Goal: Task Accomplishment & Management: Manage account settings

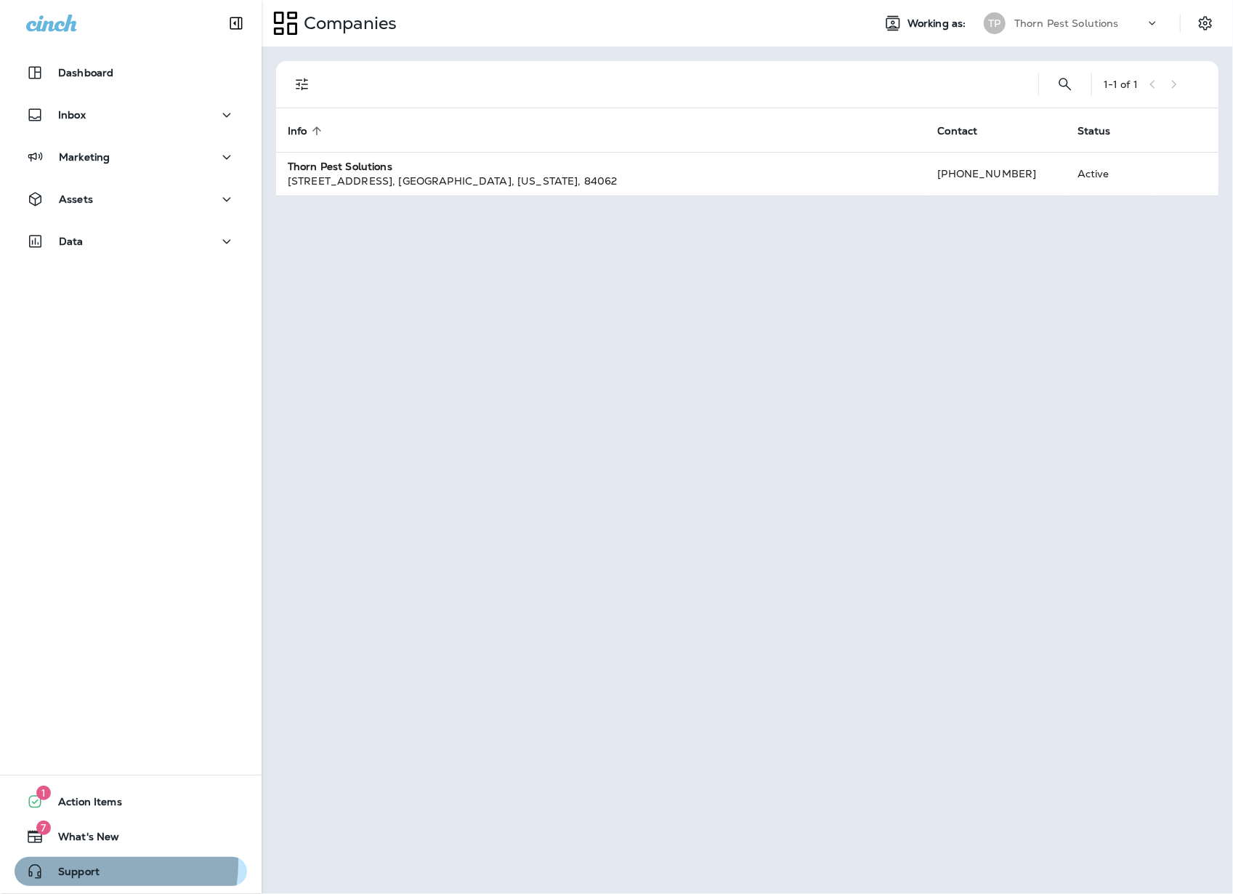
click at [78, 865] on span "Support" at bounding box center [72, 873] width 56 height 17
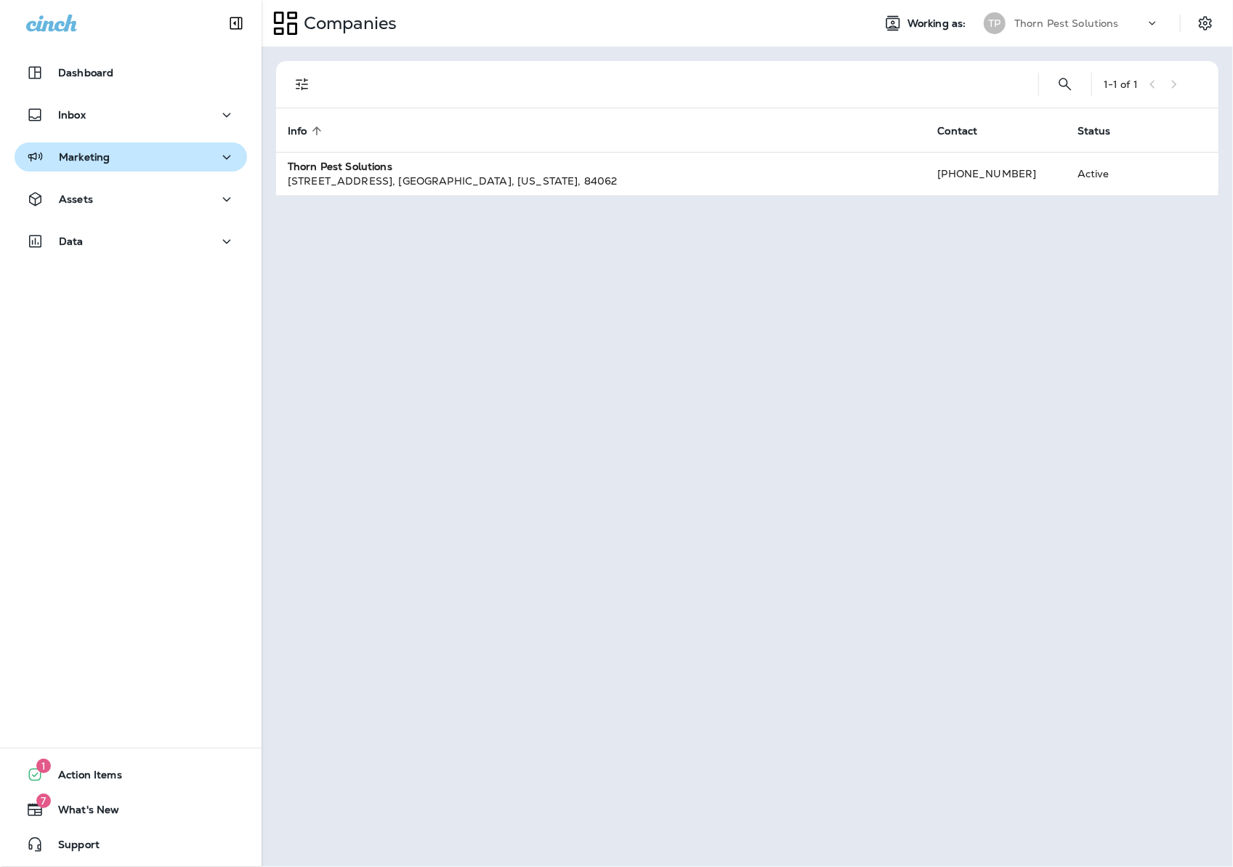
click at [218, 152] on icon "button" at bounding box center [226, 157] width 17 height 18
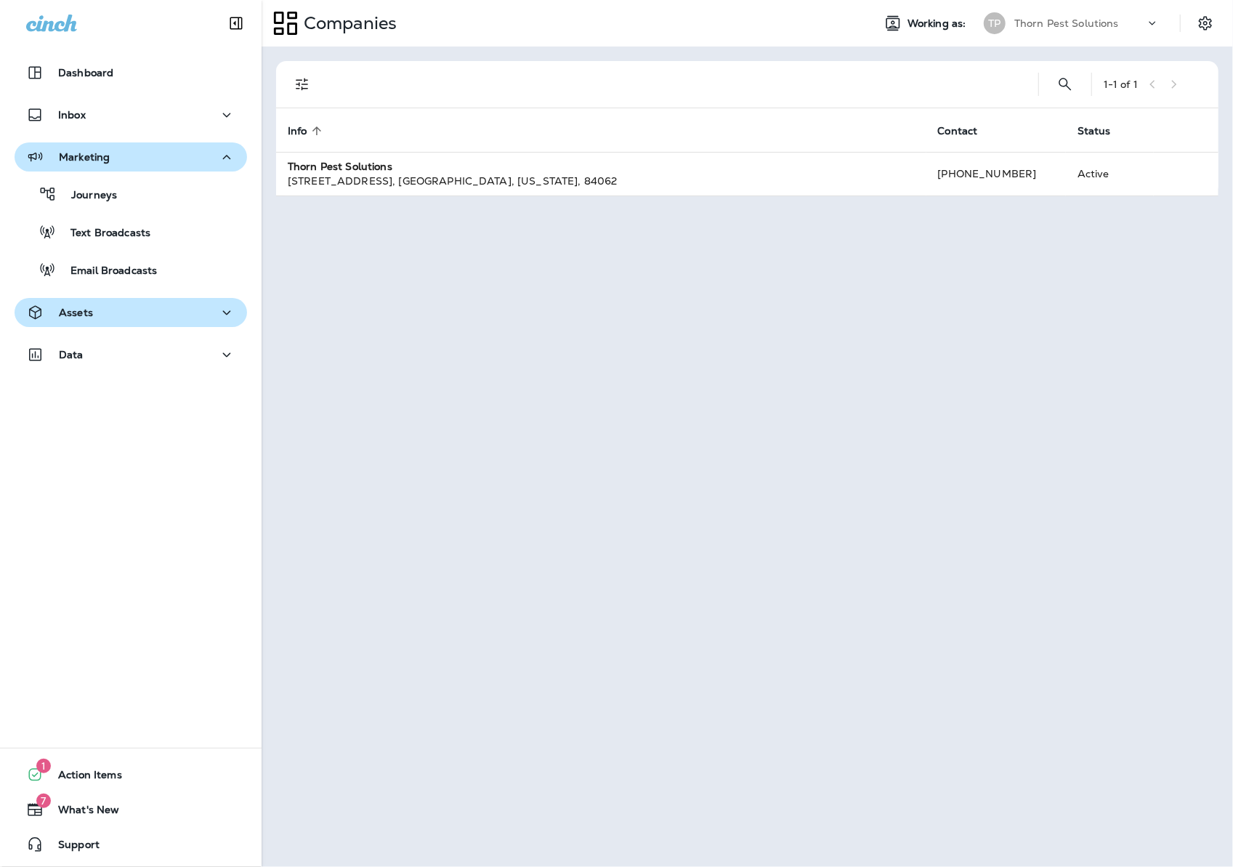
click at [218, 309] on icon "button" at bounding box center [226, 313] width 17 height 18
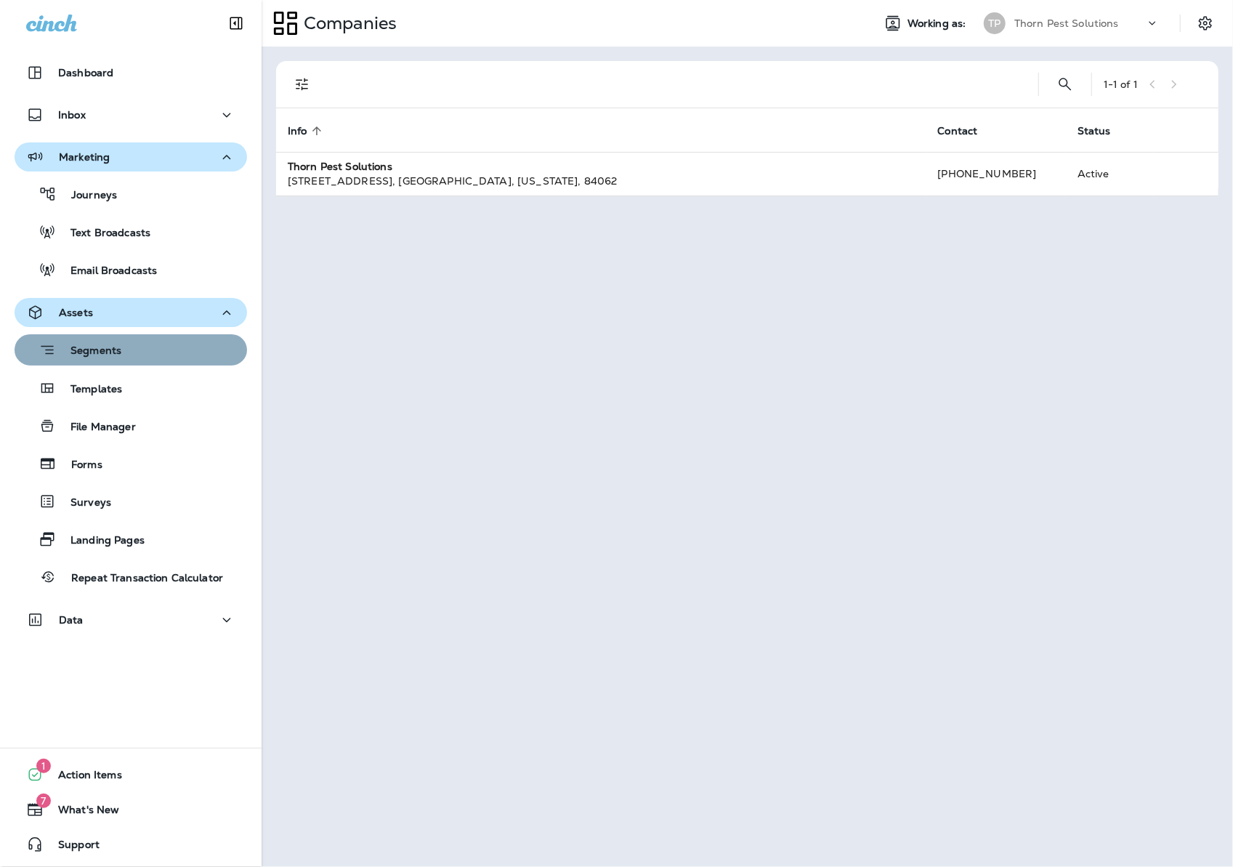
click at [135, 353] on div "Segments" at bounding box center [130, 350] width 221 height 23
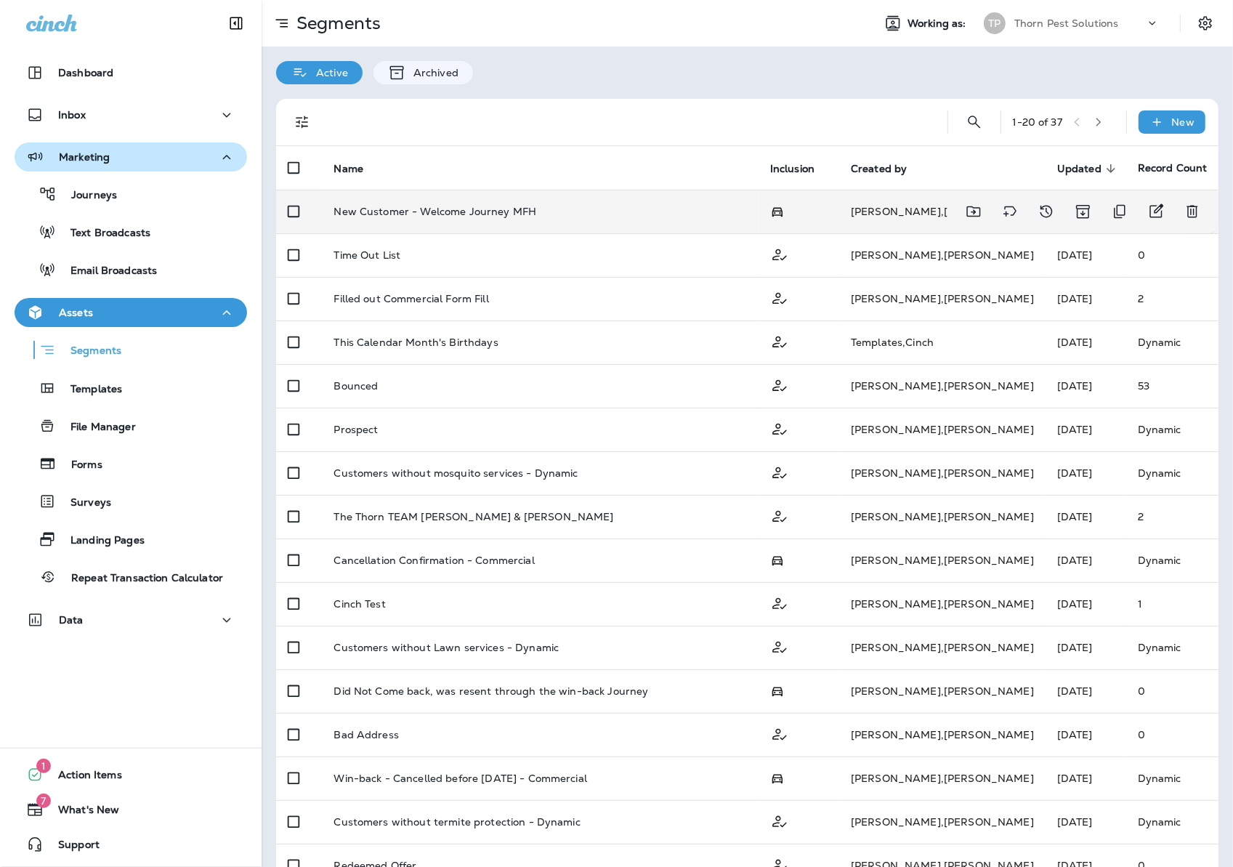
click at [583, 206] on div "New Customer - Welcome Journey MFH" at bounding box center [539, 212] width 413 height 12
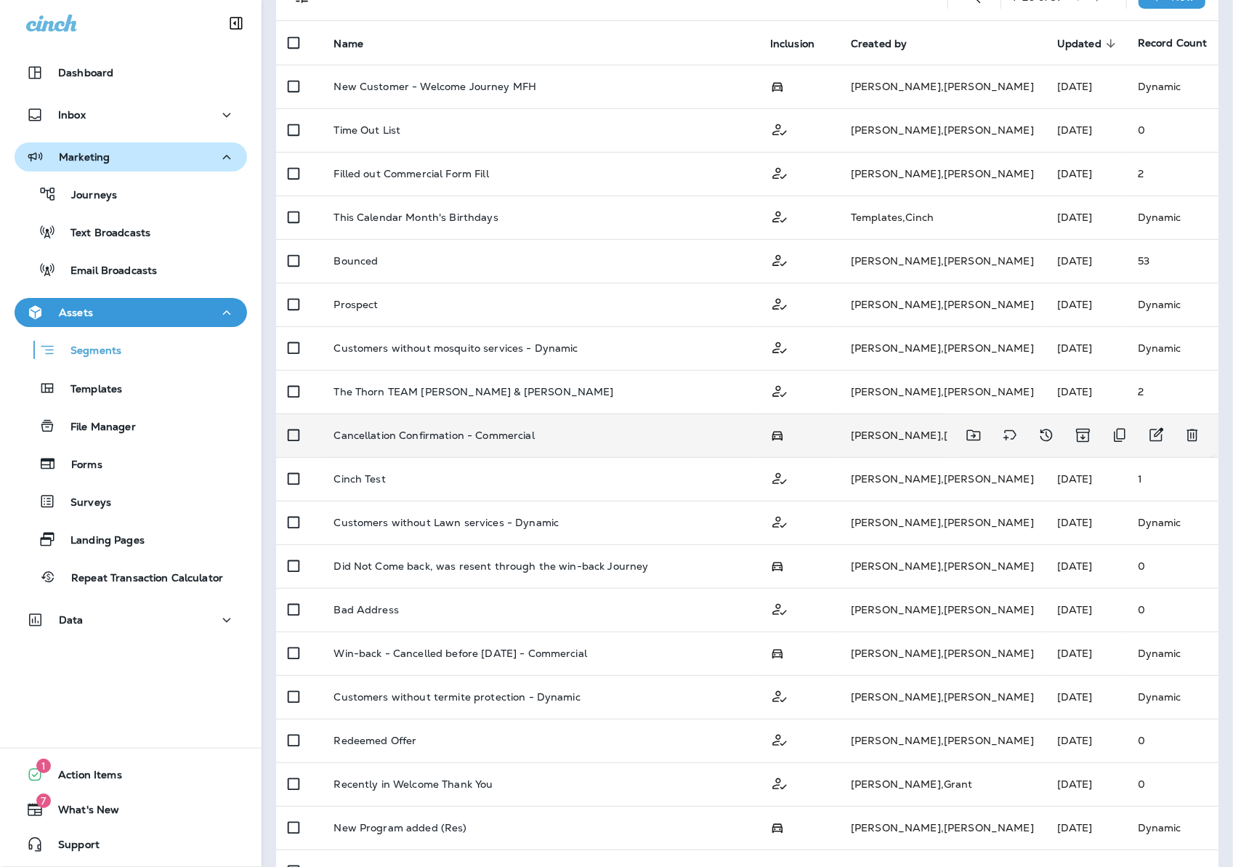
scroll to position [126, 0]
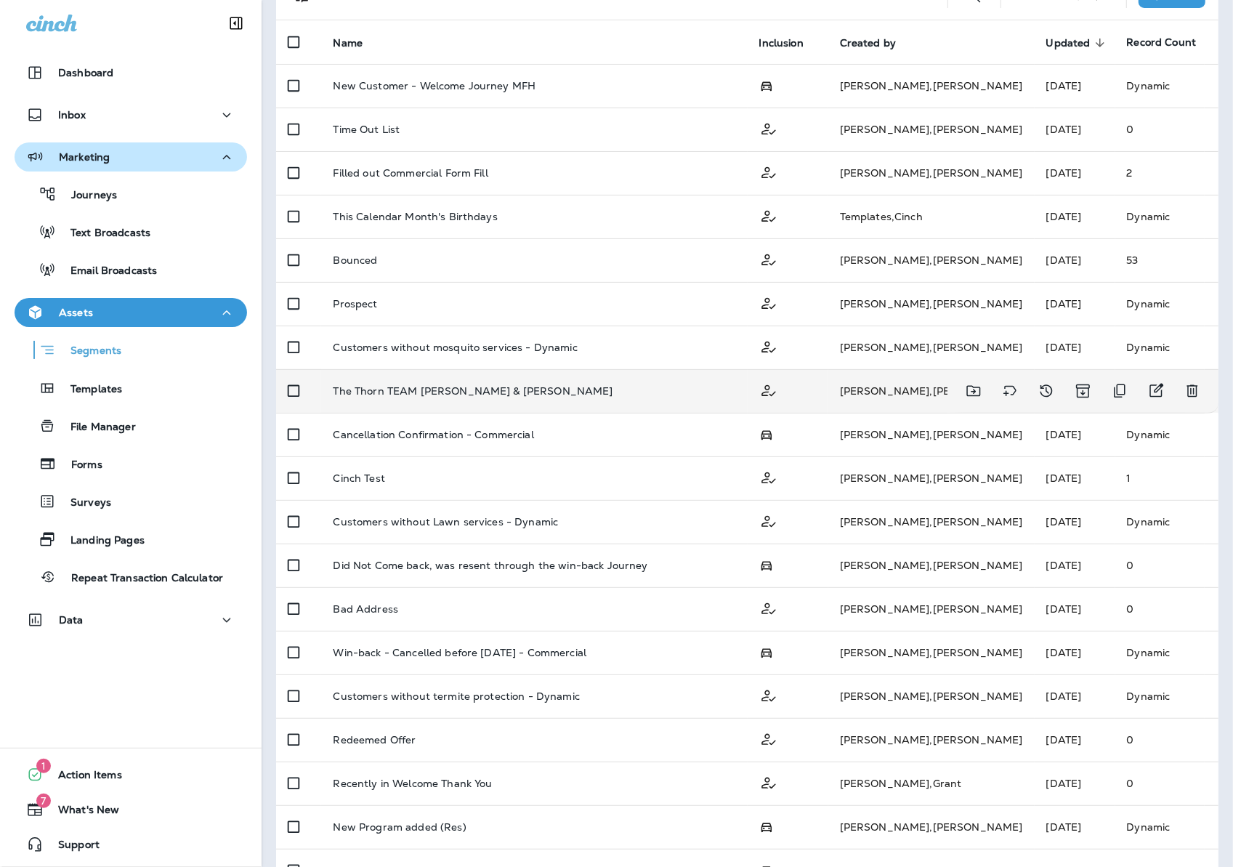
click at [550, 387] on div "The Thorn TEAM [PERSON_NAME] & [PERSON_NAME]" at bounding box center [534, 391] width 402 height 12
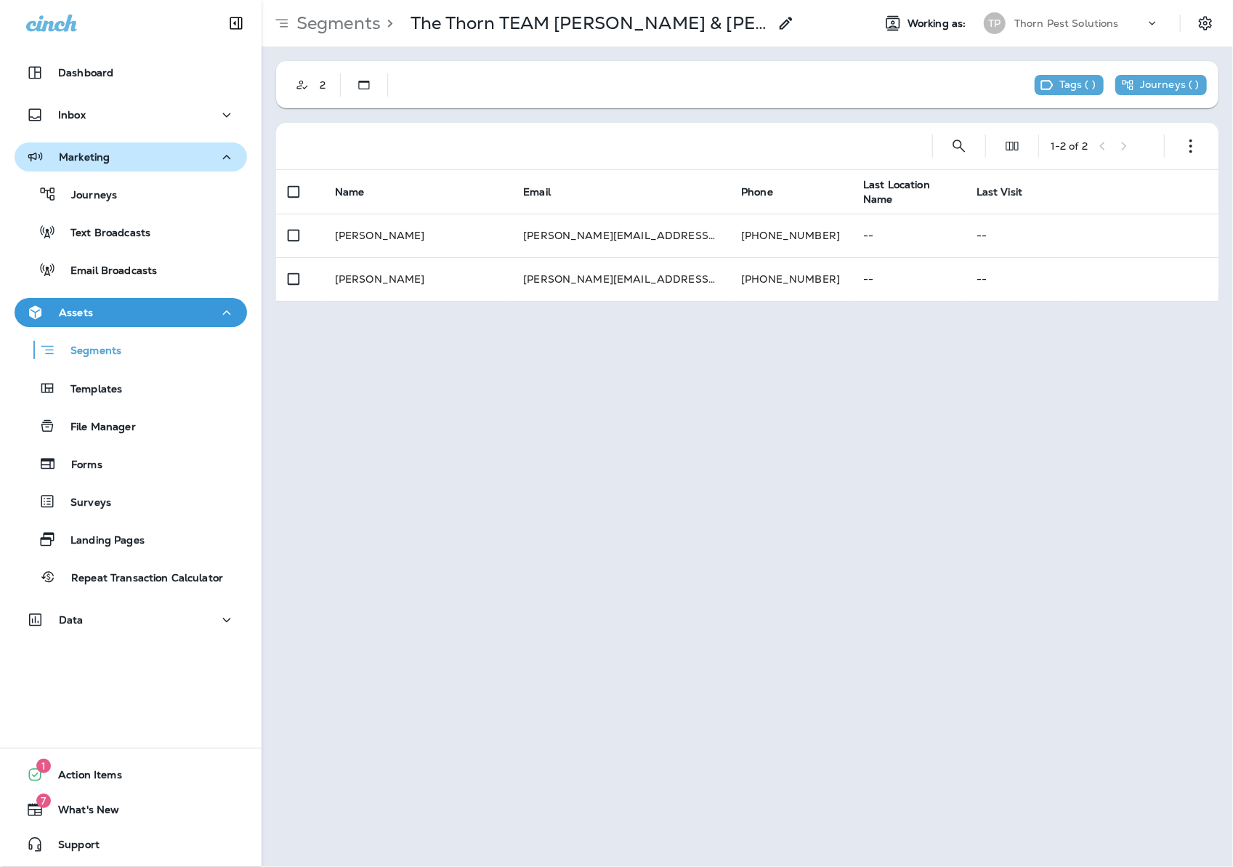
click at [780, 24] on use at bounding box center [786, 23] width 12 height 12
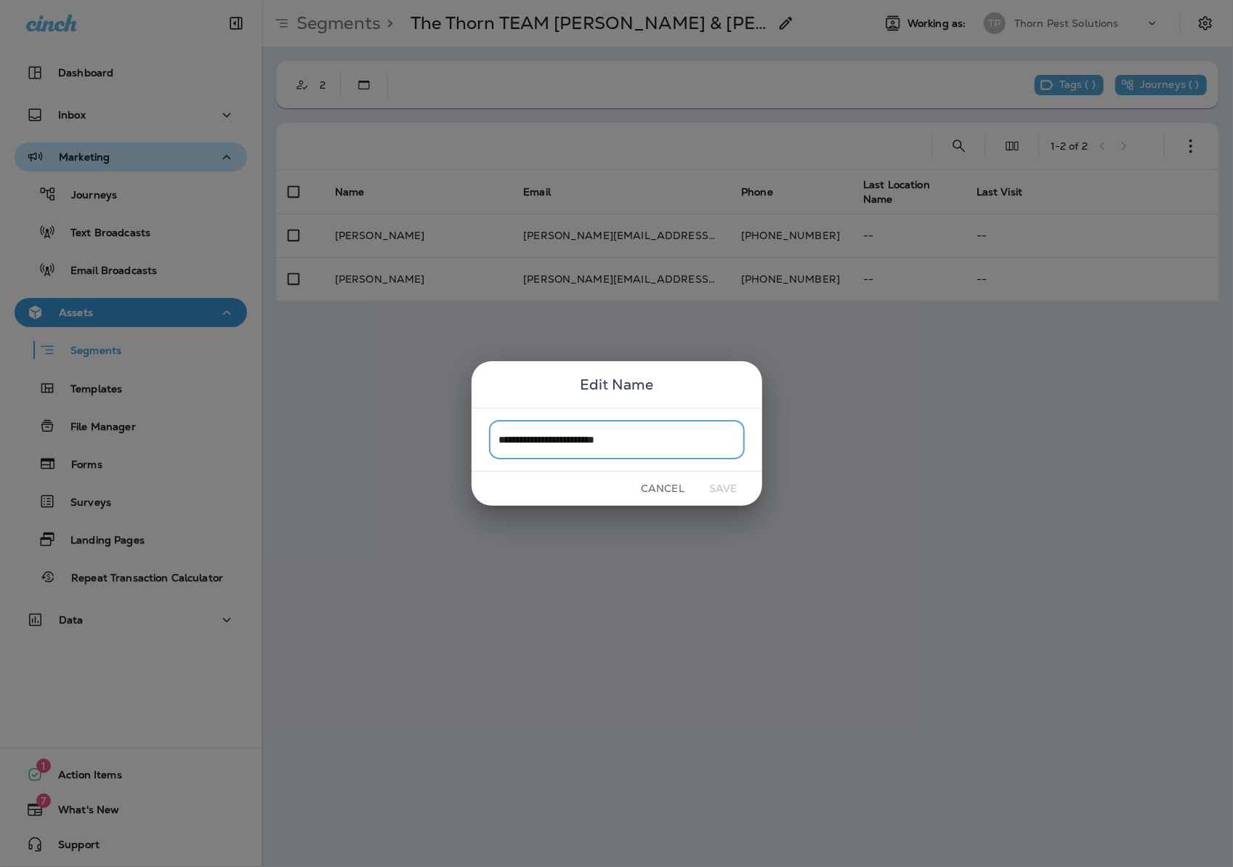
click at [657, 494] on button "Cancel" at bounding box center [663, 488] width 54 height 23
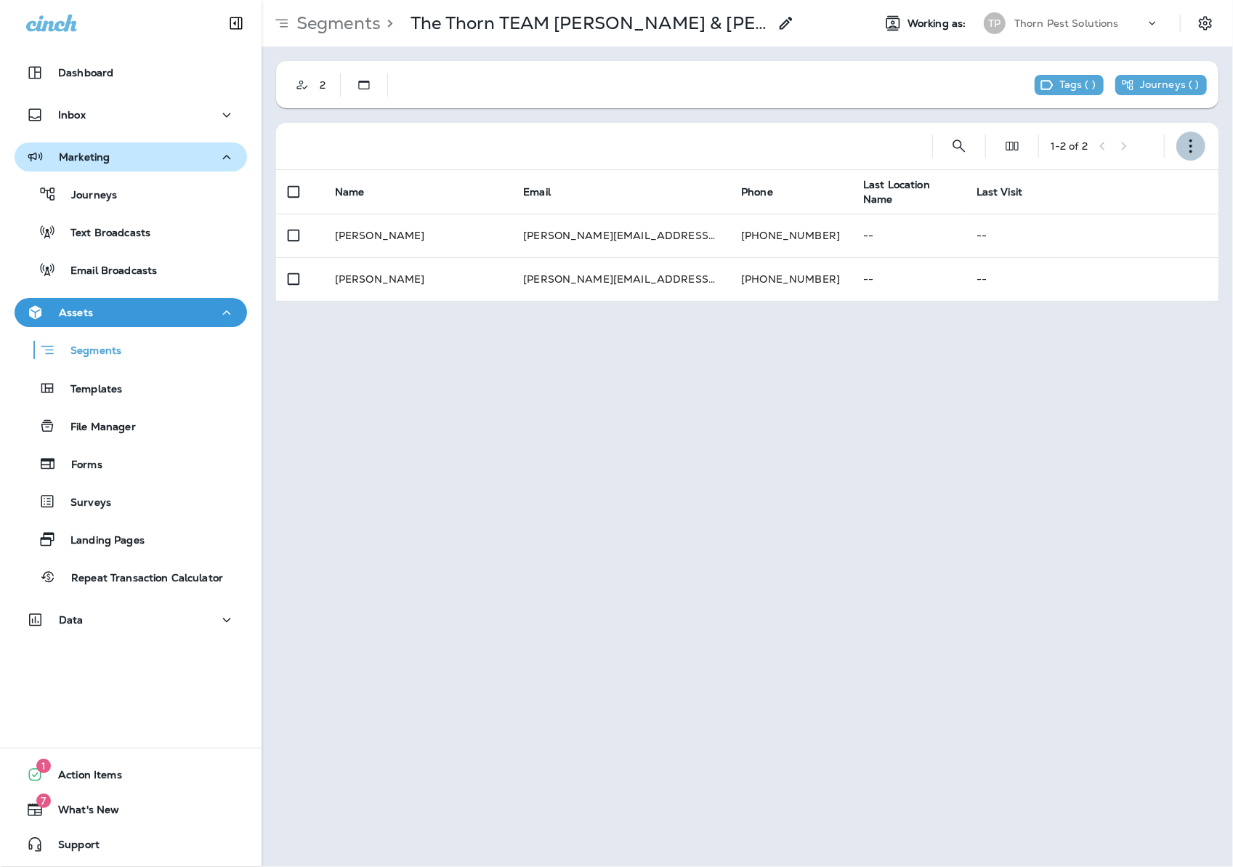
click at [1186, 143] on icon "button" at bounding box center [1190, 146] width 15 height 15
click at [1122, 187] on p "Edit Segment" at bounding box center [1095, 184] width 75 height 12
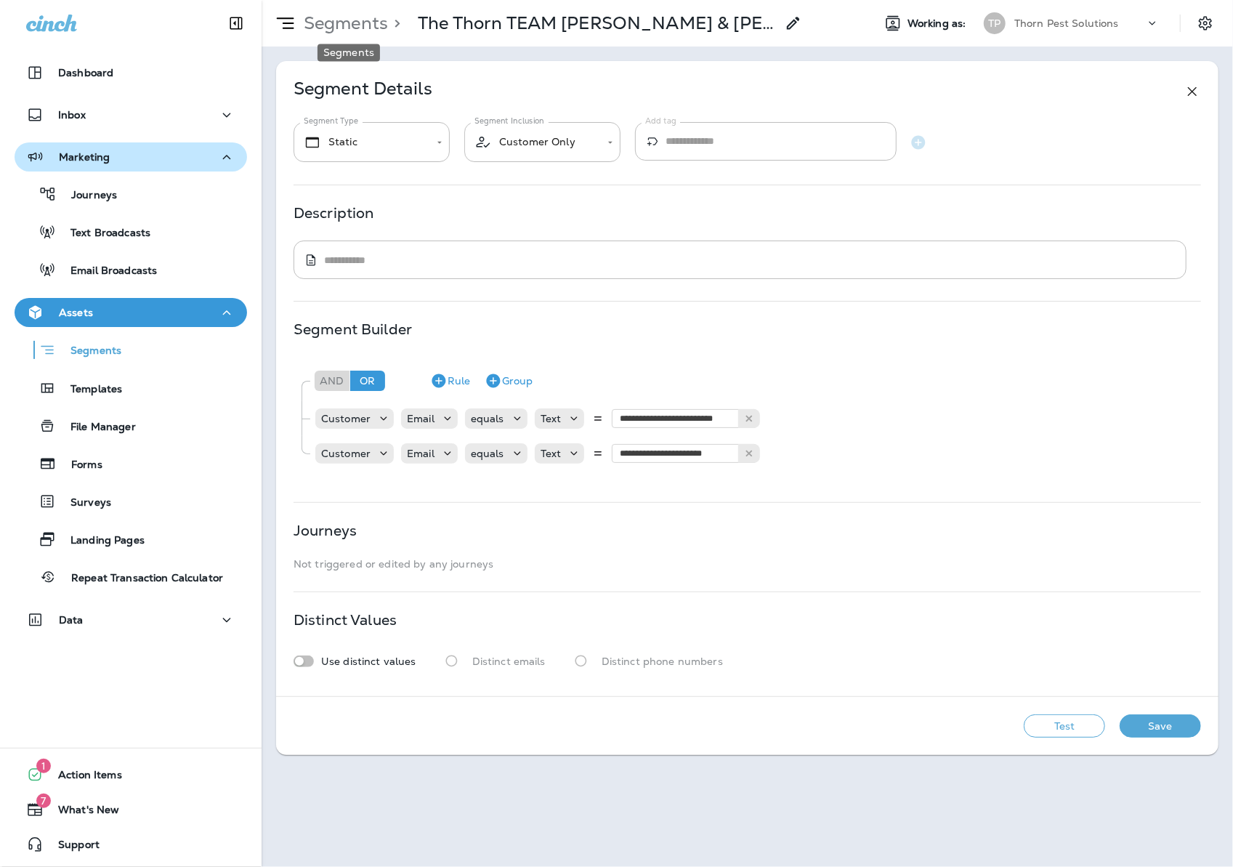
click at [375, 21] on p "Segments" at bounding box center [343, 23] width 90 height 22
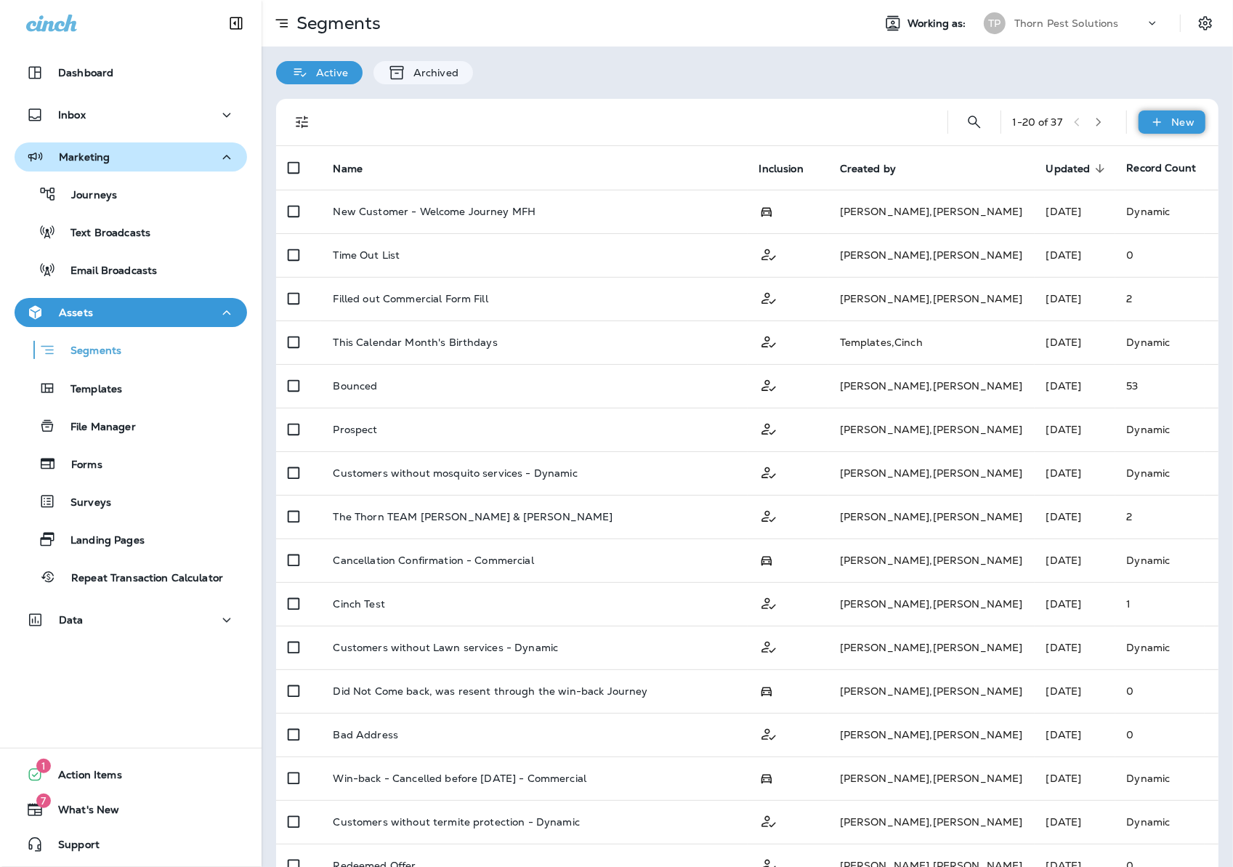
click at [1152, 121] on icon at bounding box center [1156, 122] width 8 height 8
click at [1133, 157] on p "New Segment" at bounding box center [1115, 157] width 78 height 12
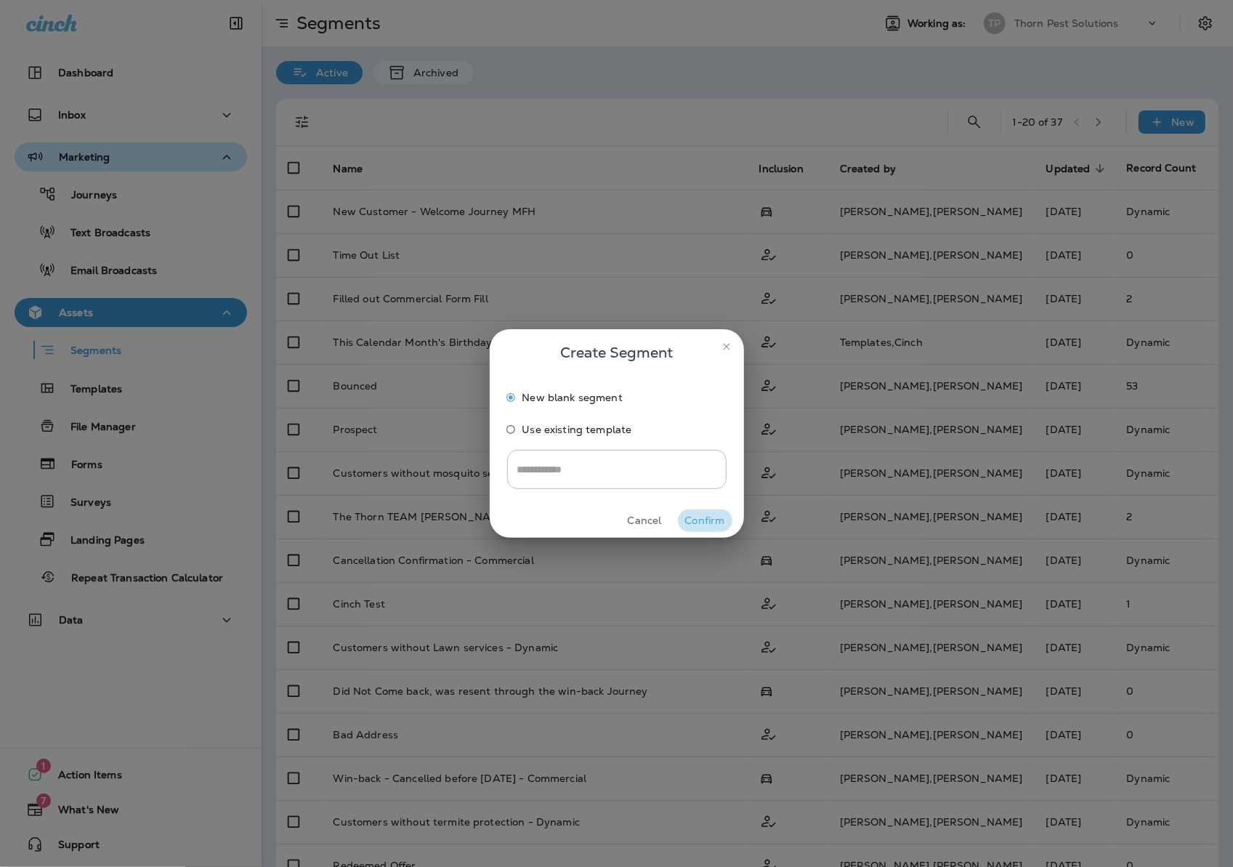
click at [707, 520] on button "Confirm" at bounding box center [705, 520] width 54 height 23
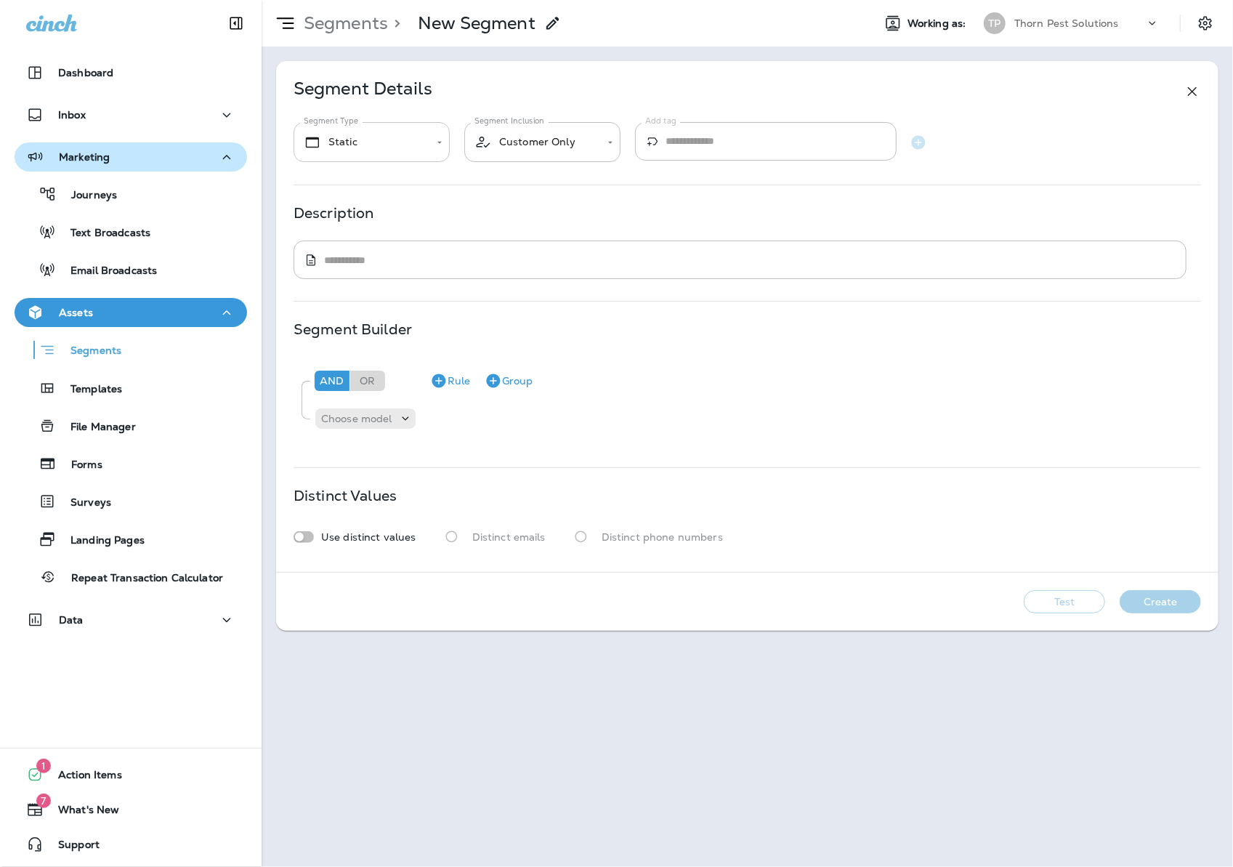
click at [395, 0] on body "**********" at bounding box center [616, 0] width 1233 height 0
drag, startPoint x: 394, startPoint y: 97, endPoint x: 454, endPoint y: 113, distance: 62.4
click at [396, 97] on div at bounding box center [616, 433] width 1233 height 867
click at [536, 0] on body "**********" at bounding box center [616, 0] width 1233 height 0
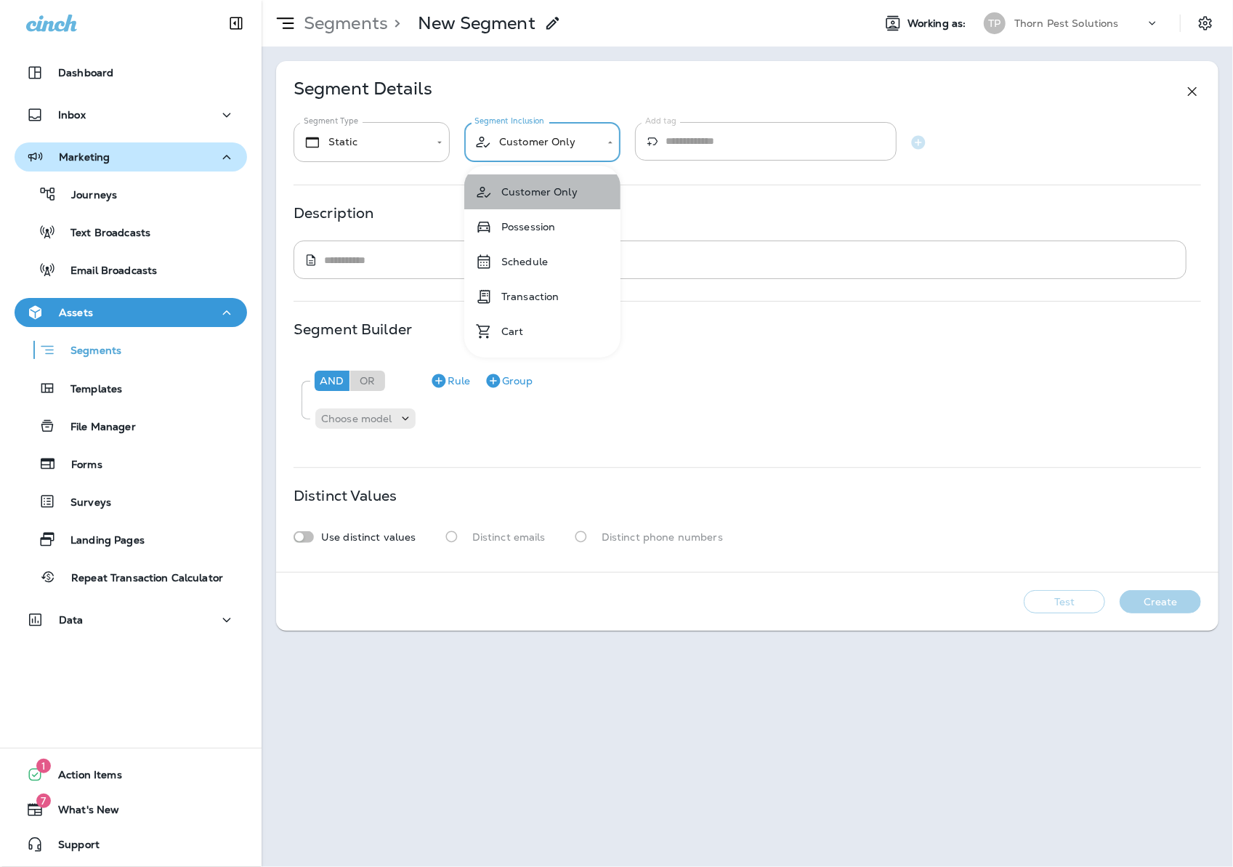
click at [594, 198] on li "Customer Only" at bounding box center [542, 191] width 156 height 35
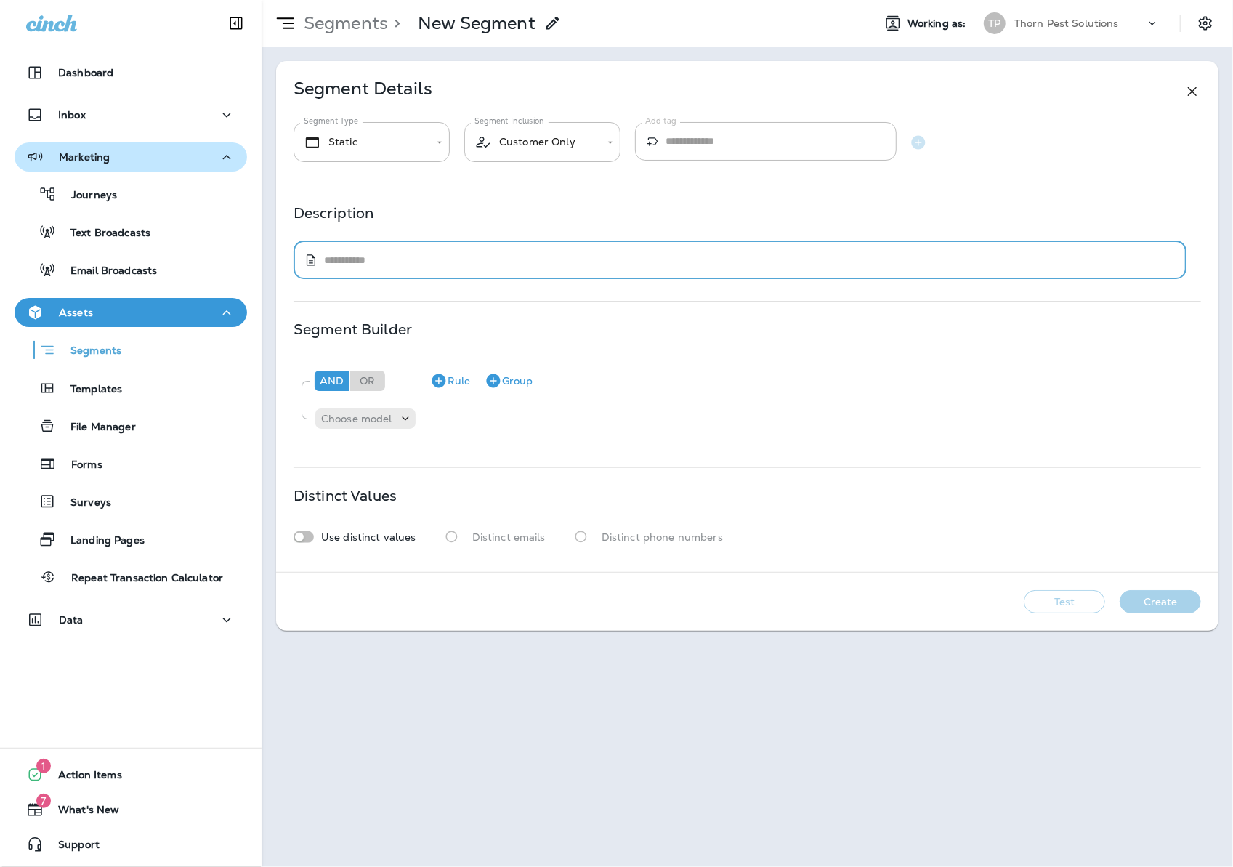
click at [384, 266] on textarea at bounding box center [750, 260] width 852 height 15
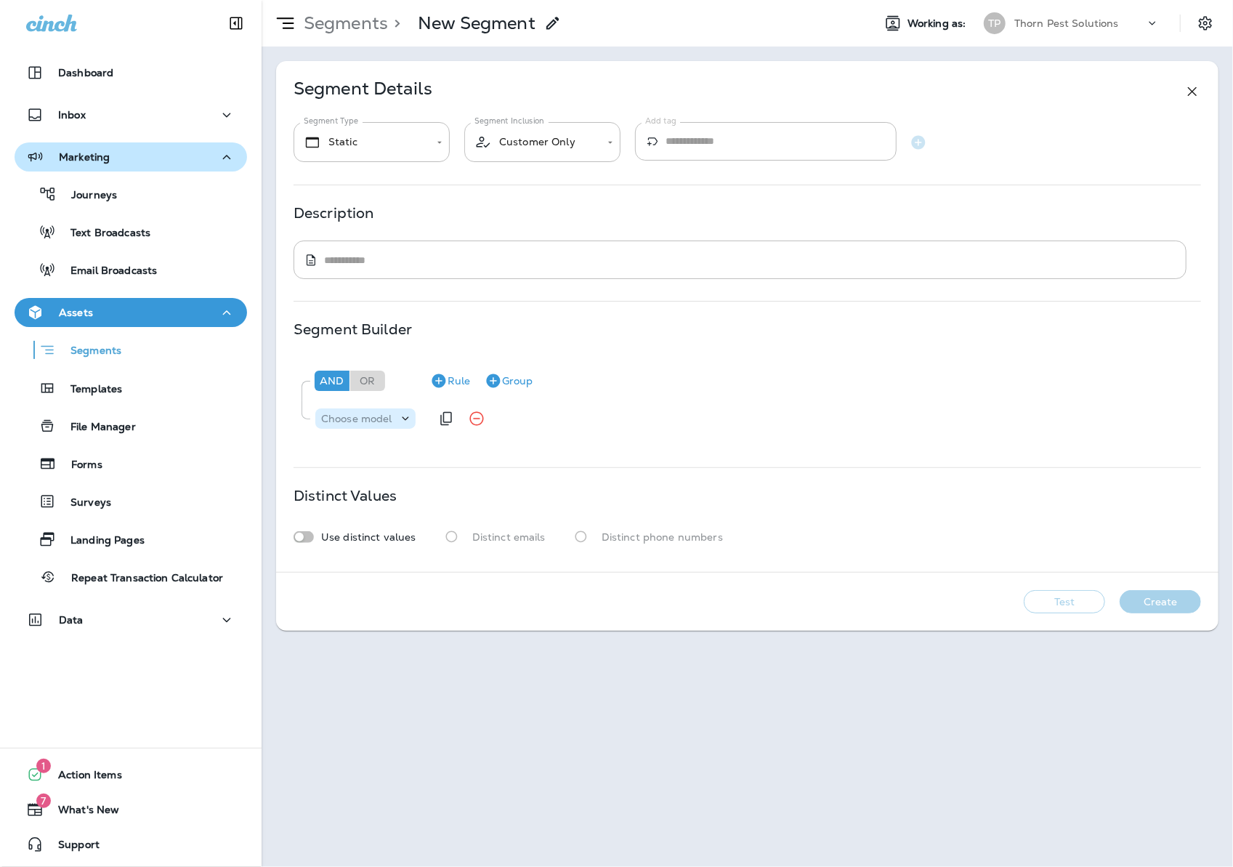
click at [358, 424] on p "Choose model" at bounding box center [356, 419] width 71 height 12
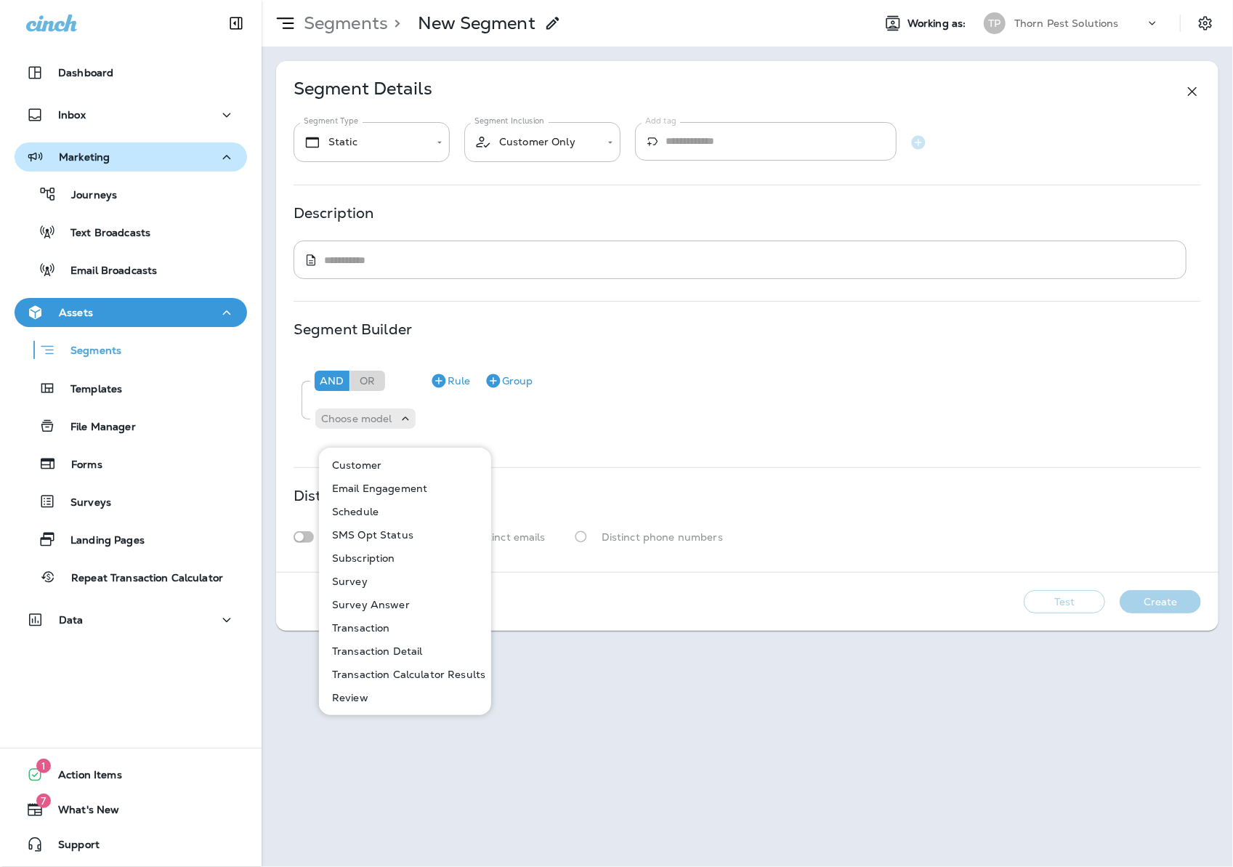
click at [651, 376] on div "And Or Rule Group" at bounding box center [752, 380] width 883 height 35
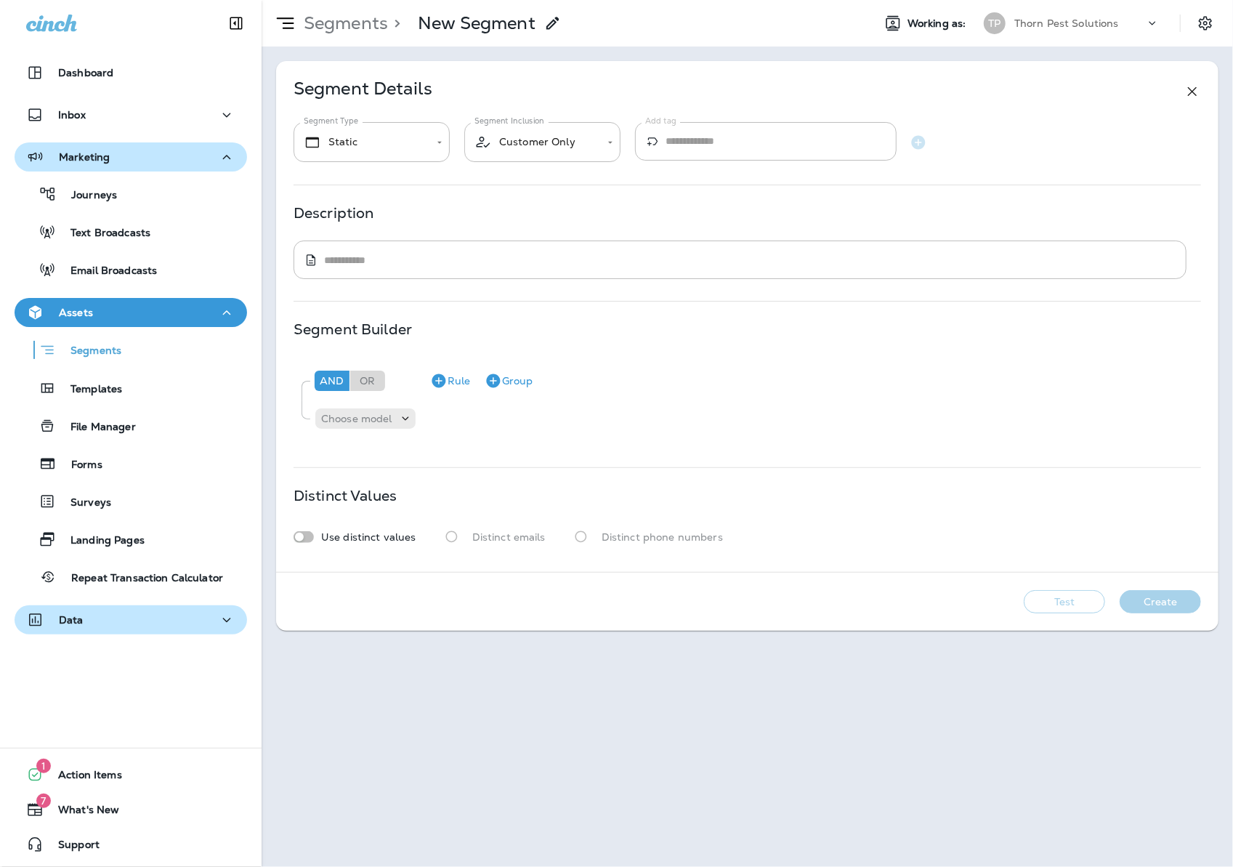
click at [205, 619] on div "Data" at bounding box center [130, 620] width 209 height 18
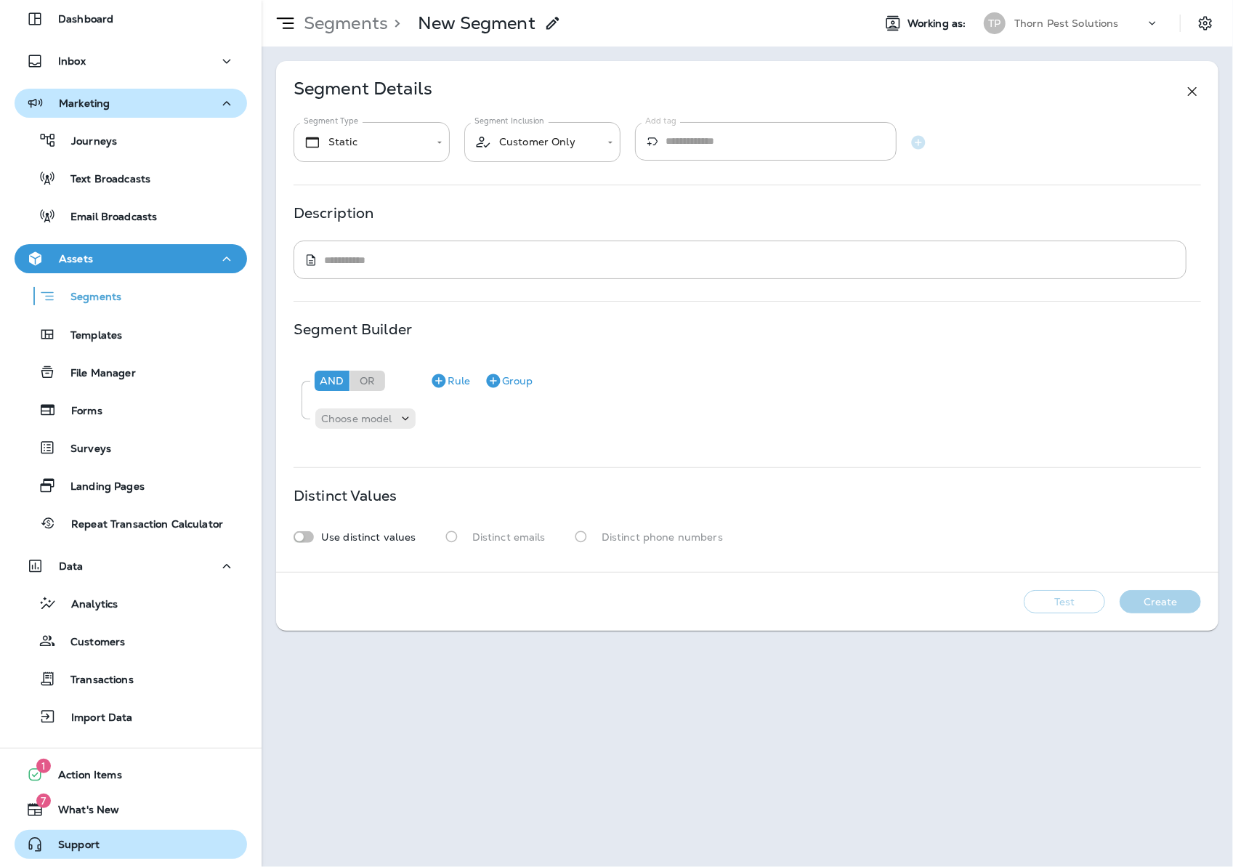
scroll to position [54, 0]
click at [100, 846] on span "Support" at bounding box center [72, 846] width 56 height 17
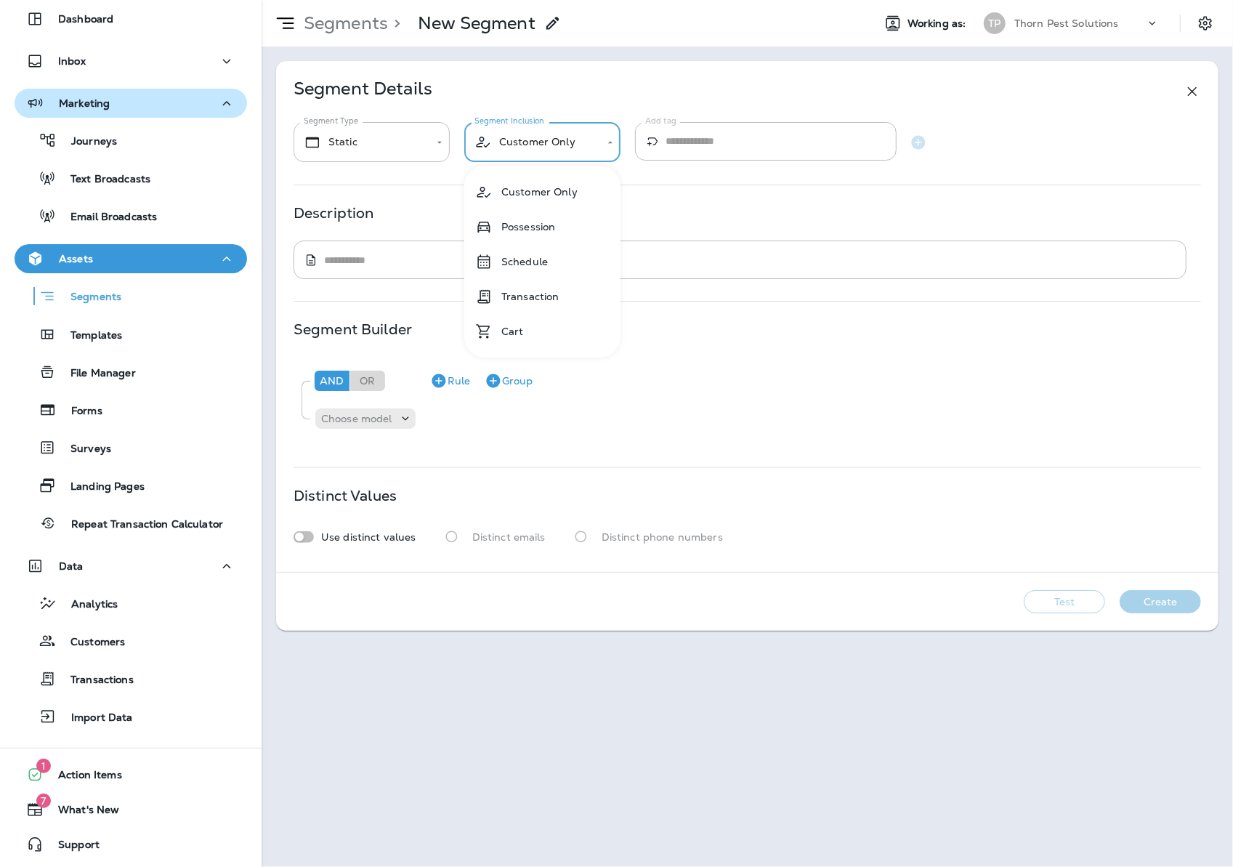
click at [575, 0] on body "**********" at bounding box center [616, 0] width 1233 height 0
click at [680, 198] on div at bounding box center [616, 433] width 1233 height 867
click at [384, 424] on p "Choose model" at bounding box center [356, 419] width 71 height 12
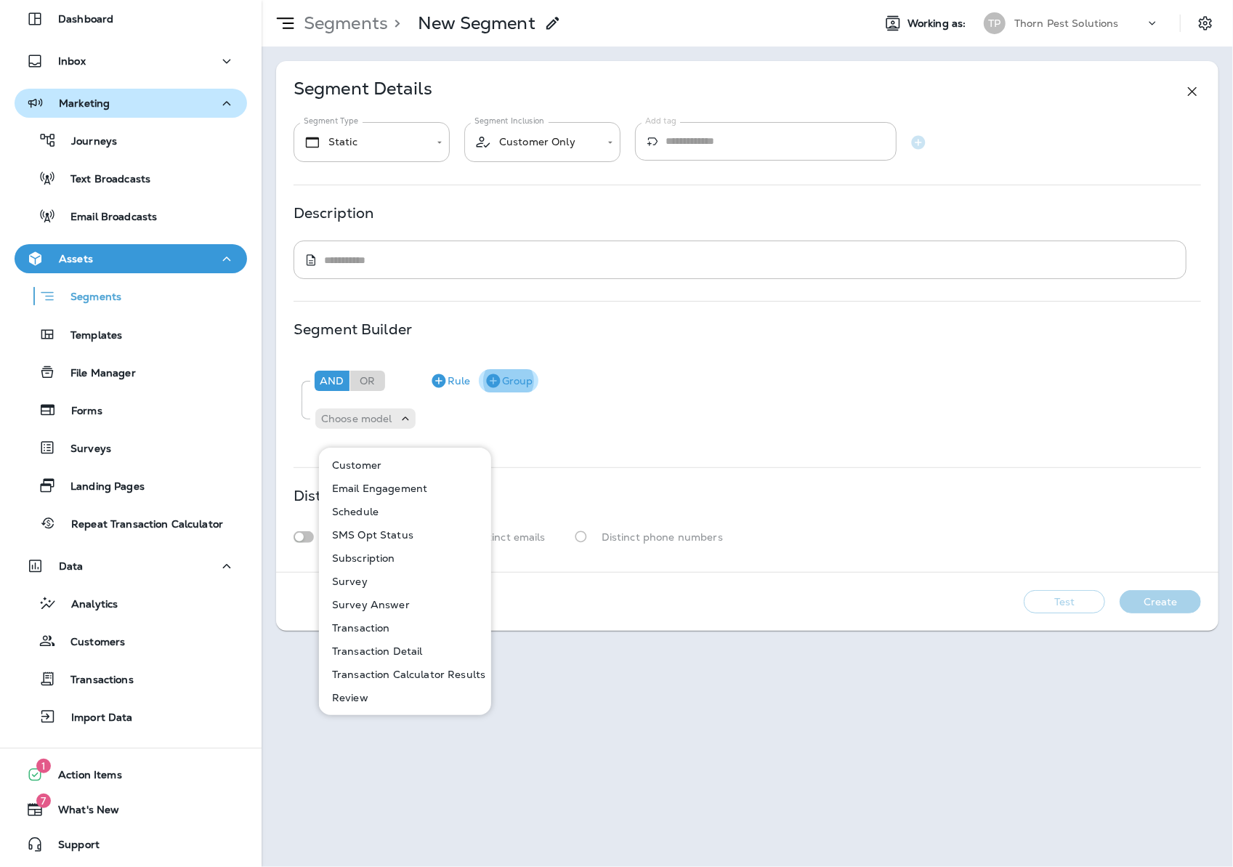
click at [506, 388] on button "Group" at bounding box center [509, 380] width 60 height 23
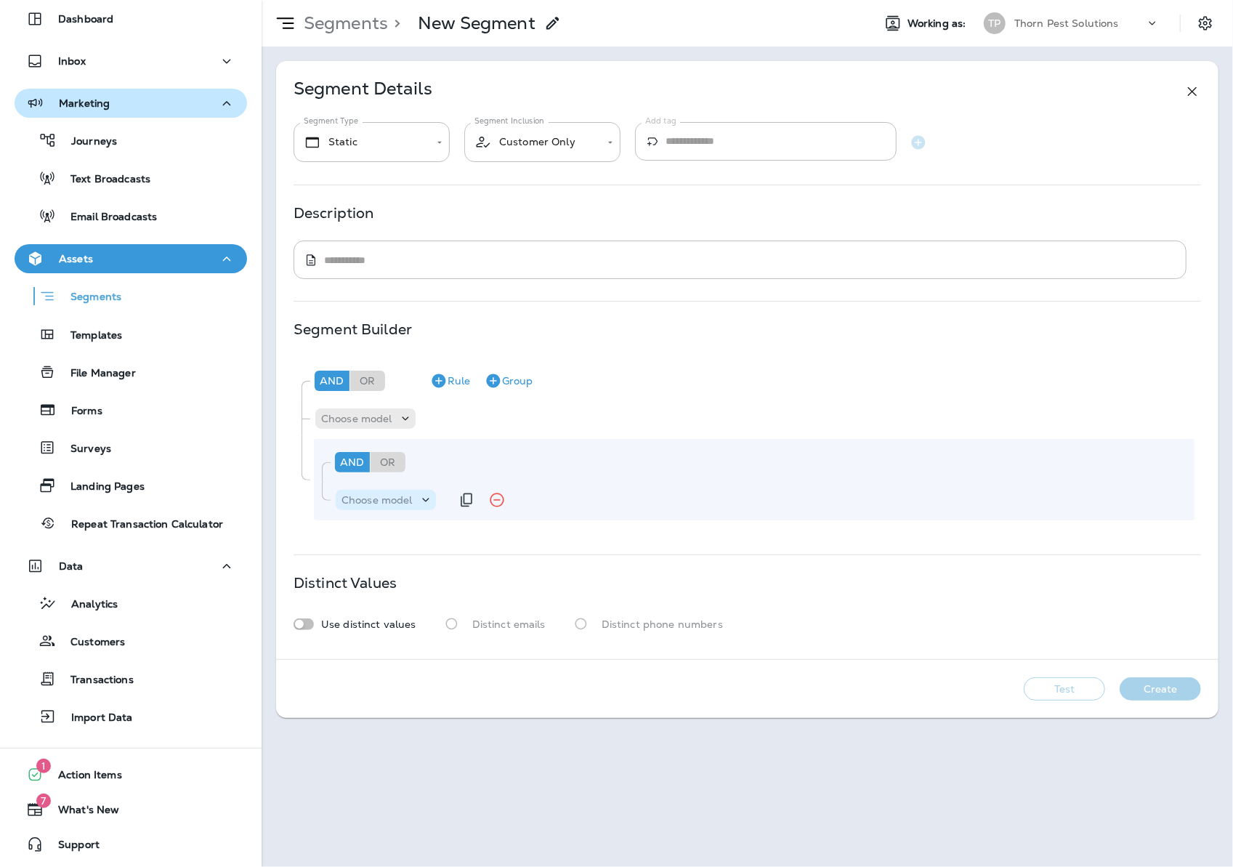
click at [387, 506] on p "Choose model" at bounding box center [376, 500] width 71 height 12
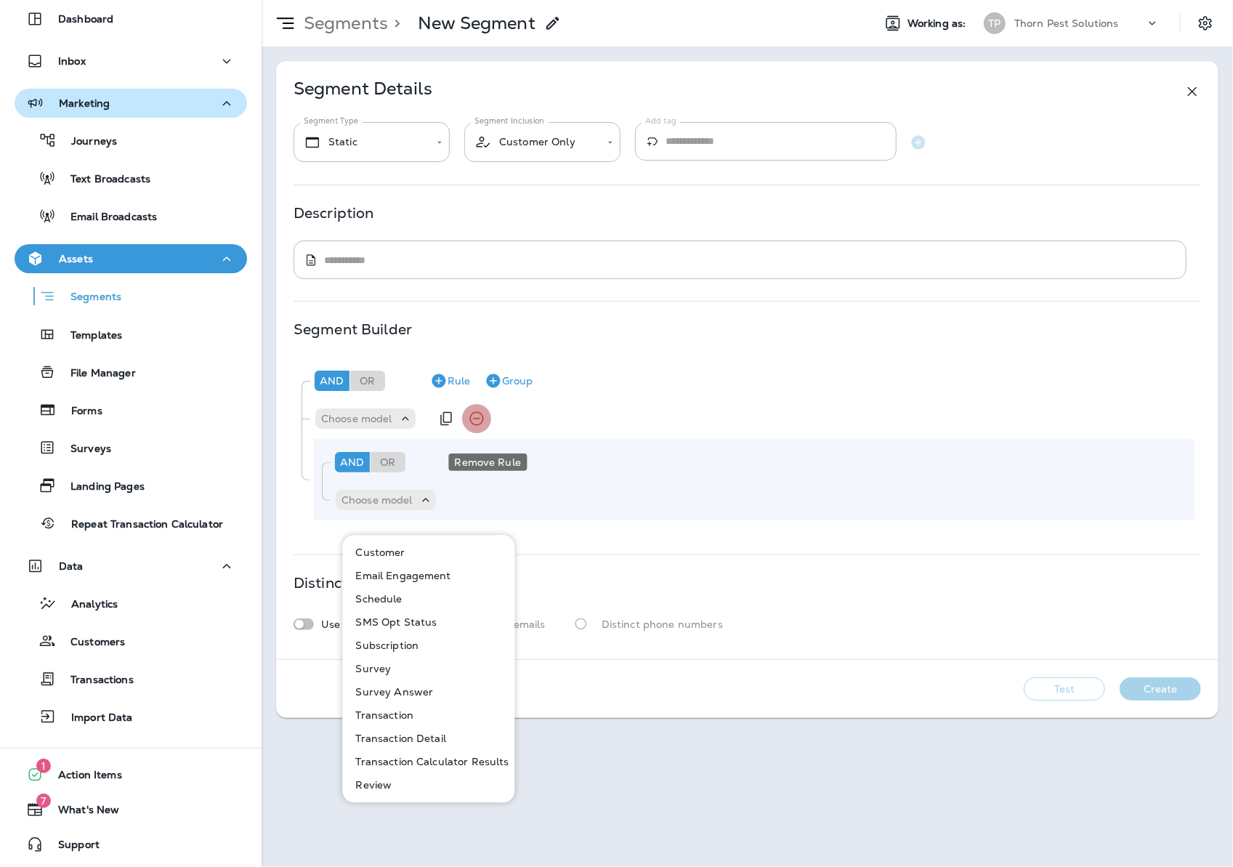
click at [485, 427] on icon "Remove Rule" at bounding box center [476, 418] width 17 height 17
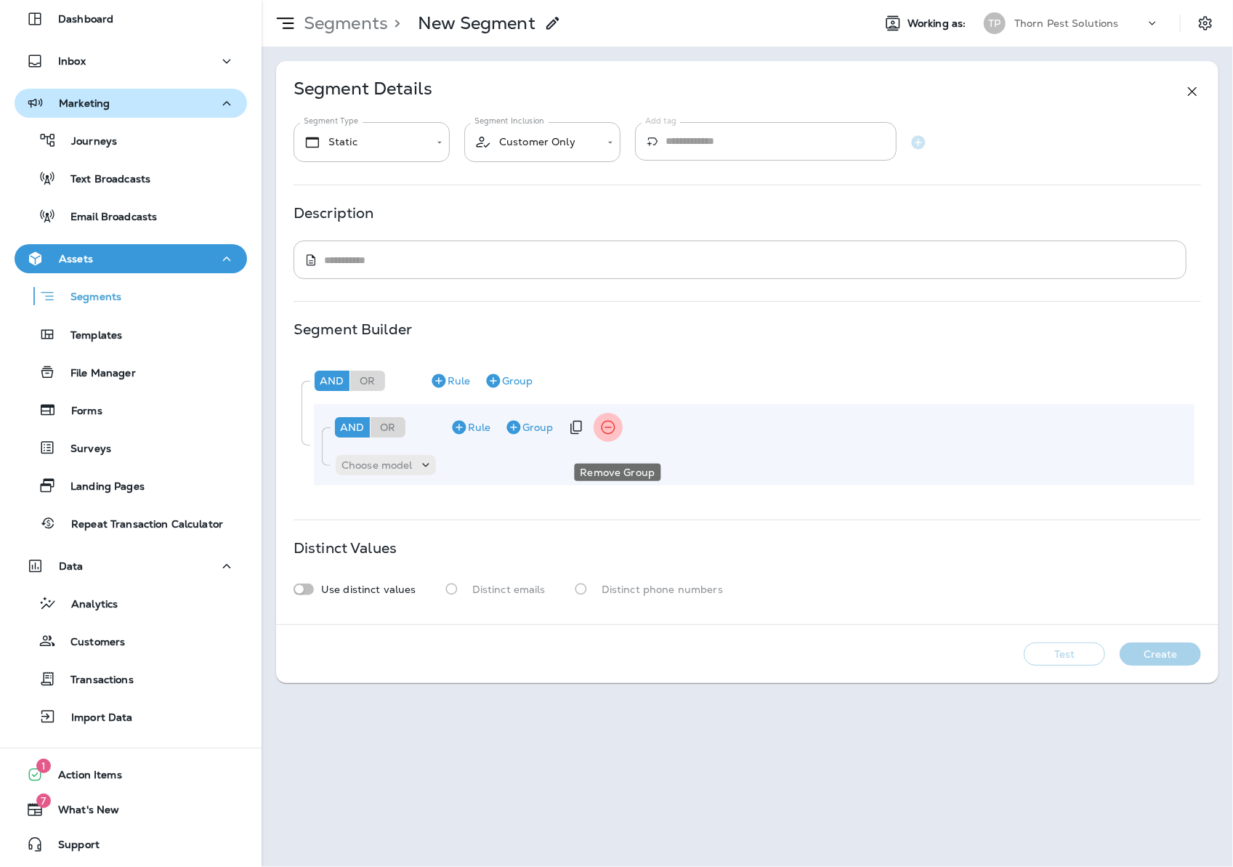
click at [616, 436] on icon "Remove Group" at bounding box center [607, 426] width 17 height 17
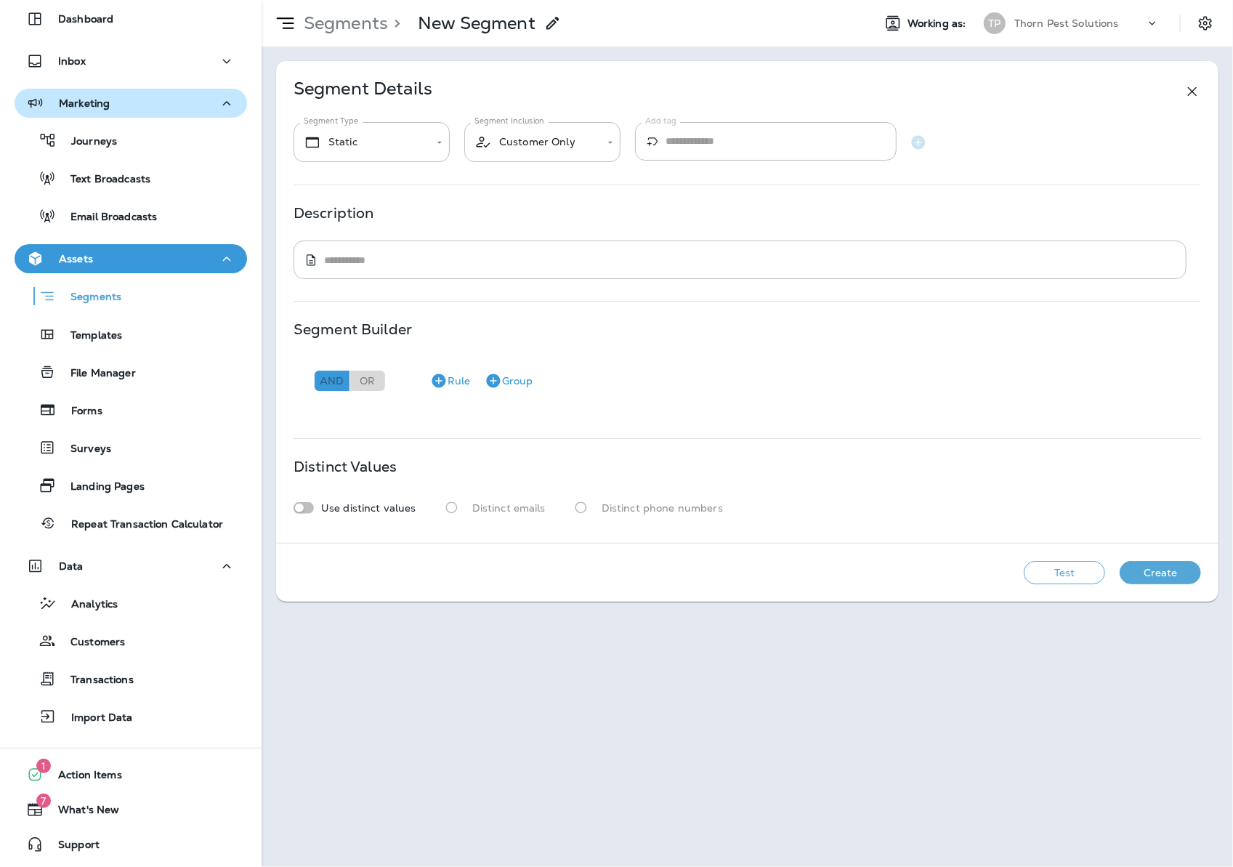
click at [339, 390] on div "And" at bounding box center [332, 381] width 35 height 20
click at [368, 387] on div "Or" at bounding box center [367, 381] width 35 height 20
click at [327, 387] on div "And" at bounding box center [332, 381] width 35 height 20
click at [469, 391] on button "Rule" at bounding box center [450, 380] width 52 height 23
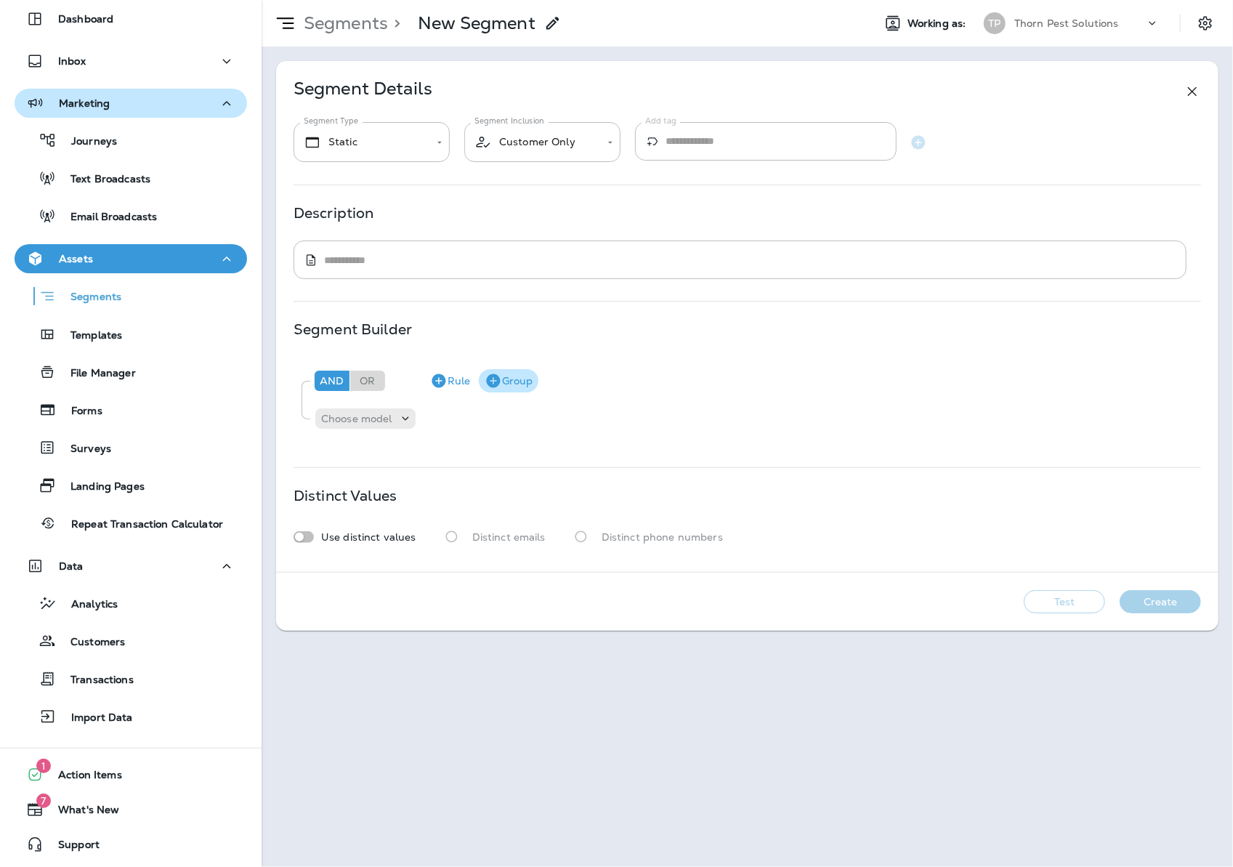
click at [511, 392] on button "Group" at bounding box center [509, 380] width 60 height 23
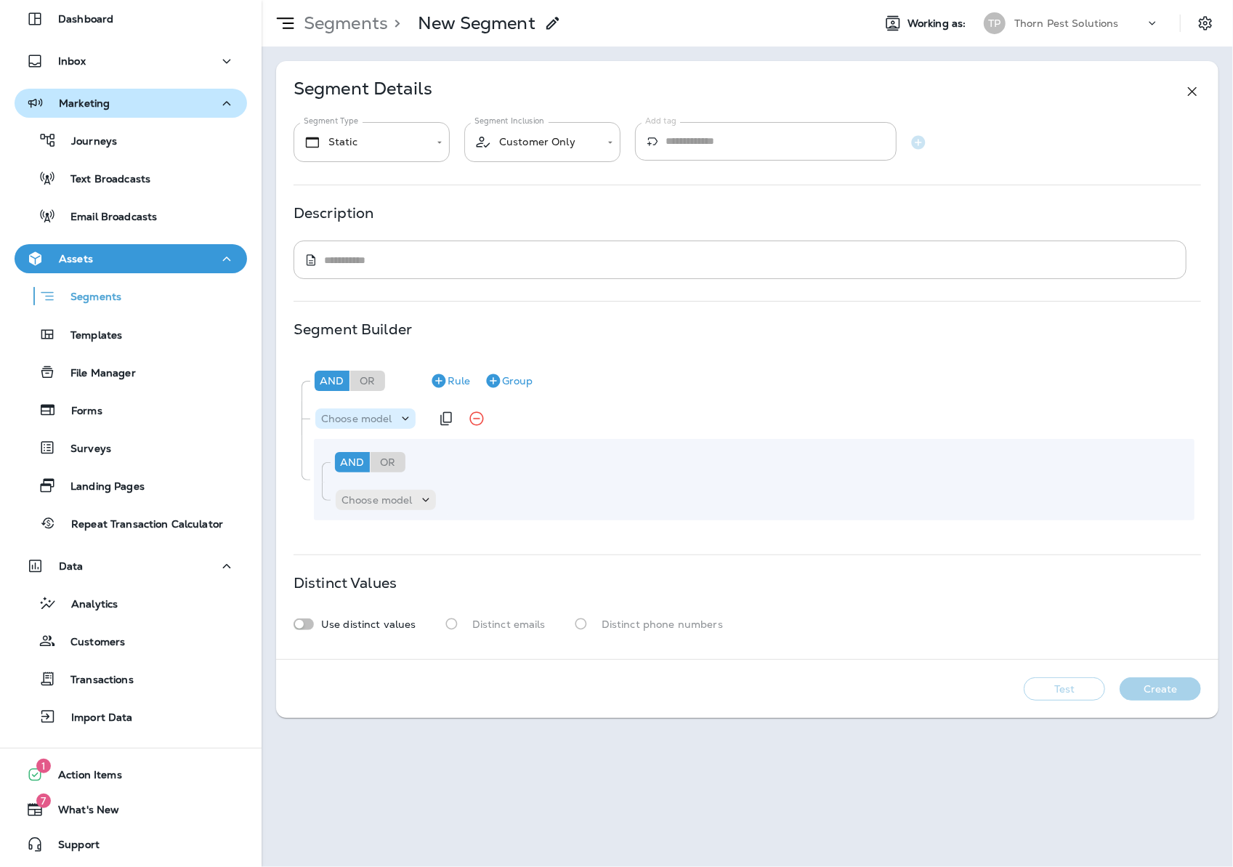
click at [392, 424] on p "Choose model" at bounding box center [356, 419] width 71 height 12
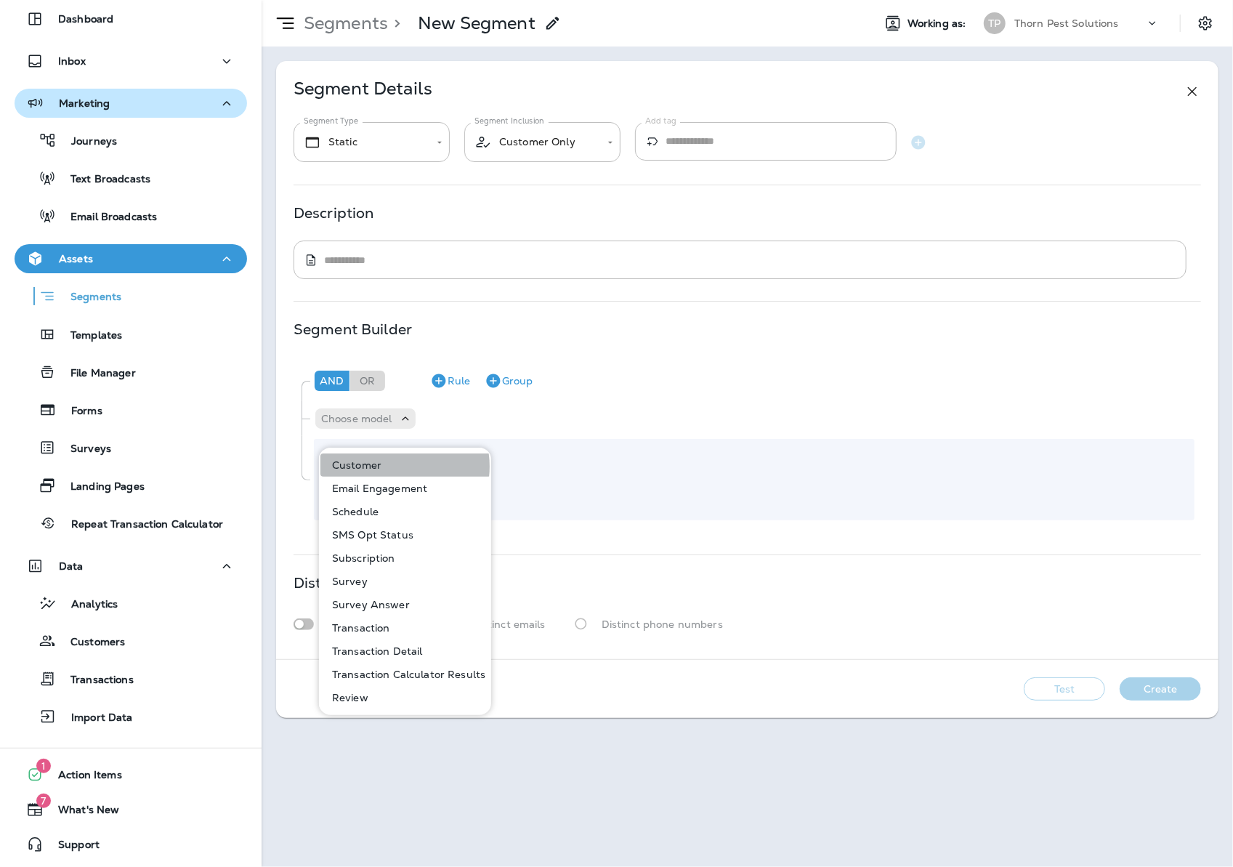
click at [394, 466] on button "Customer" at bounding box center [405, 464] width 171 height 23
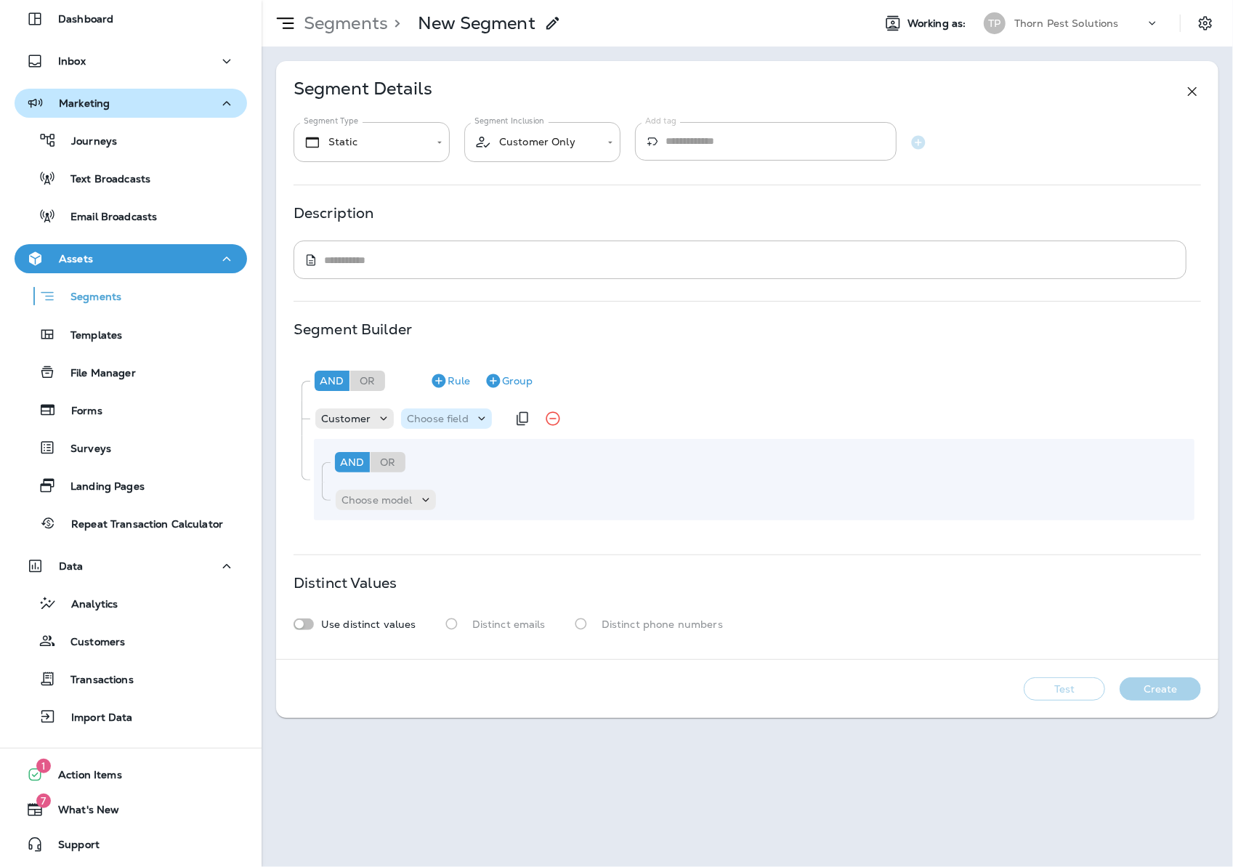
click at [474, 424] on div "Choose field" at bounding box center [437, 419] width 73 height 12
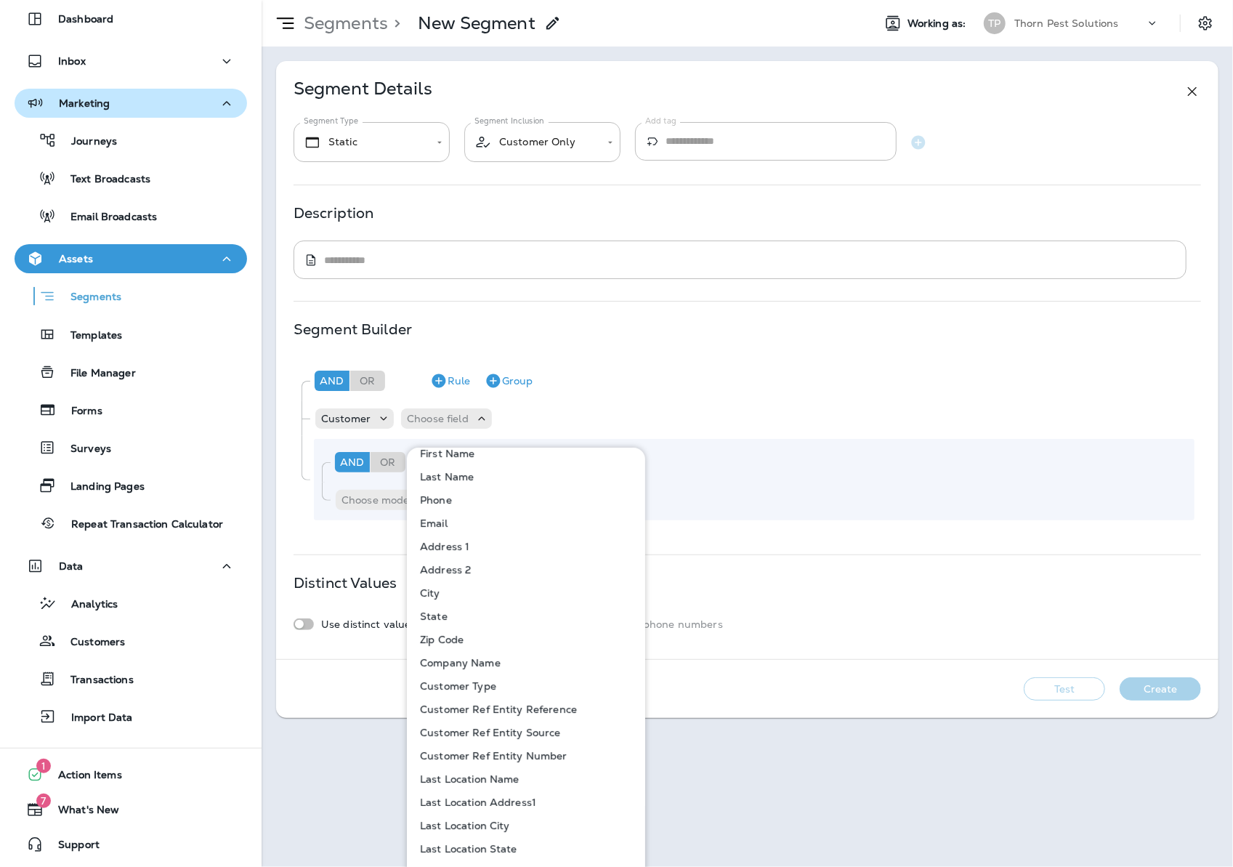
scroll to position [0, 0]
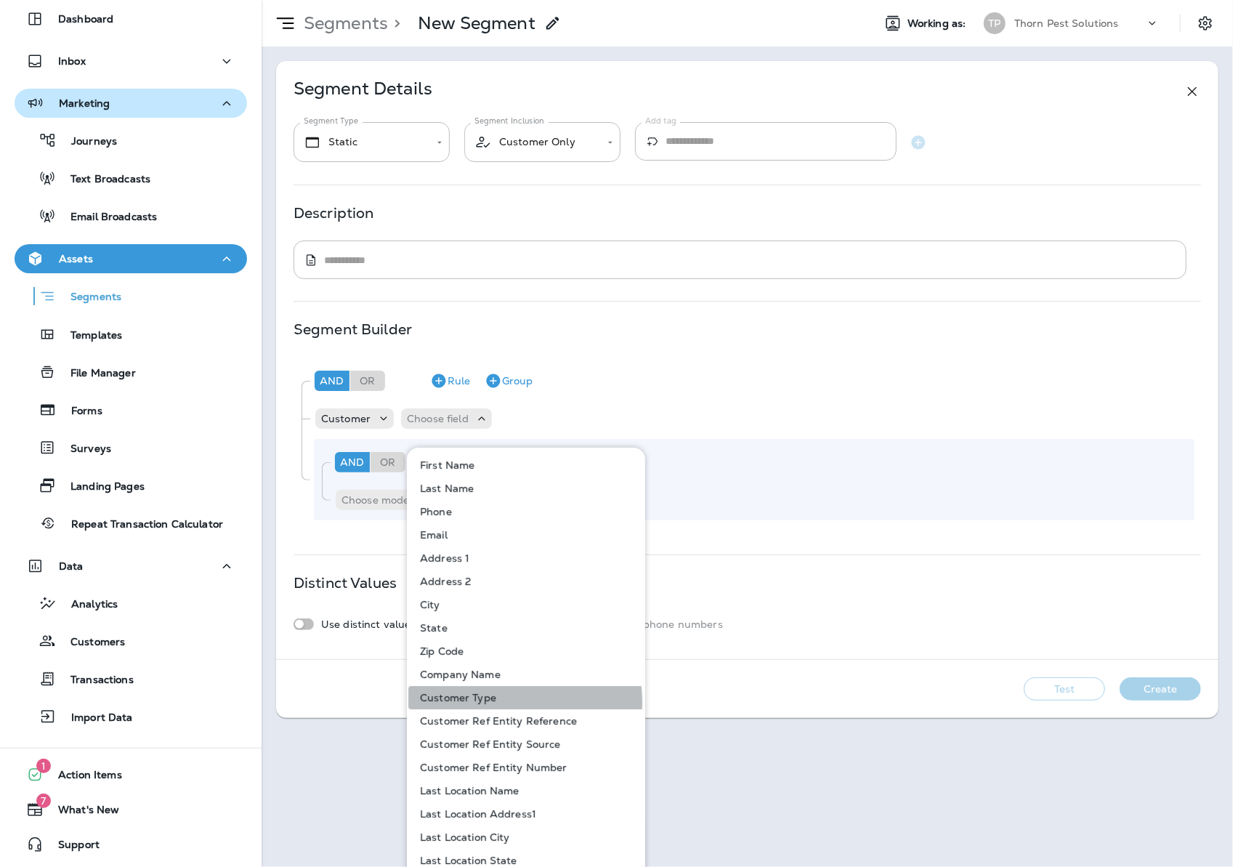
click at [503, 702] on button "Customer Type" at bounding box center [526, 697] width 237 height 23
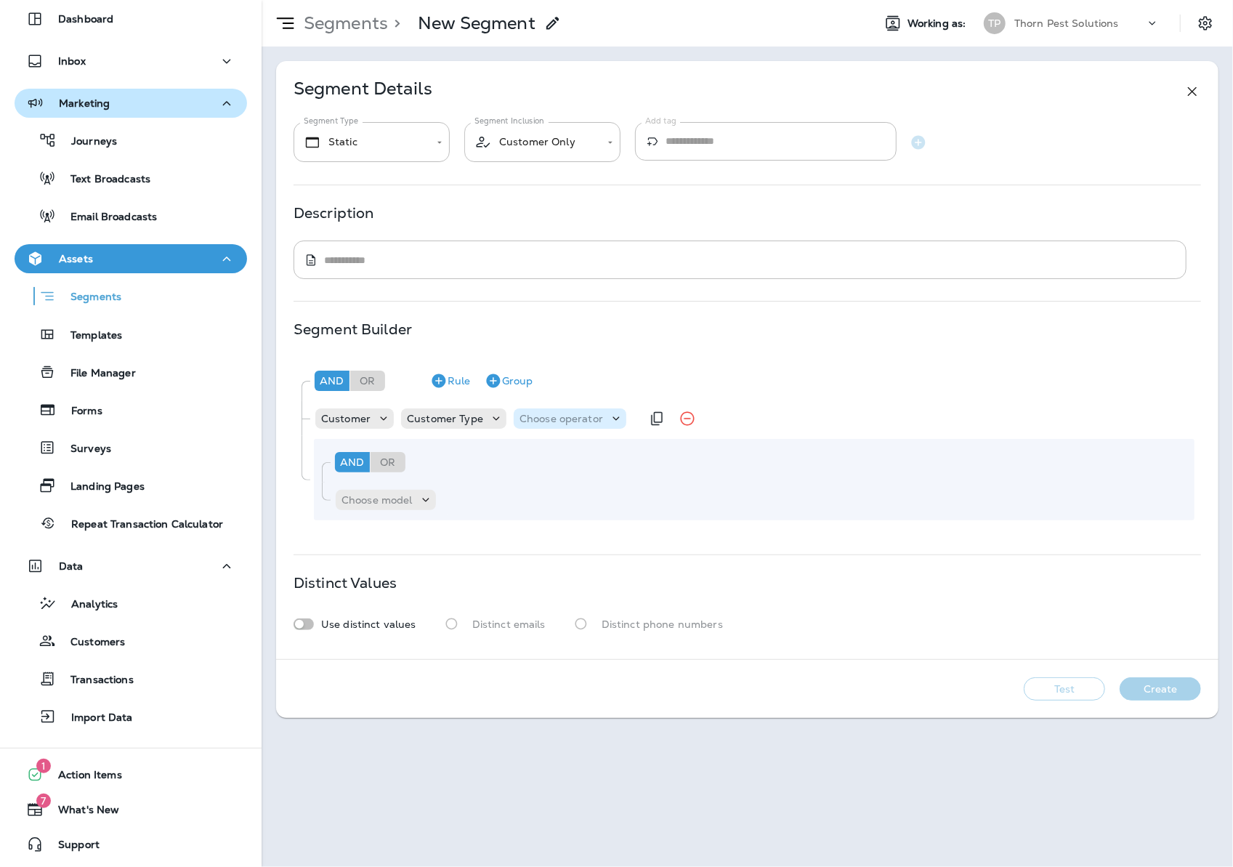
click at [578, 424] on p "Choose operator" at bounding box center [561, 419] width 84 height 12
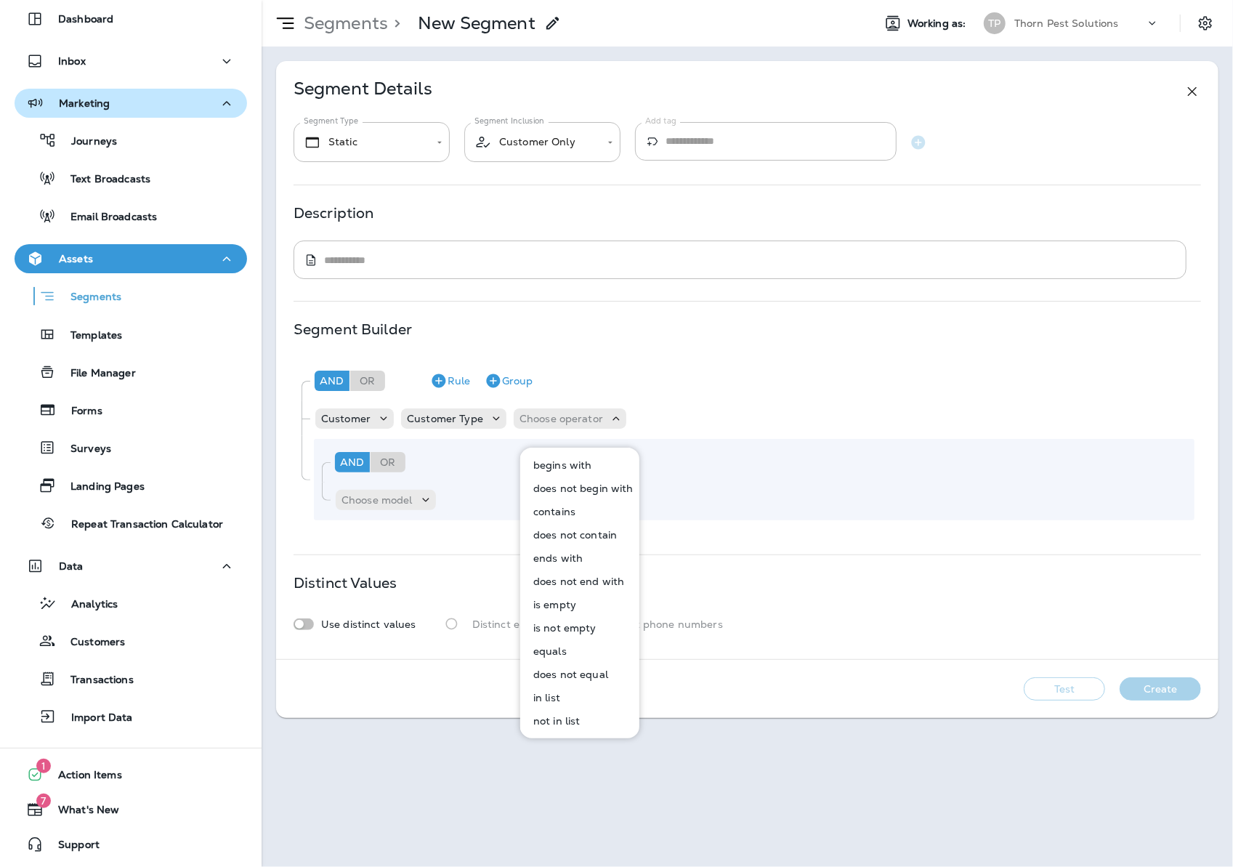
click at [582, 648] on button "equals" at bounding box center [581, 650] width 118 height 23
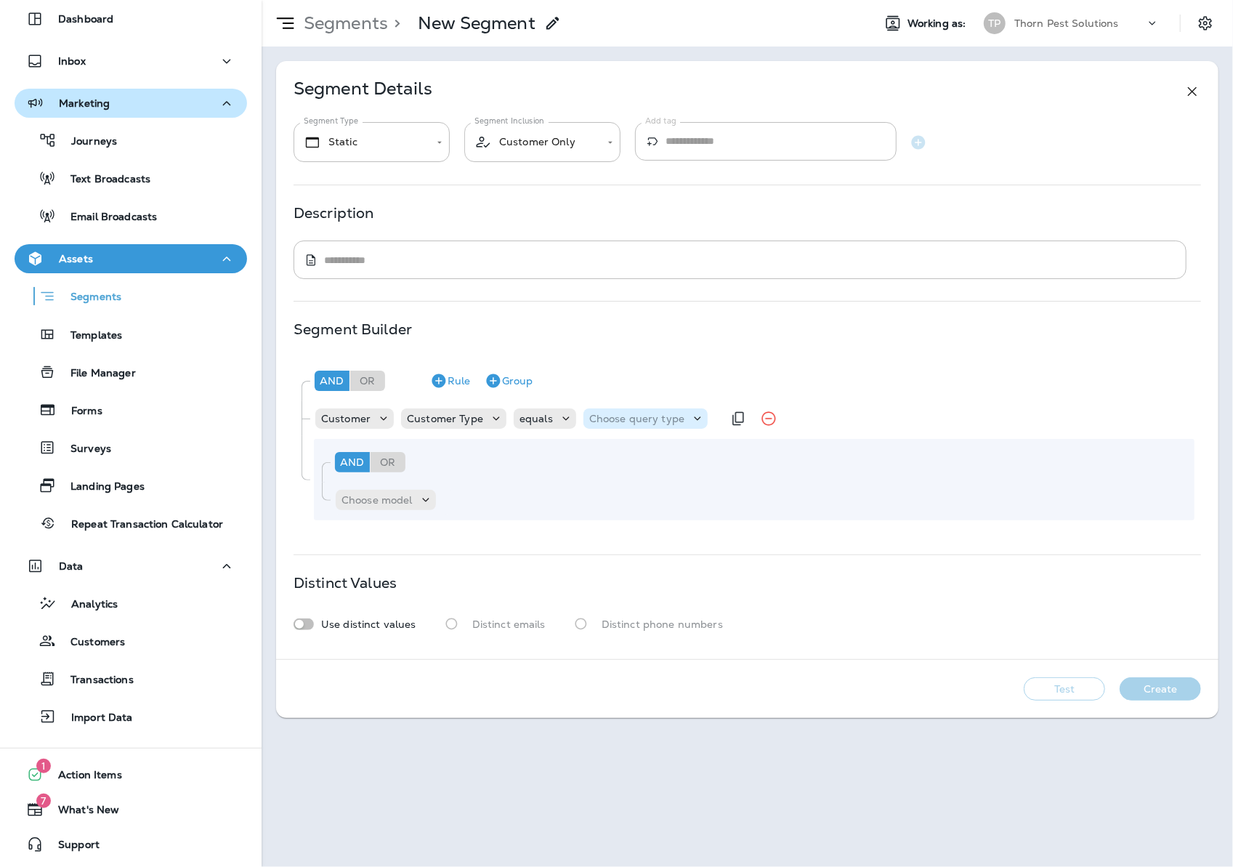
click at [705, 426] on icon at bounding box center [697, 418] width 15 height 15
click at [645, 465] on button "Text" at bounding box center [636, 464] width 84 height 23
click at [762, 428] on input "text" at bounding box center [732, 418] width 145 height 19
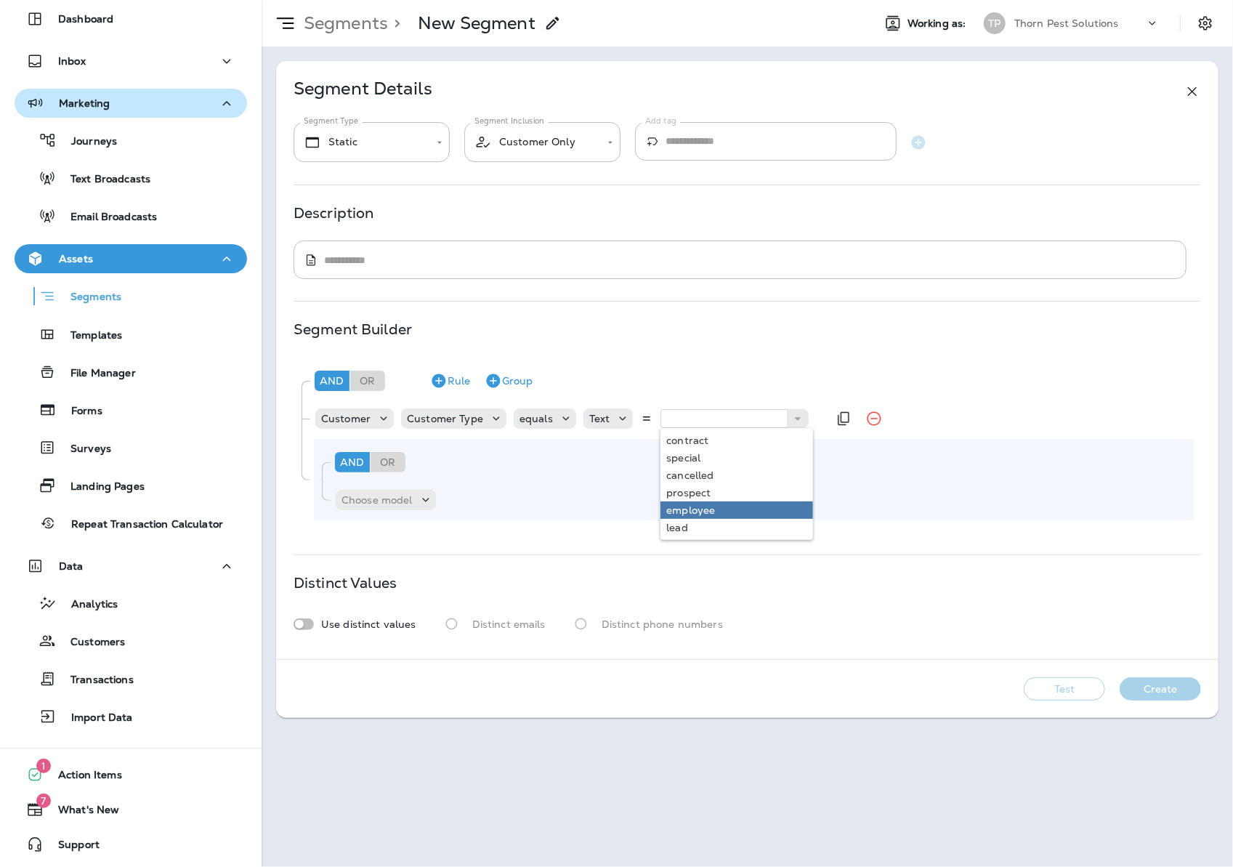
type input "********"
click at [731, 526] on div "And Or Rule Group Customer Customer Type equals Text ******** employee And Or R…" at bounding box center [747, 441] width 907 height 169
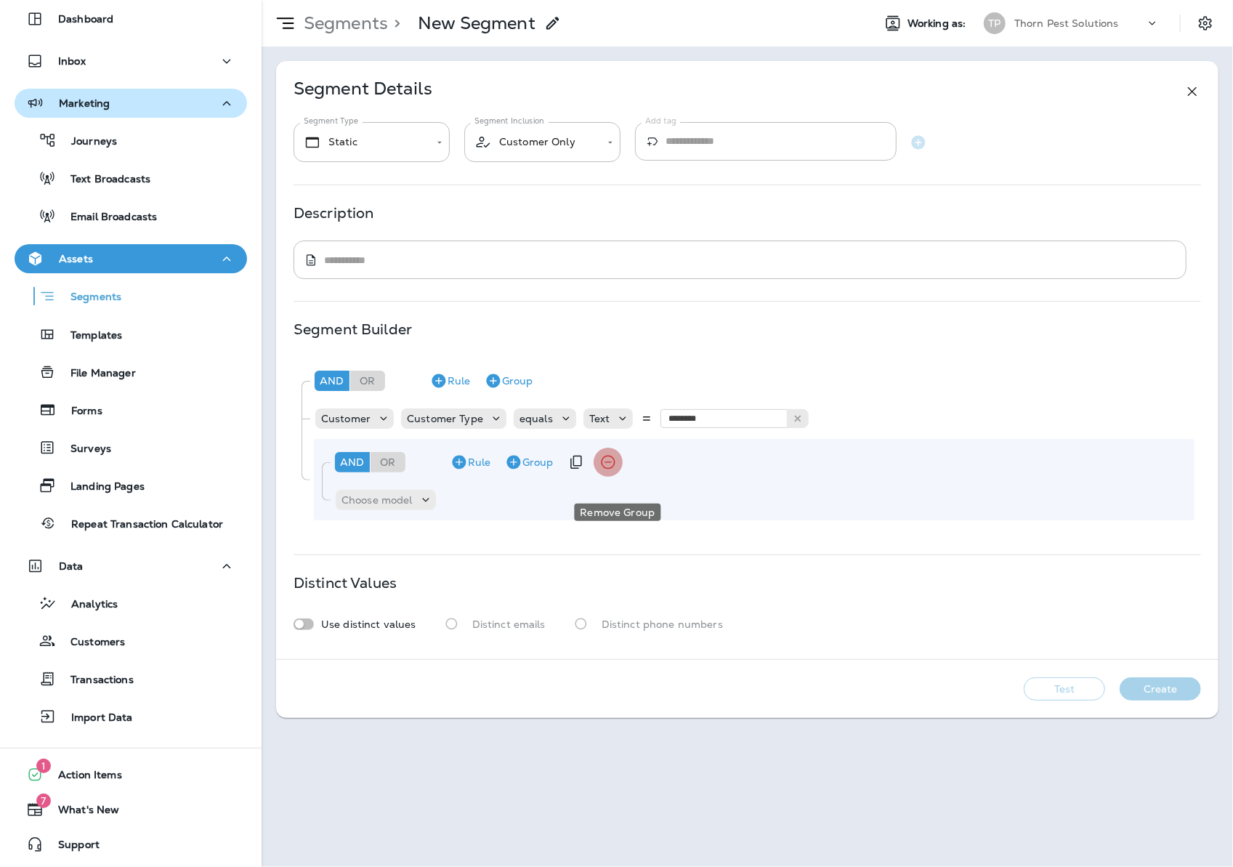
click at [614, 471] on icon "Remove Group" at bounding box center [607, 461] width 17 height 17
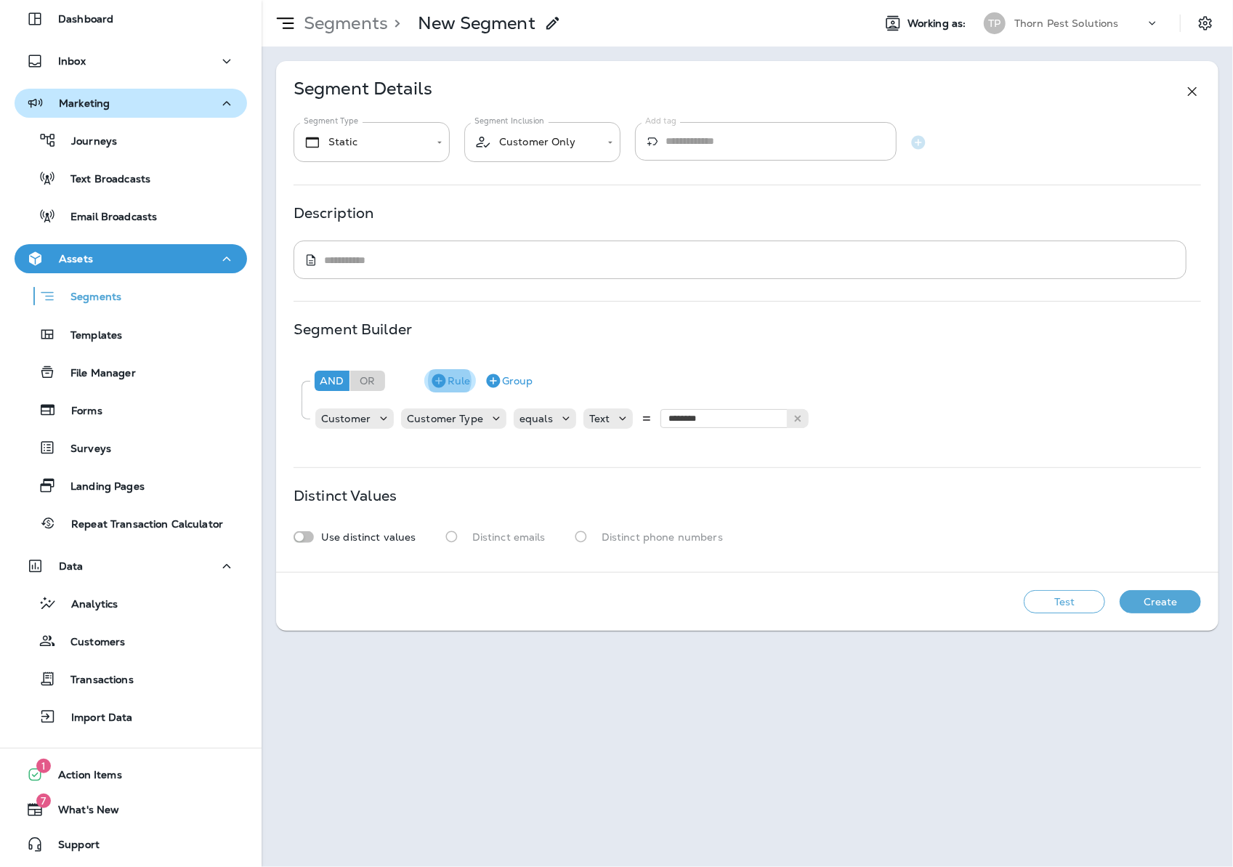
click at [453, 391] on button "Rule" at bounding box center [450, 380] width 52 height 23
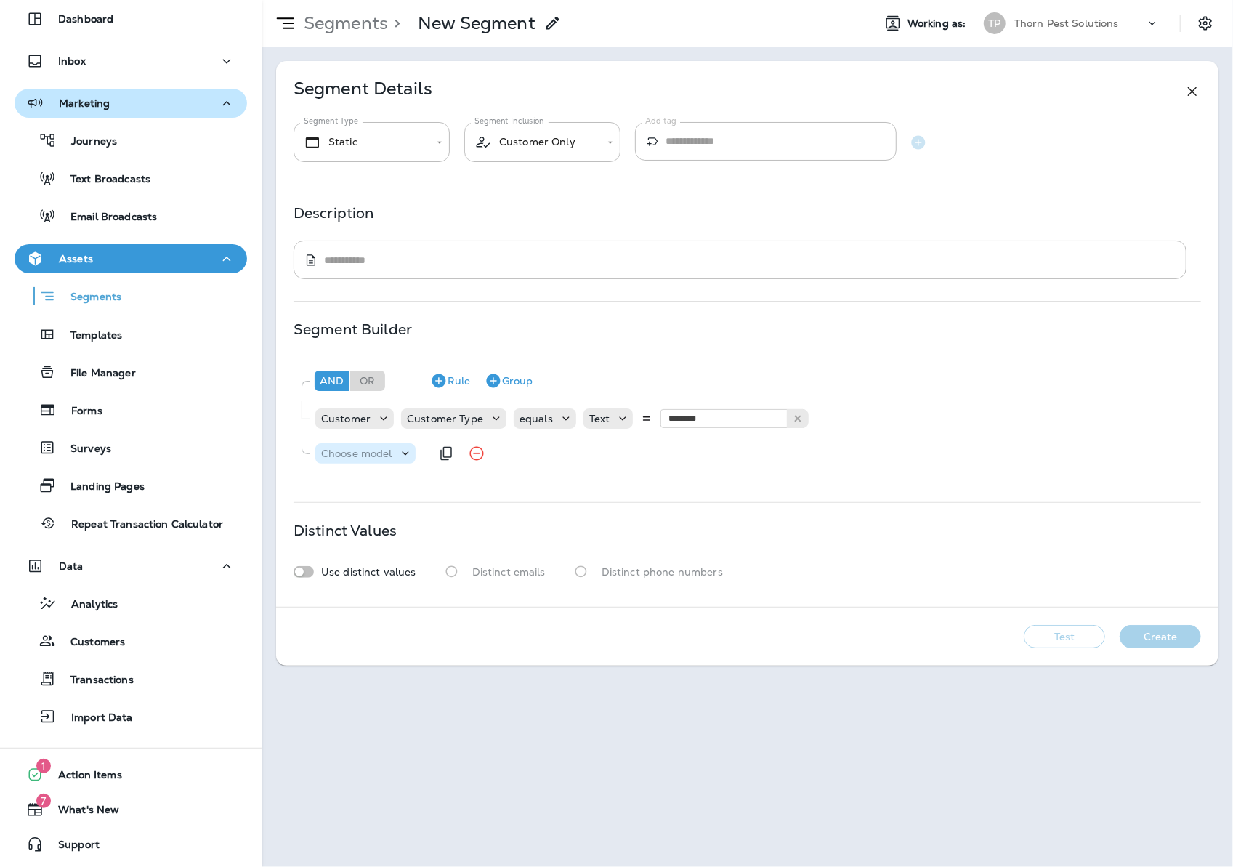
click at [402, 464] on div "Choose model" at bounding box center [365, 453] width 100 height 20
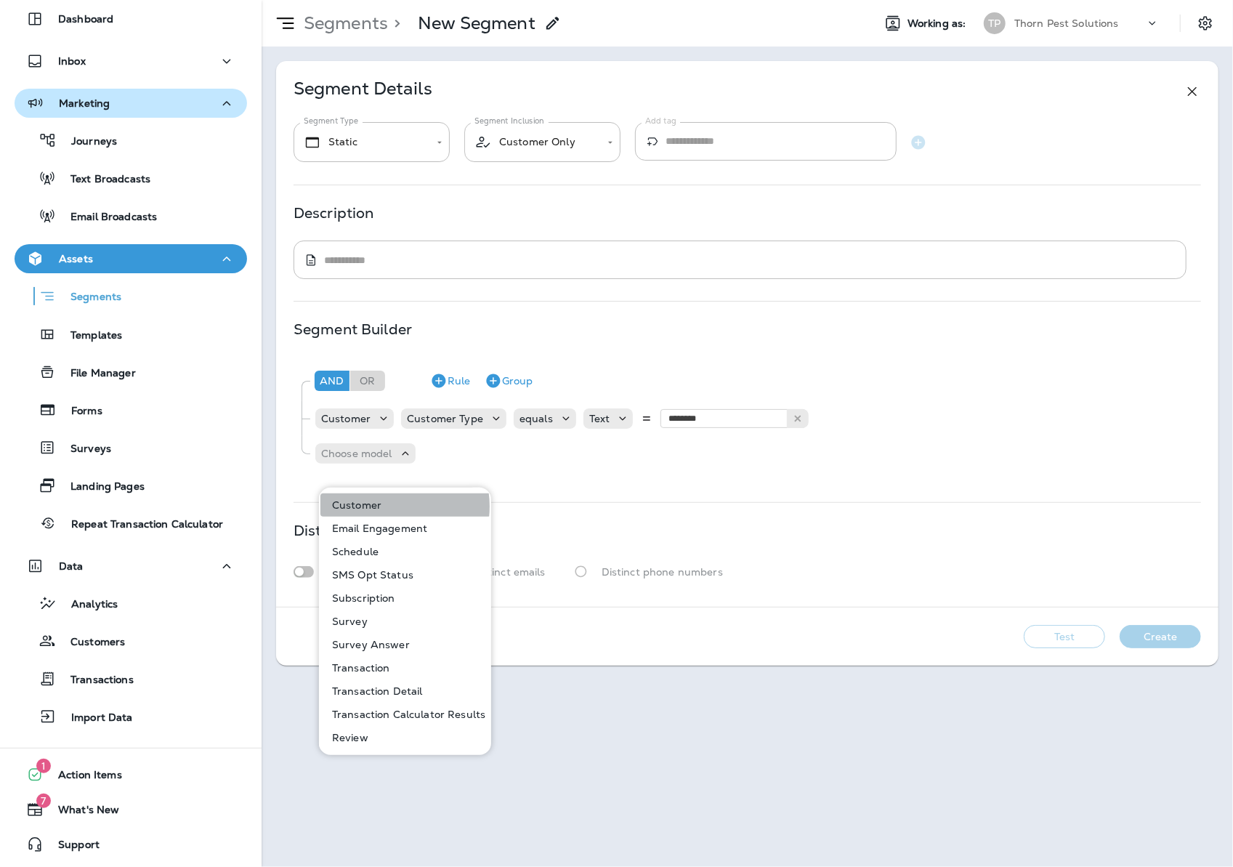
click at [385, 506] on button "Customer" at bounding box center [405, 504] width 171 height 23
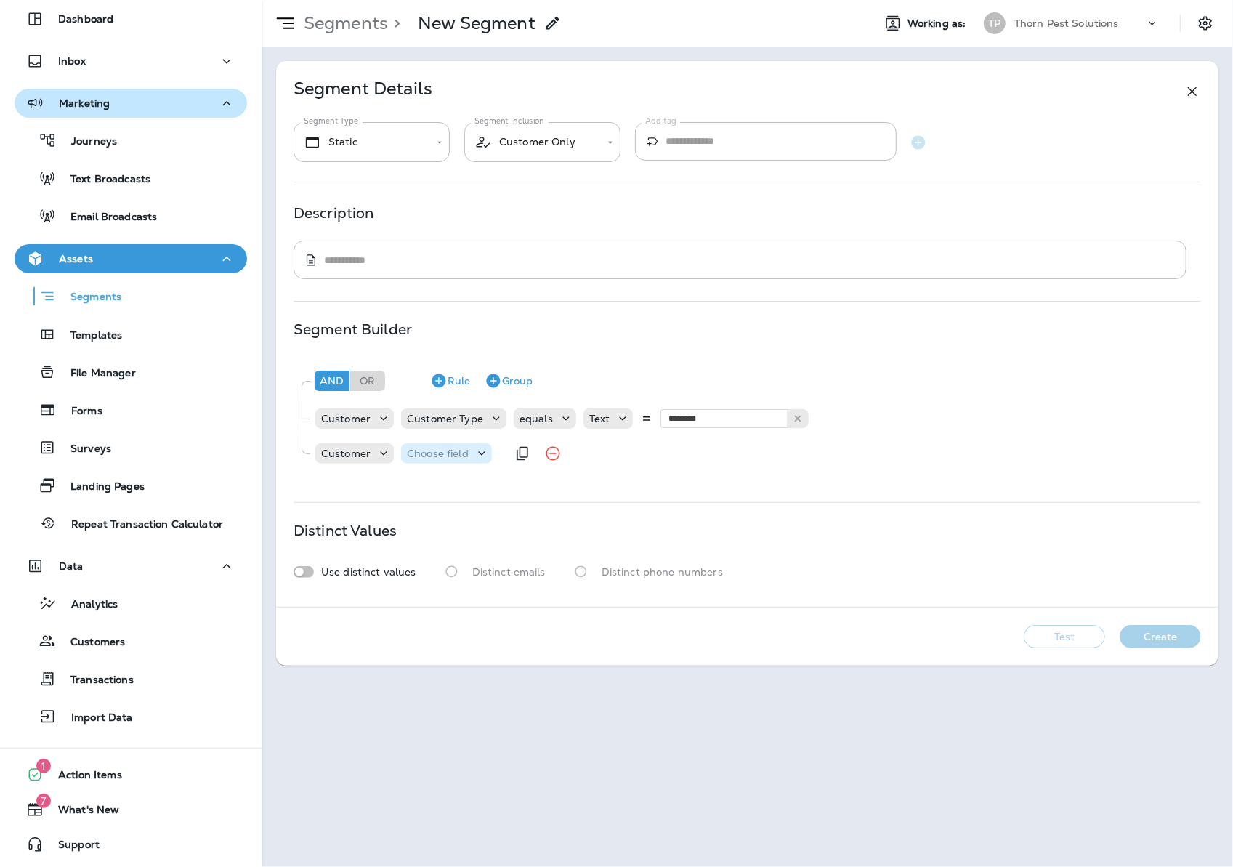
click at [449, 464] on div "Choose field" at bounding box center [446, 453] width 91 height 20
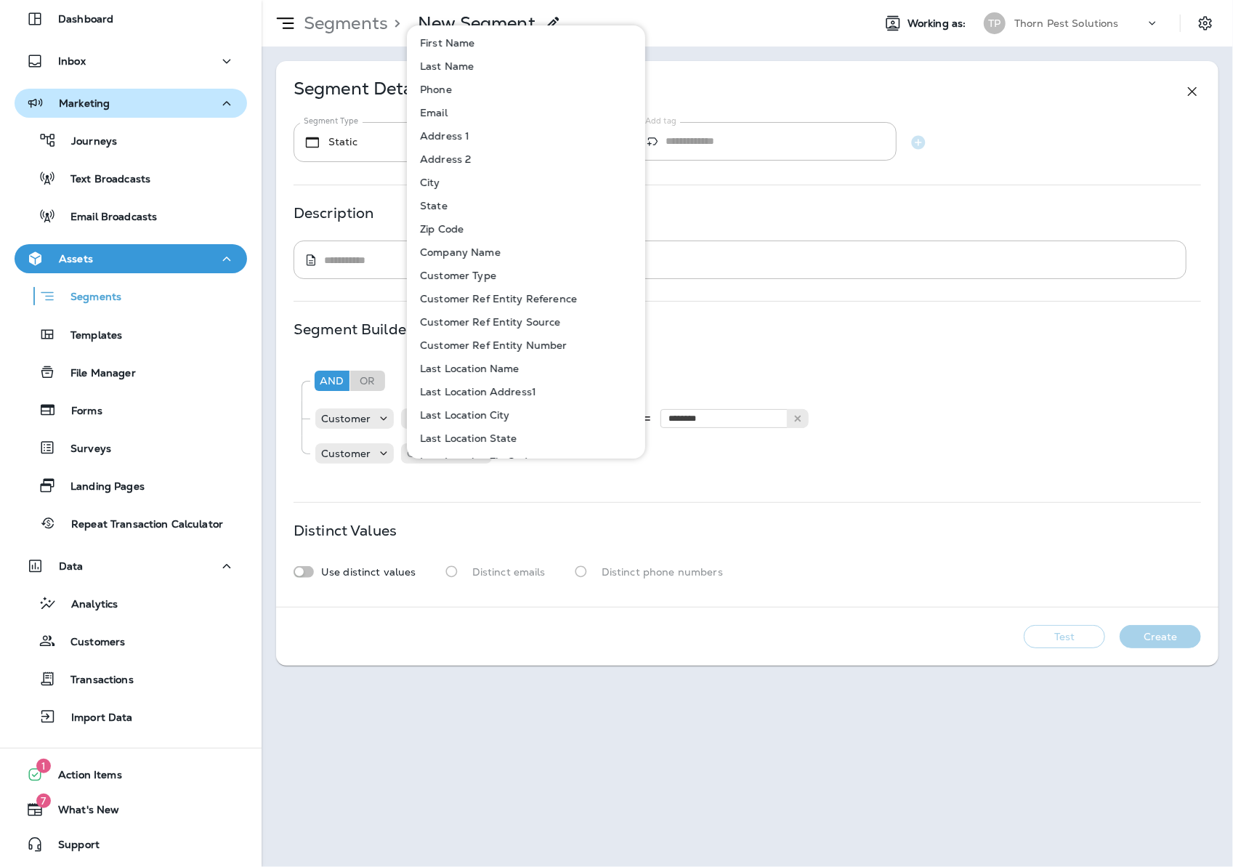
click at [497, 512] on div "**********" at bounding box center [747, 334] width 942 height 546
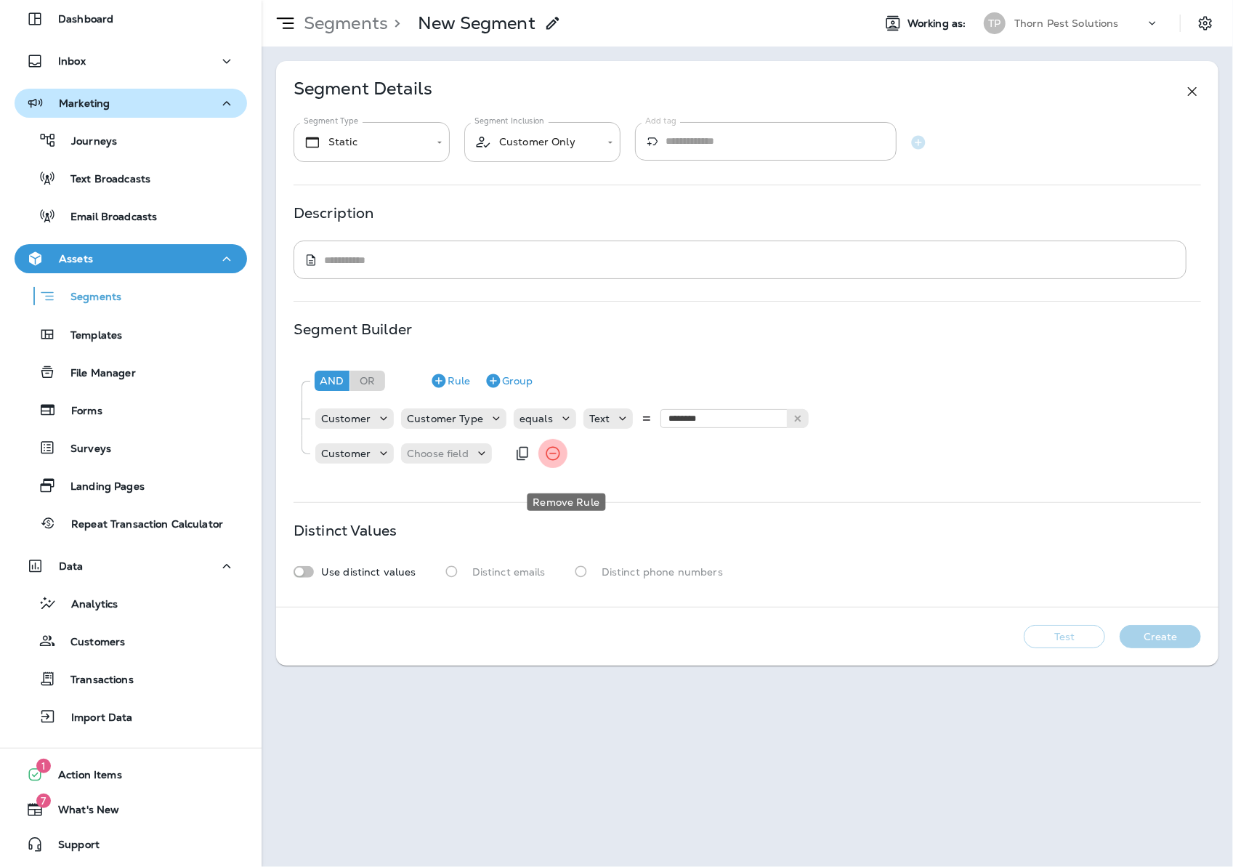
click at [559, 462] on icon "Remove Rule" at bounding box center [552, 453] width 17 height 17
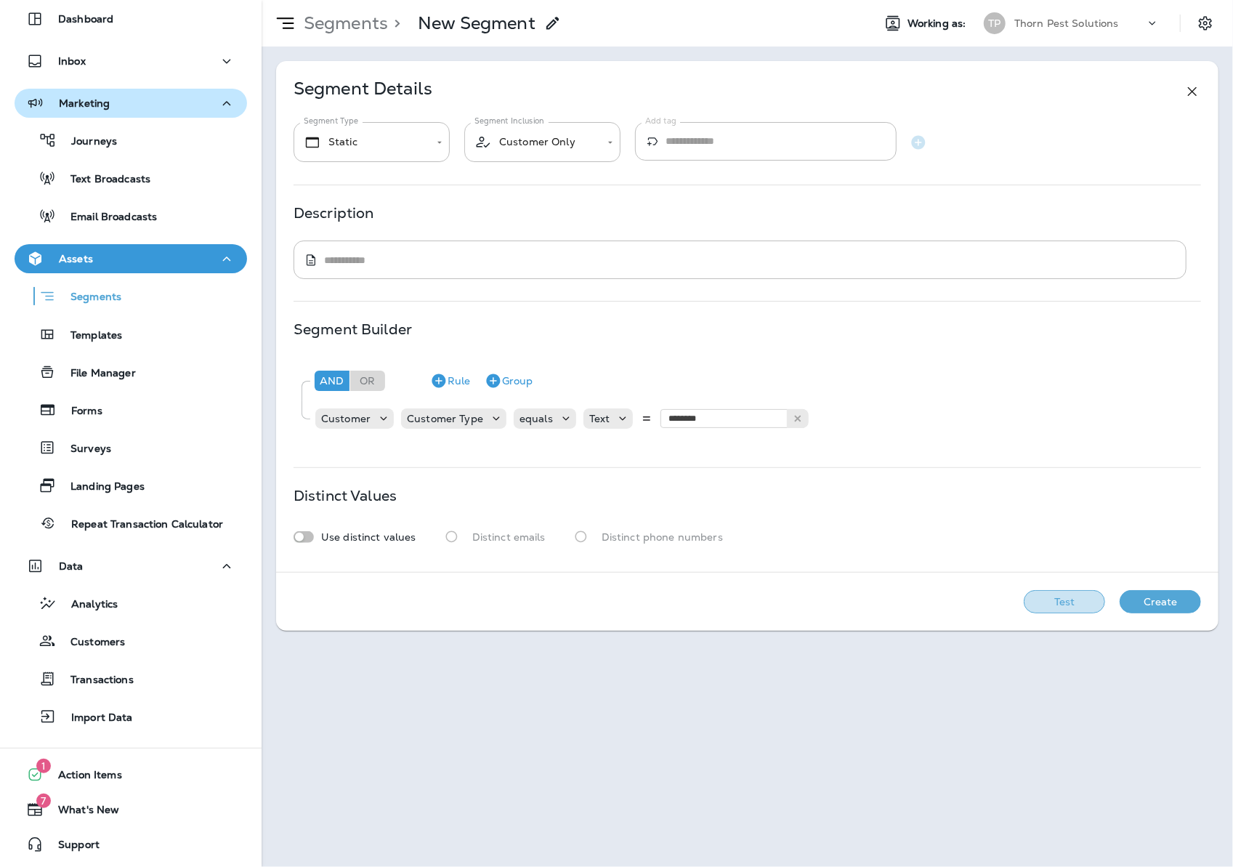
click at [1077, 613] on button "Test" at bounding box center [1064, 601] width 81 height 23
click at [953, 613] on button "View Sample" at bounding box center [961, 601] width 96 height 23
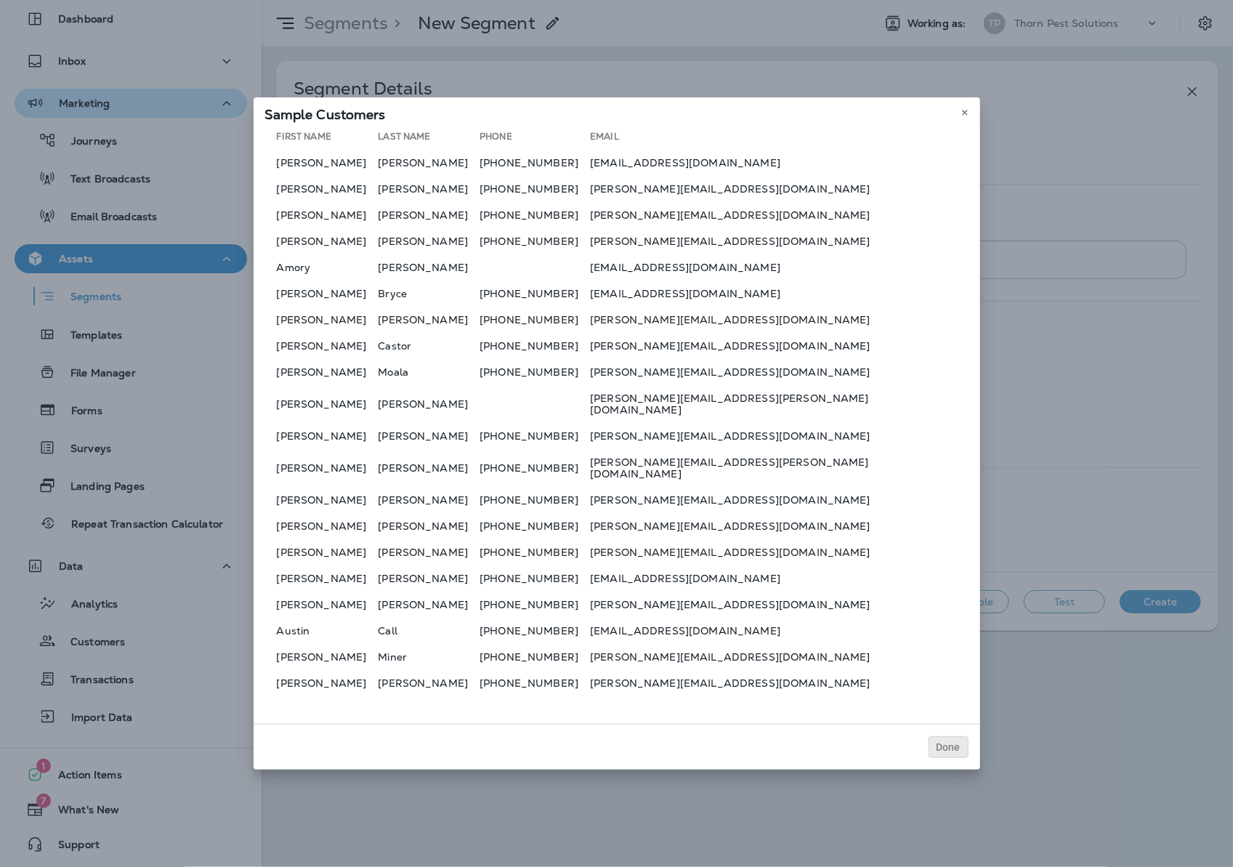
click at [960, 752] on span "Done" at bounding box center [948, 747] width 24 height 10
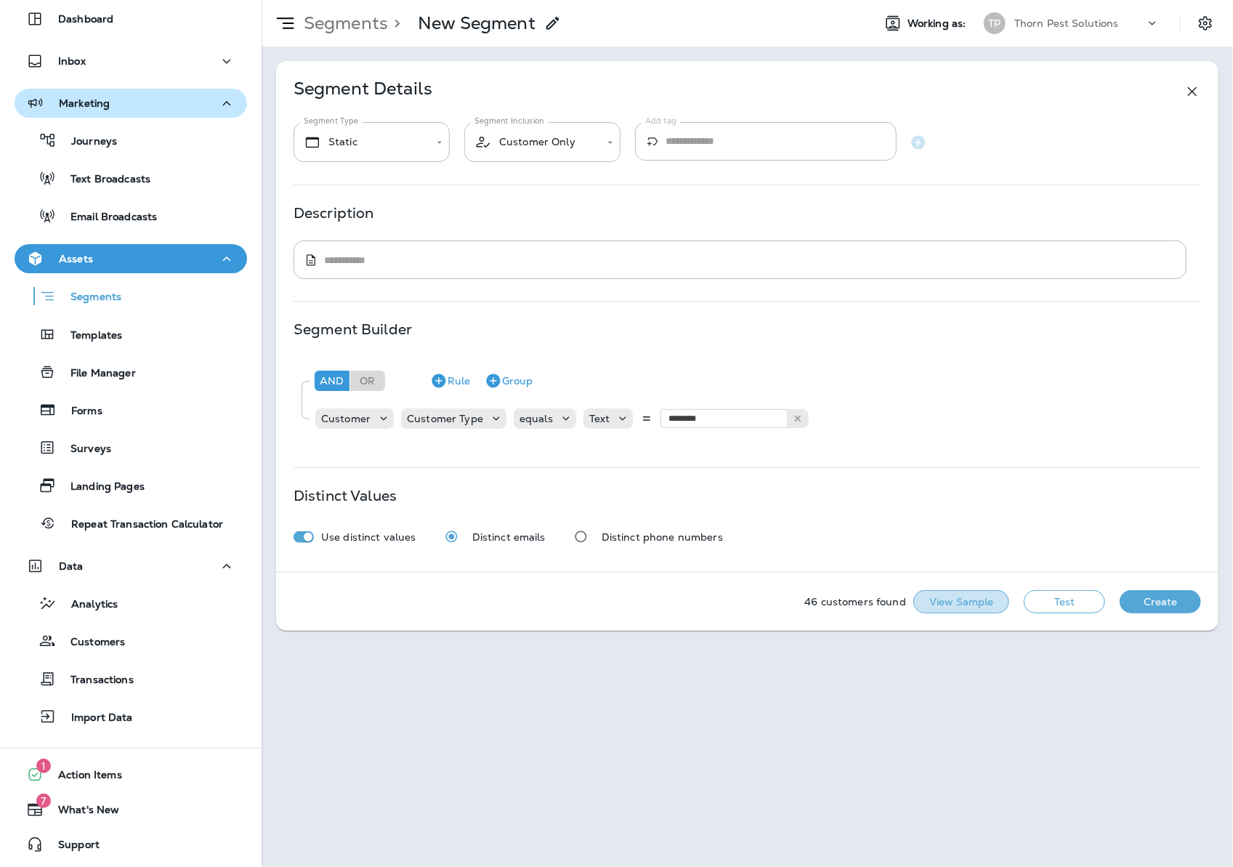
click at [974, 613] on button "View Sample" at bounding box center [961, 601] width 96 height 23
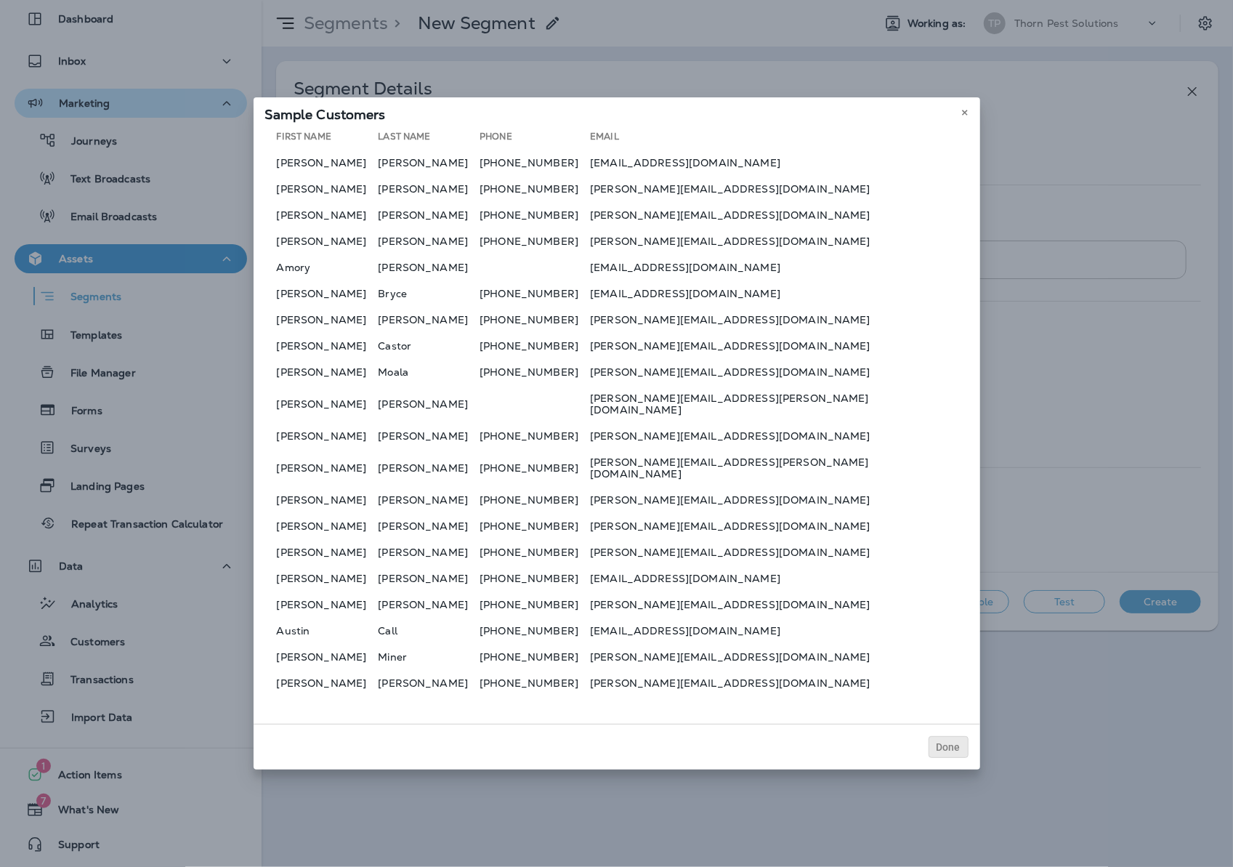
click at [968, 758] on button "Done" at bounding box center [948, 747] width 40 height 22
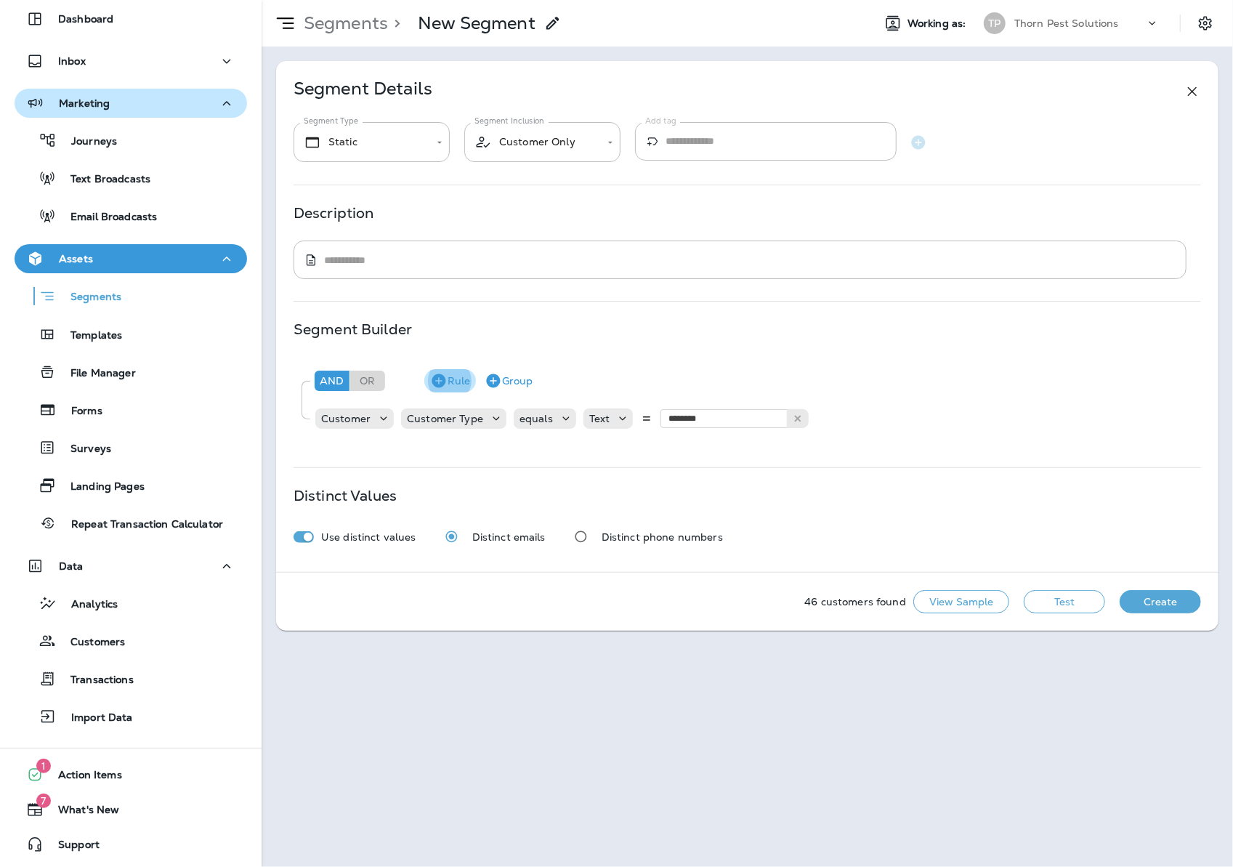
click at [456, 387] on button "Rule" at bounding box center [450, 380] width 52 height 23
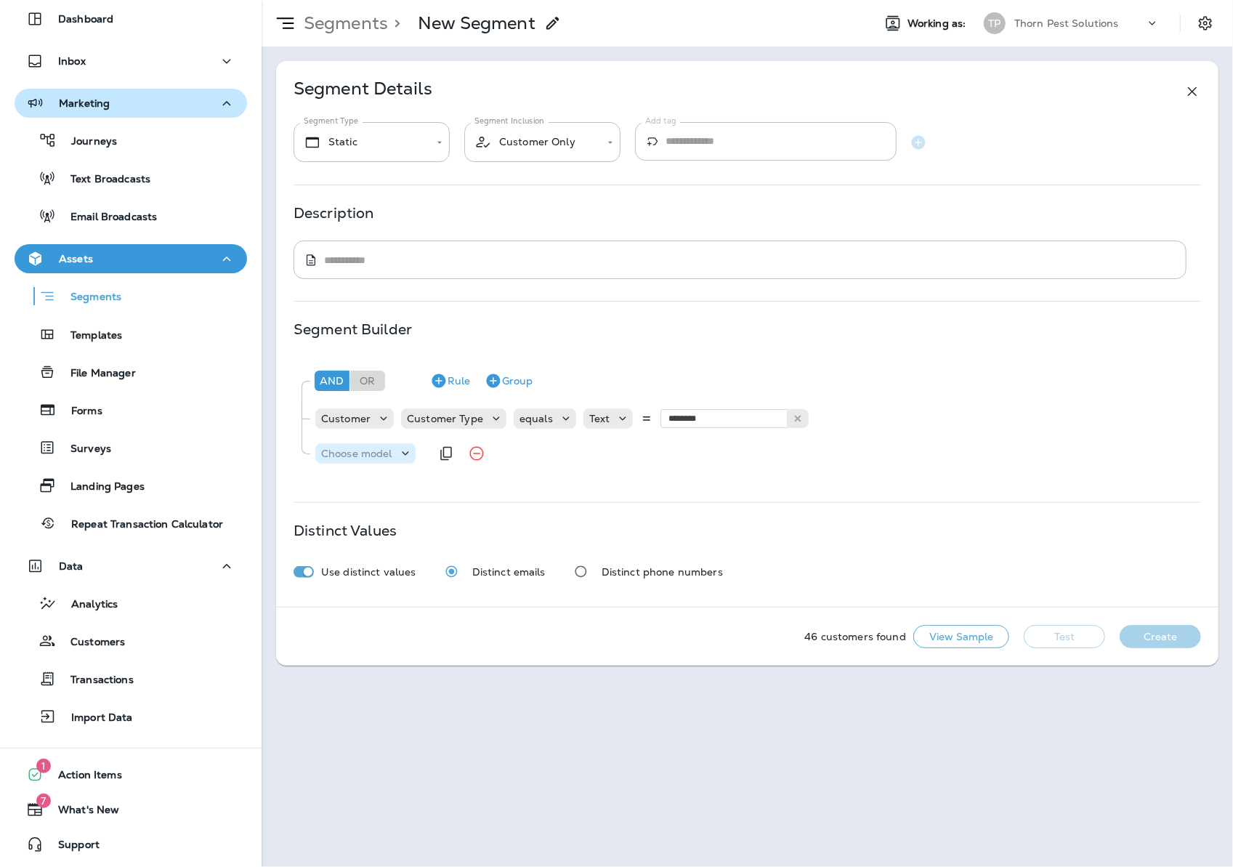
click at [352, 459] on p "Choose model" at bounding box center [356, 454] width 71 height 12
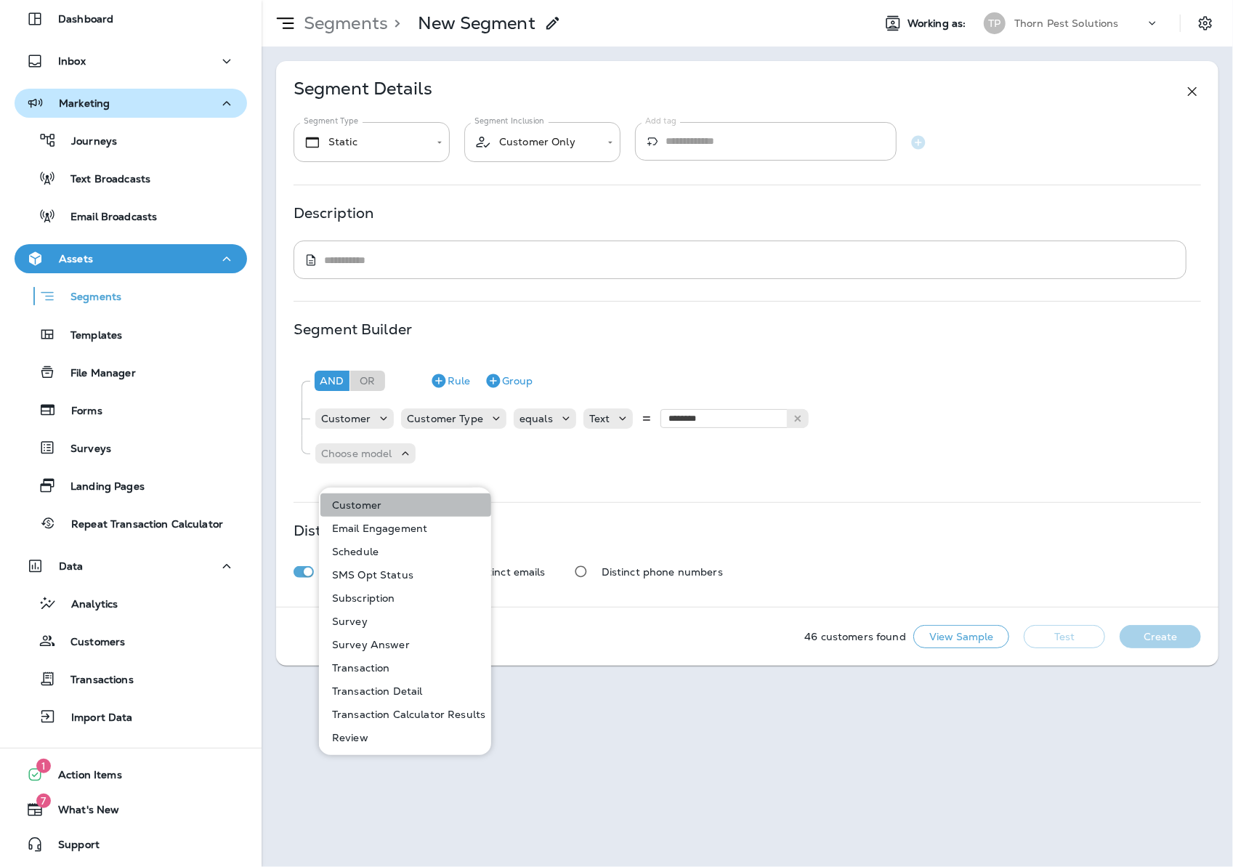
click at [408, 512] on button "Customer" at bounding box center [405, 504] width 171 height 23
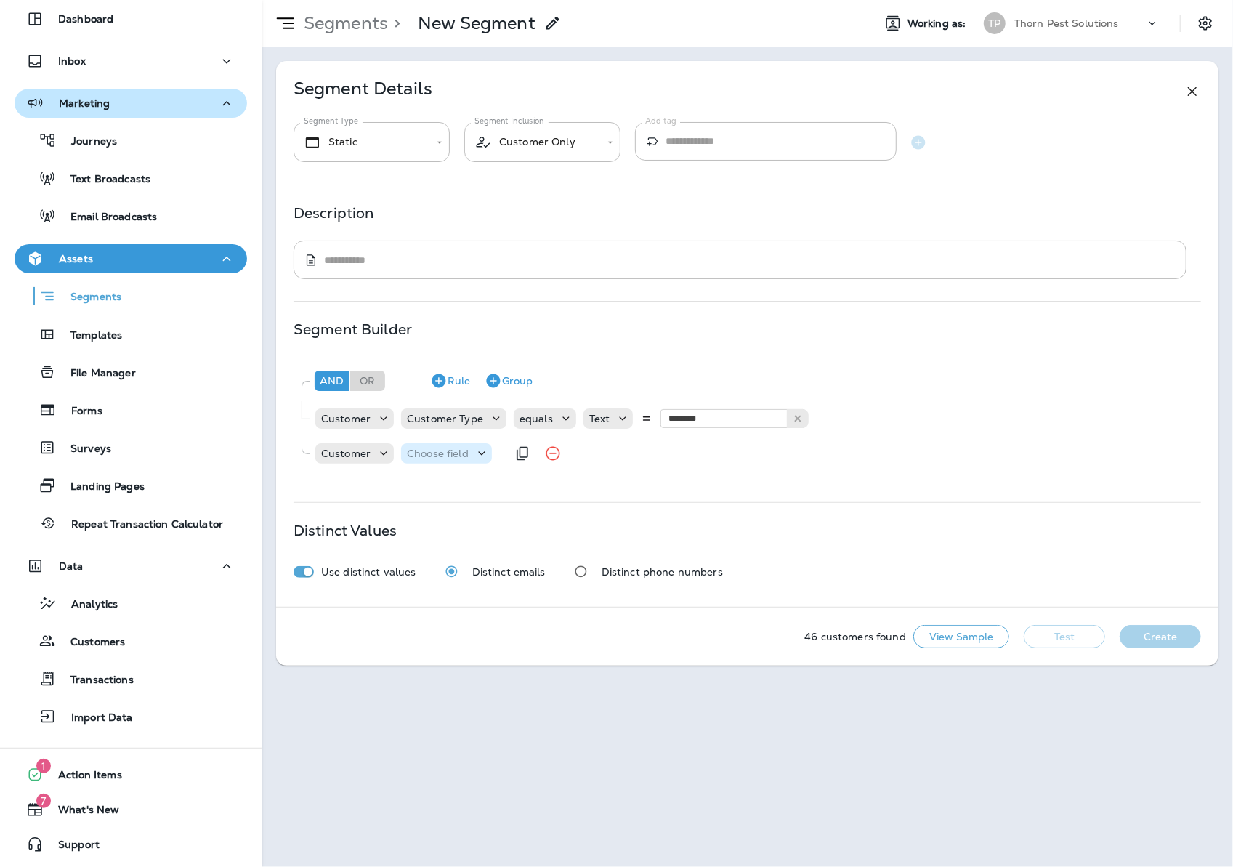
click at [469, 459] on p "Choose field" at bounding box center [438, 454] width 62 height 12
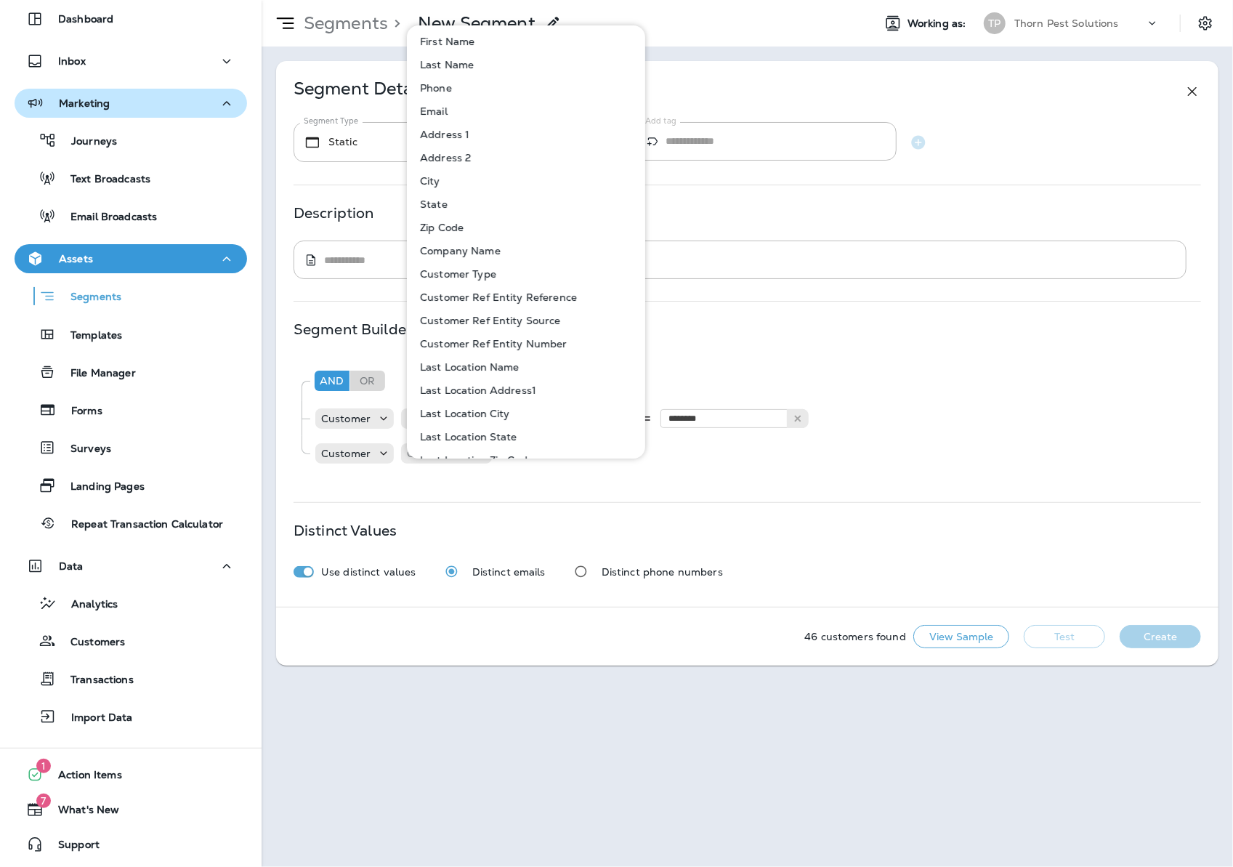
scroll to position [4, 0]
click at [504, 129] on button "Address 1" at bounding box center [526, 132] width 237 height 23
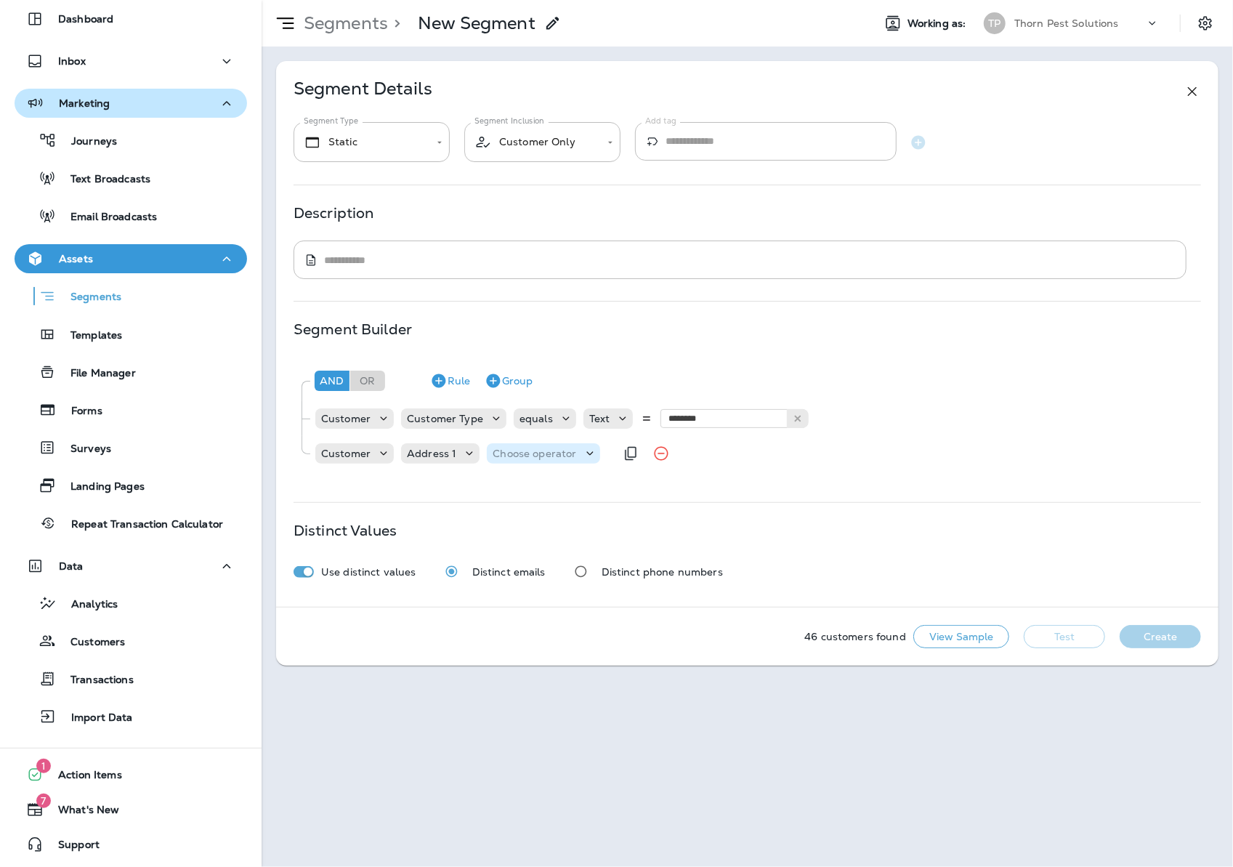
click at [570, 459] on p "Choose operator" at bounding box center [535, 454] width 84 height 12
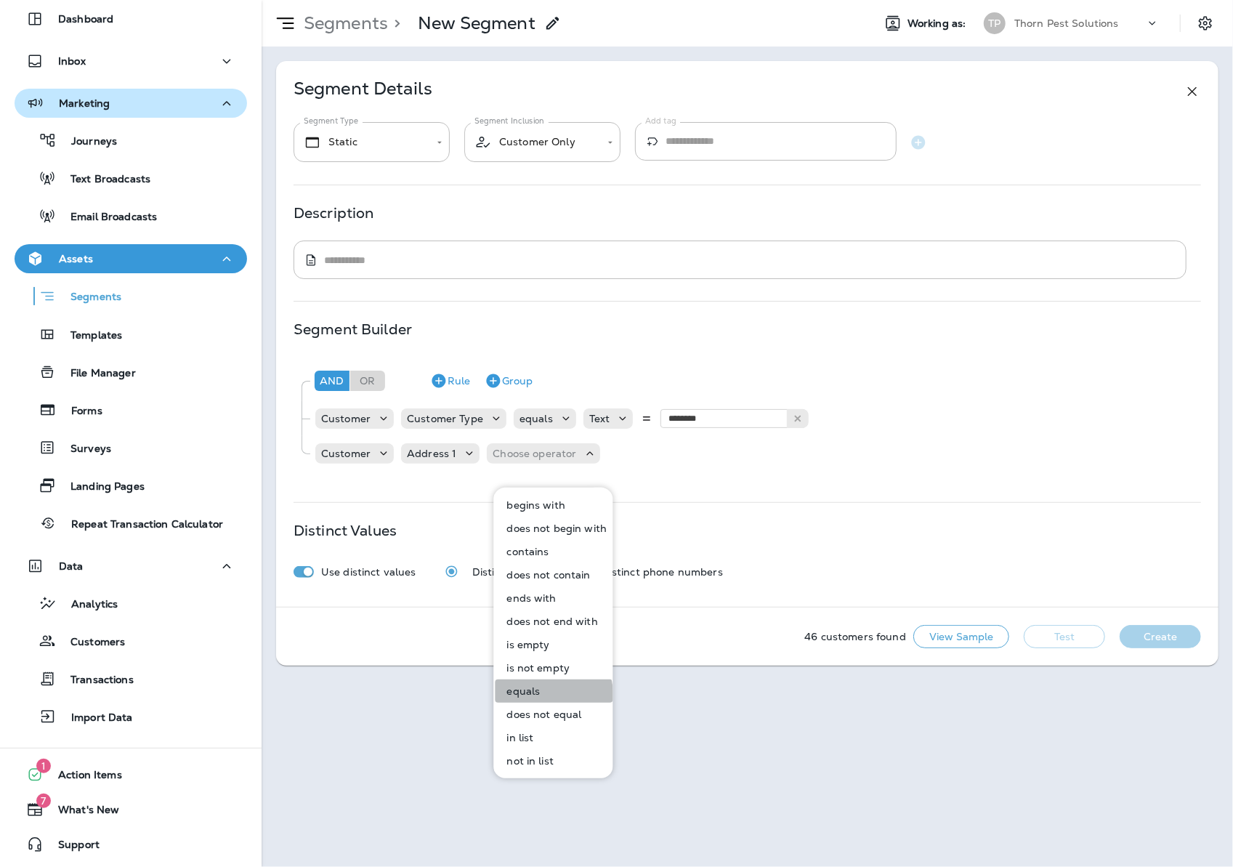
click at [530, 697] on button "equals" at bounding box center [554, 690] width 118 height 23
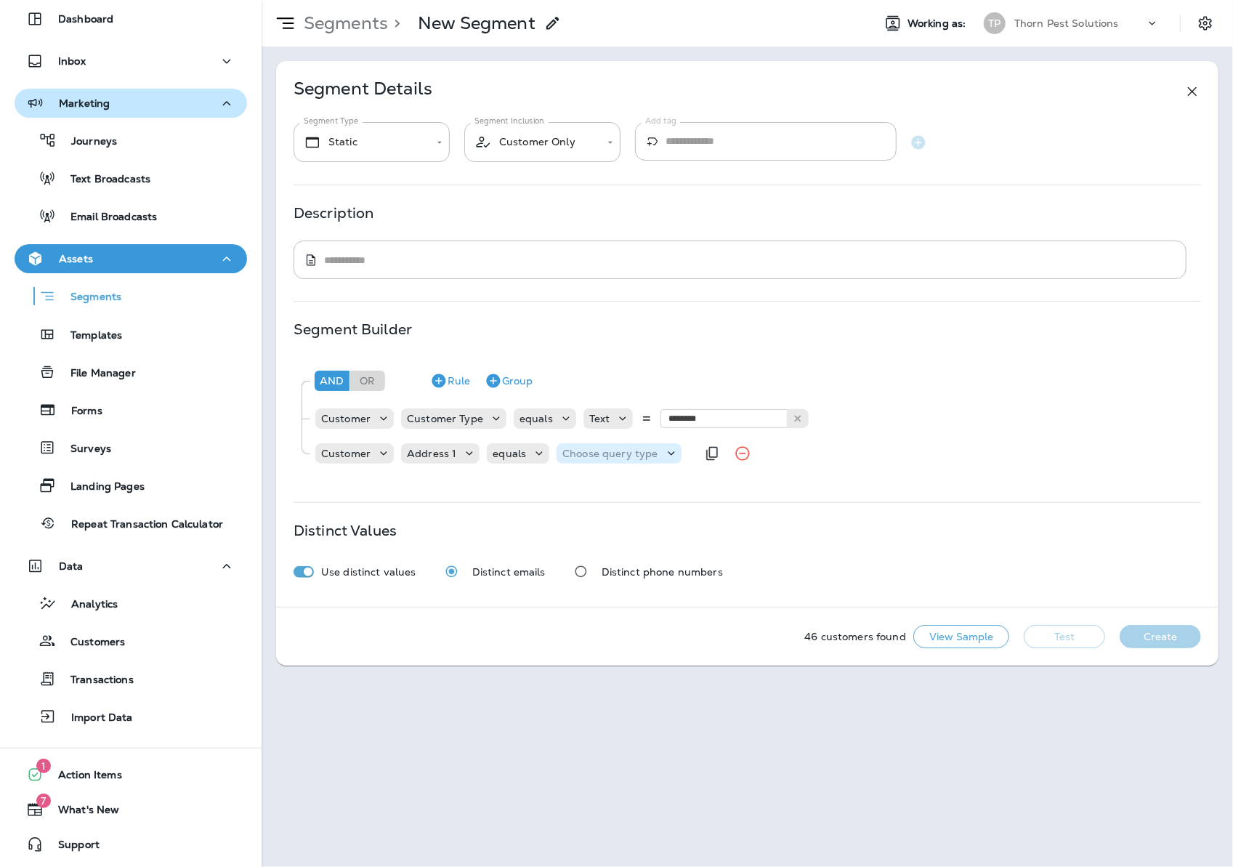
click at [640, 459] on p "Choose query type" at bounding box center [609, 454] width 95 height 12
drag, startPoint x: 619, startPoint y: 504, endPoint x: 635, endPoint y: 500, distance: 16.6
click at [619, 504] on button "Text" at bounding box center [609, 504] width 84 height 23
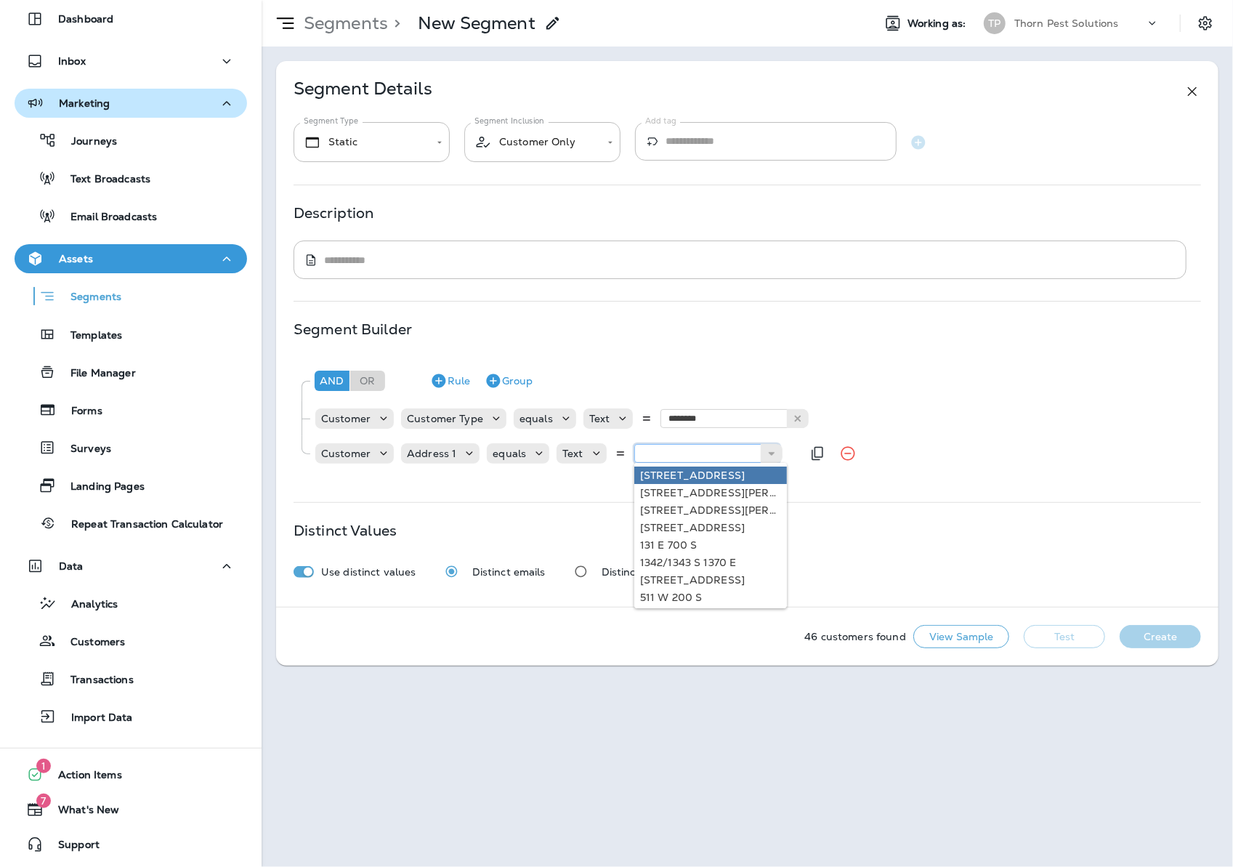
click at [756, 463] on input "text" at bounding box center [706, 453] width 145 height 19
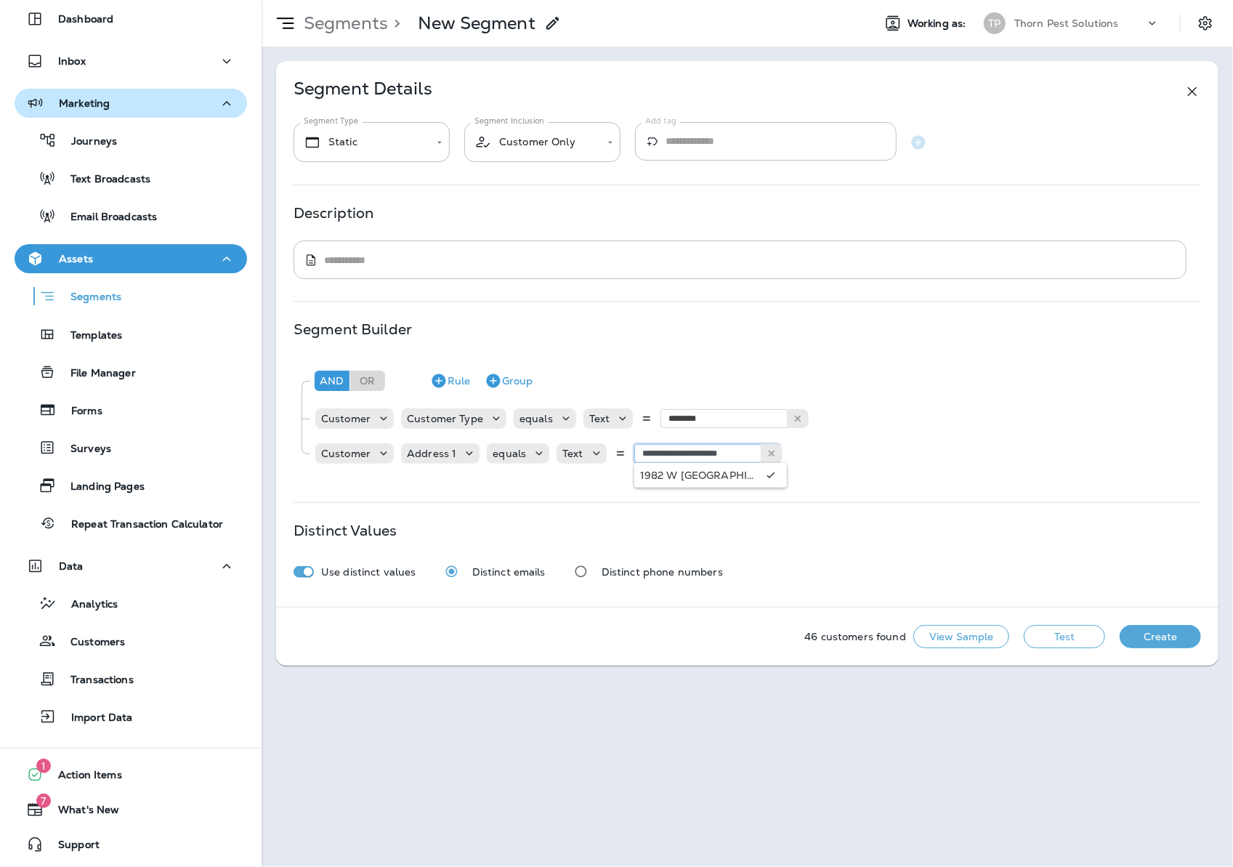
type input "**********"
click at [910, 480] on div "**********" at bounding box center [747, 419] width 907 height 124
click at [883, 427] on icon "Remove Rule" at bounding box center [873, 418] width 17 height 17
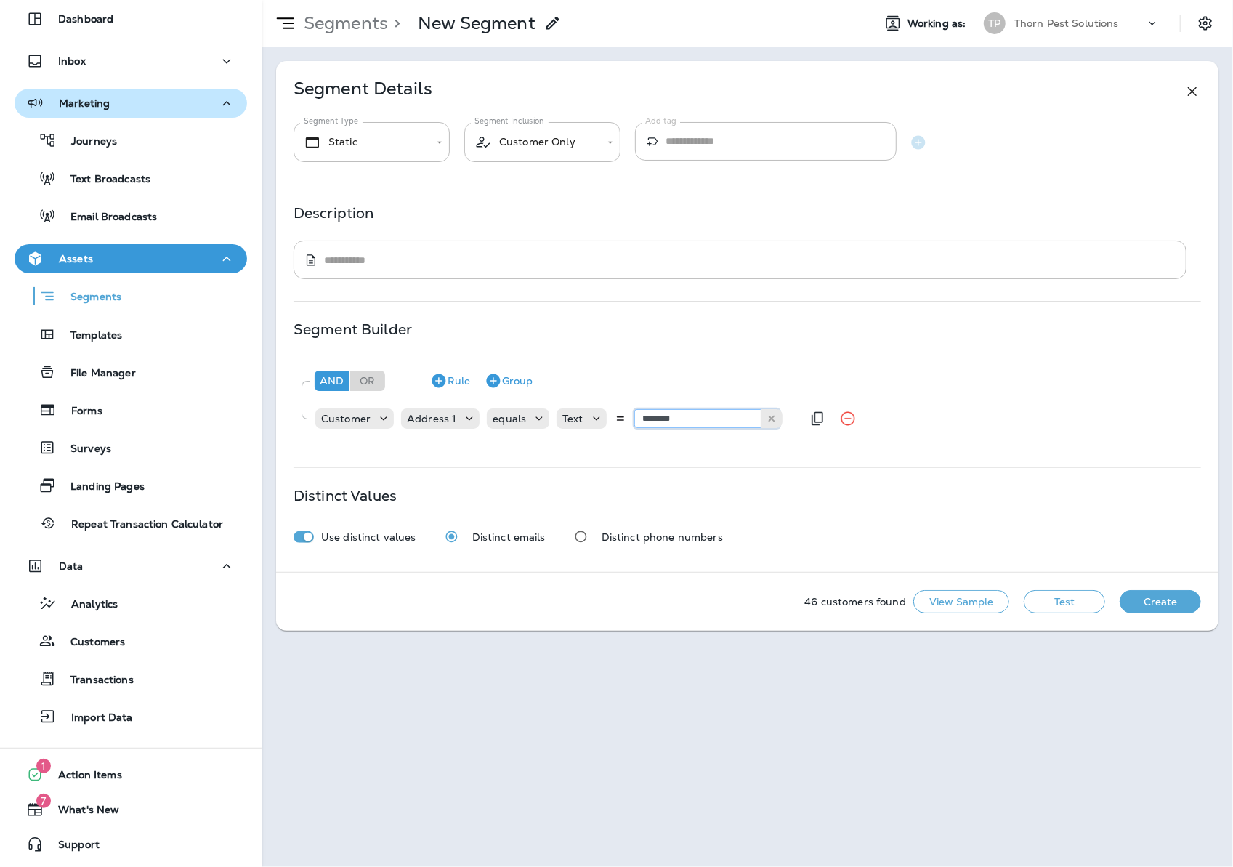
click at [705, 428] on input "********" at bounding box center [706, 418] width 145 height 19
click at [673, 428] on input "********" at bounding box center [706, 418] width 145 height 19
type input "**********"
click at [852, 468] on div "**********" at bounding box center [747, 316] width 942 height 511
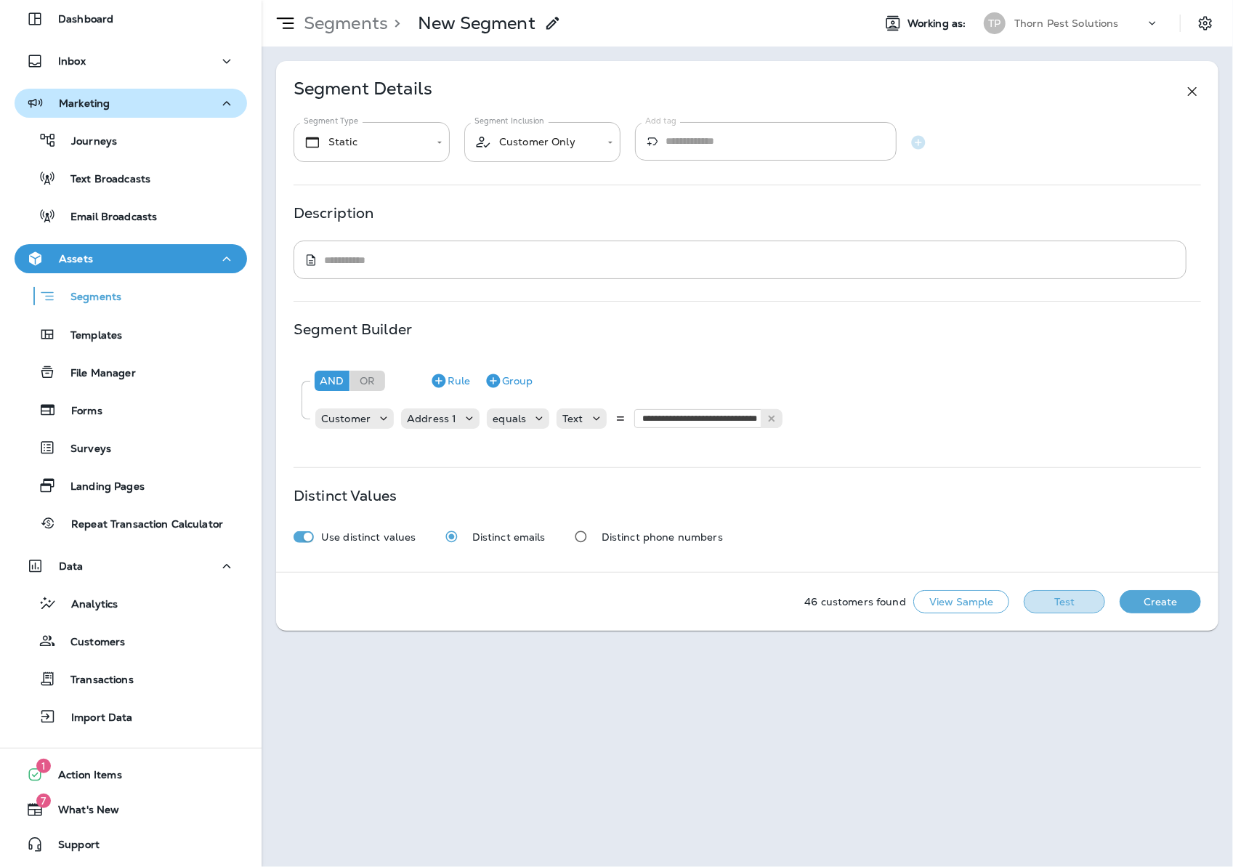
click at [1079, 613] on button "Test" at bounding box center [1064, 601] width 81 height 23
click at [974, 613] on button "View Sample" at bounding box center [961, 601] width 96 height 23
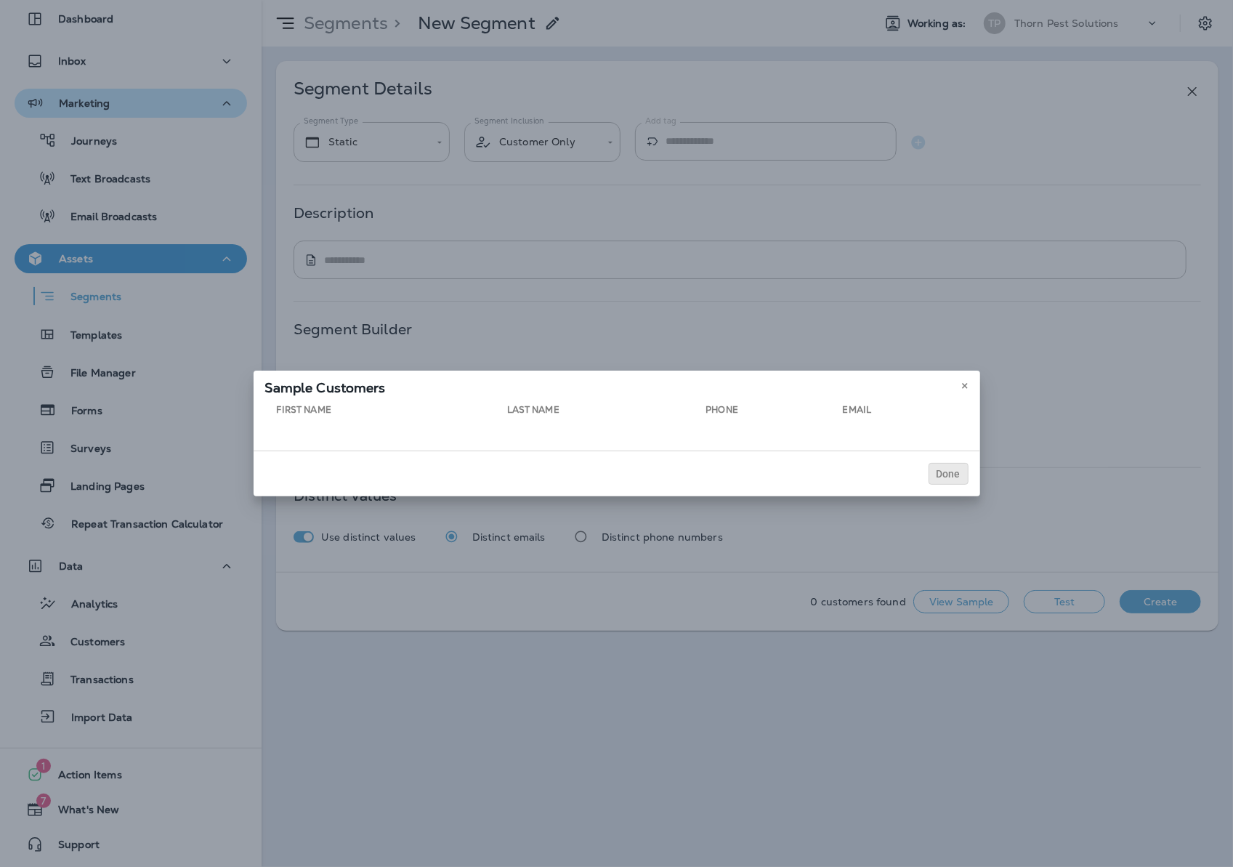
click at [960, 479] on span "Done" at bounding box center [948, 474] width 24 height 10
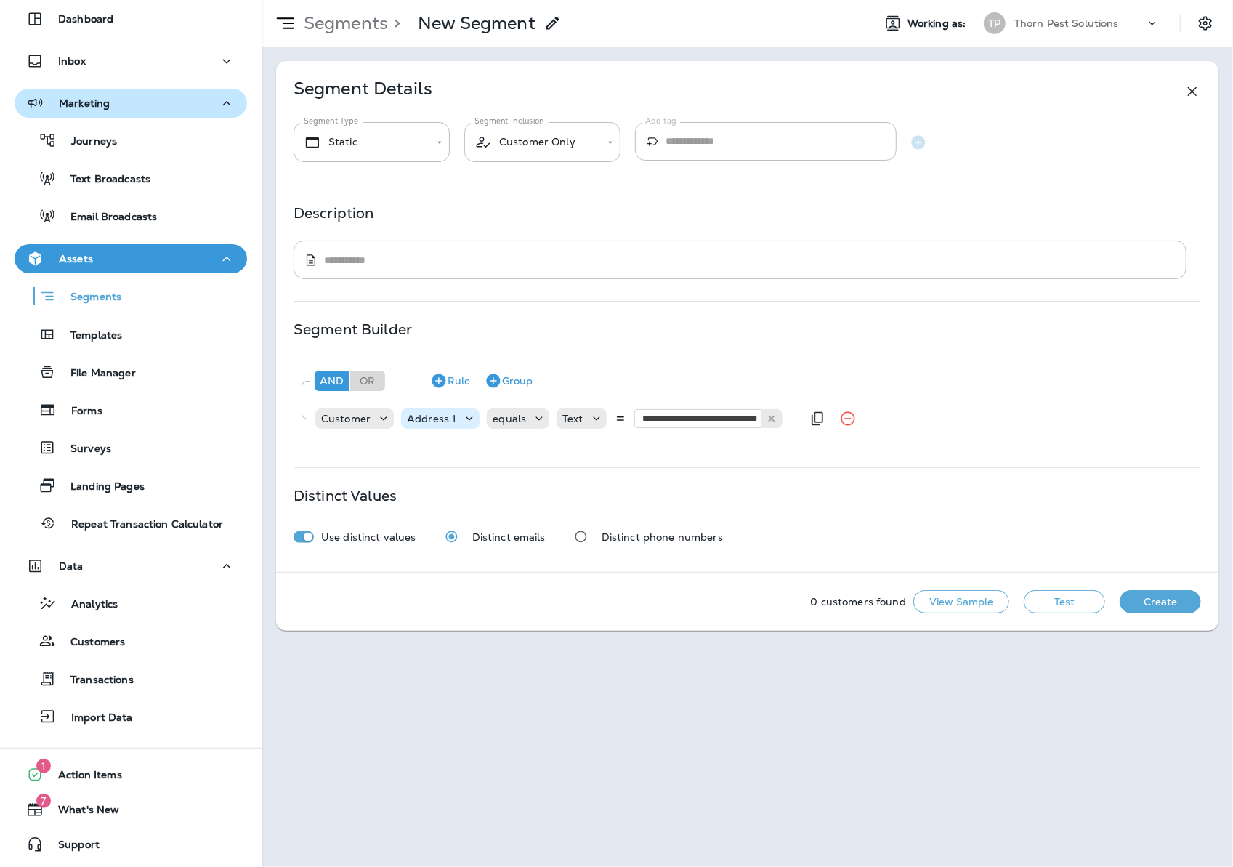
click at [466, 426] on icon at bounding box center [469, 418] width 15 height 15
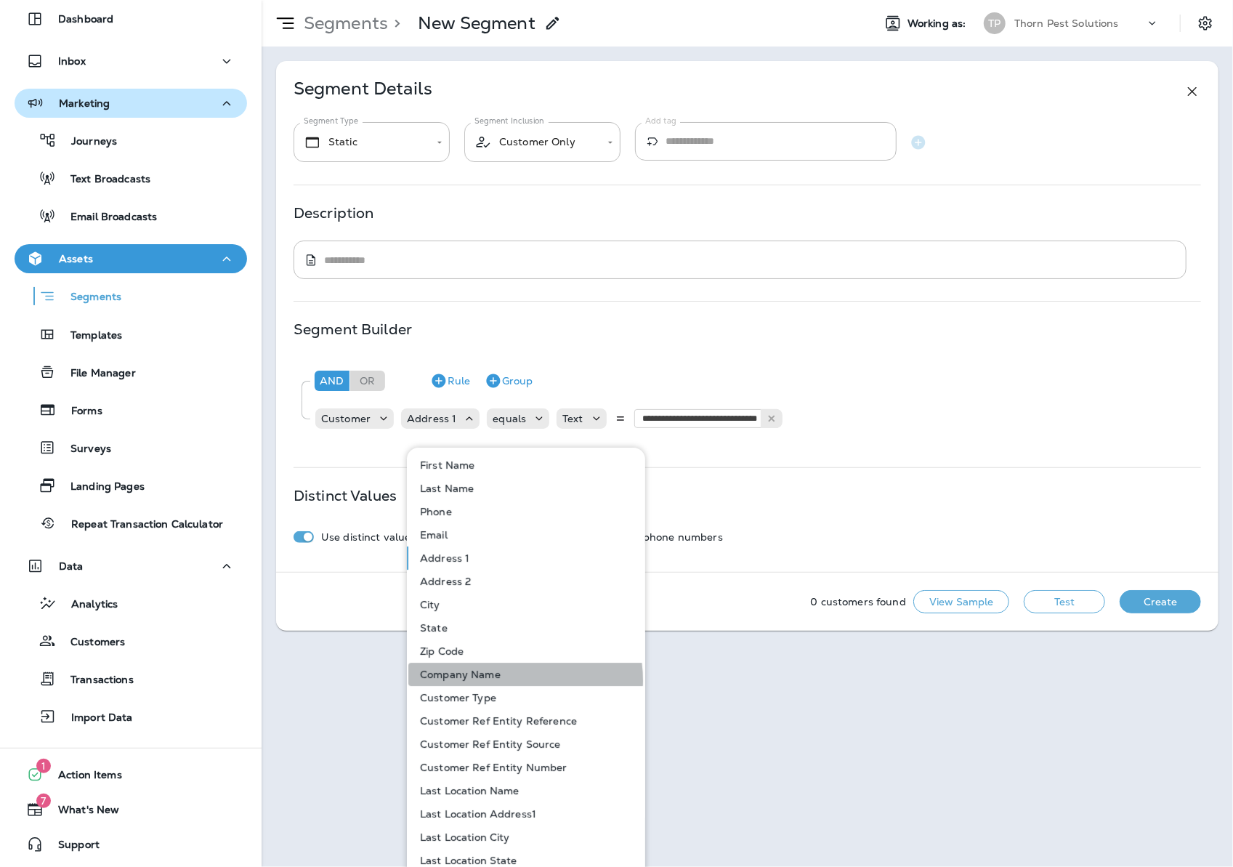
click at [511, 680] on button "Company Name" at bounding box center [526, 674] width 237 height 23
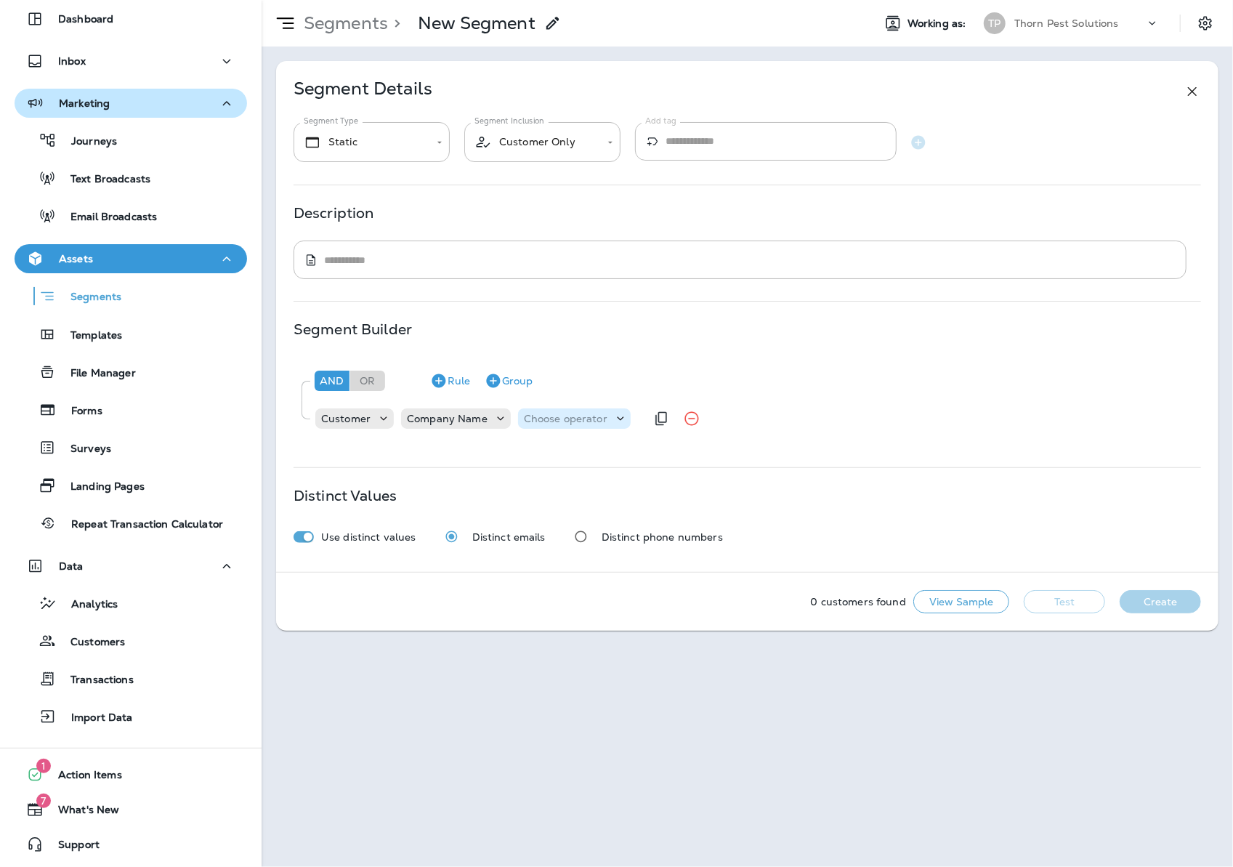
click at [591, 422] on p "Choose operator" at bounding box center [566, 419] width 84 height 12
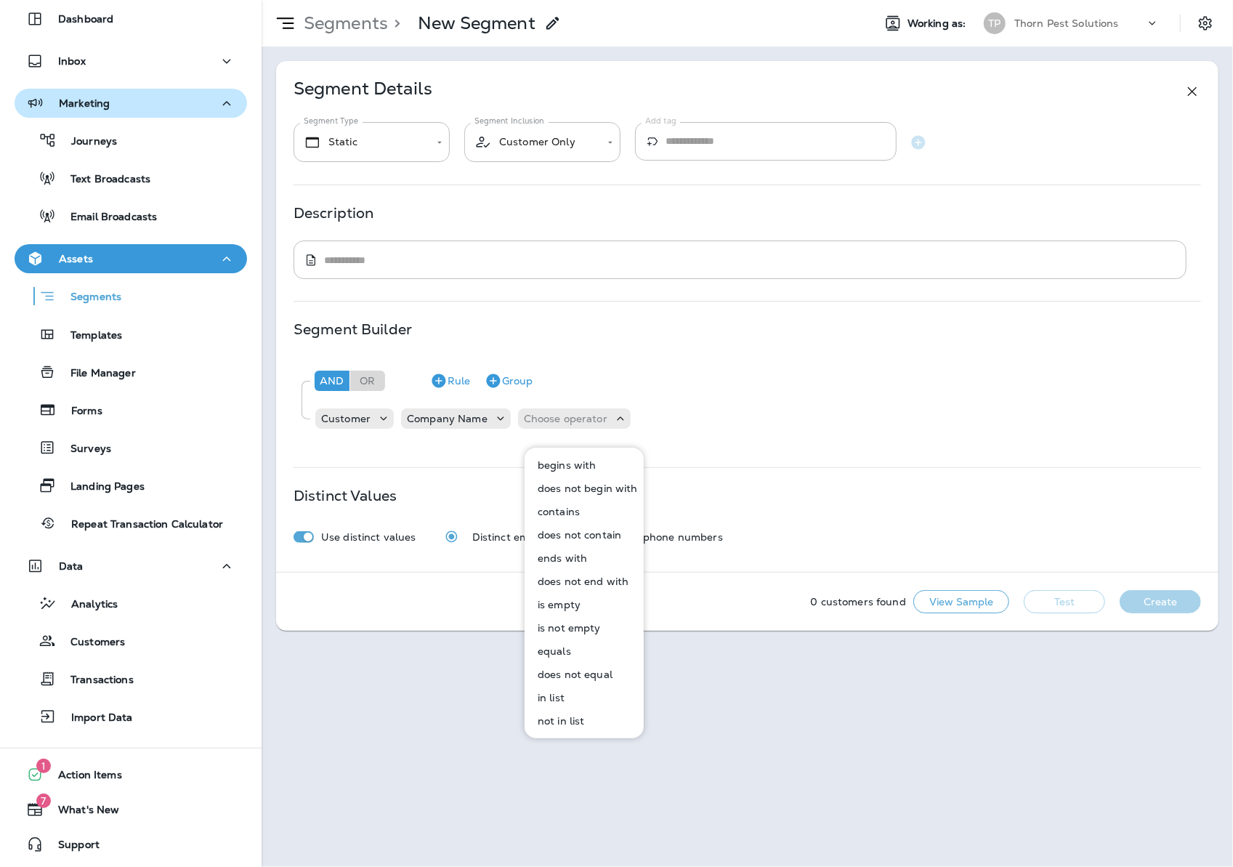
click at [594, 509] on button "contains" at bounding box center [585, 511] width 118 height 23
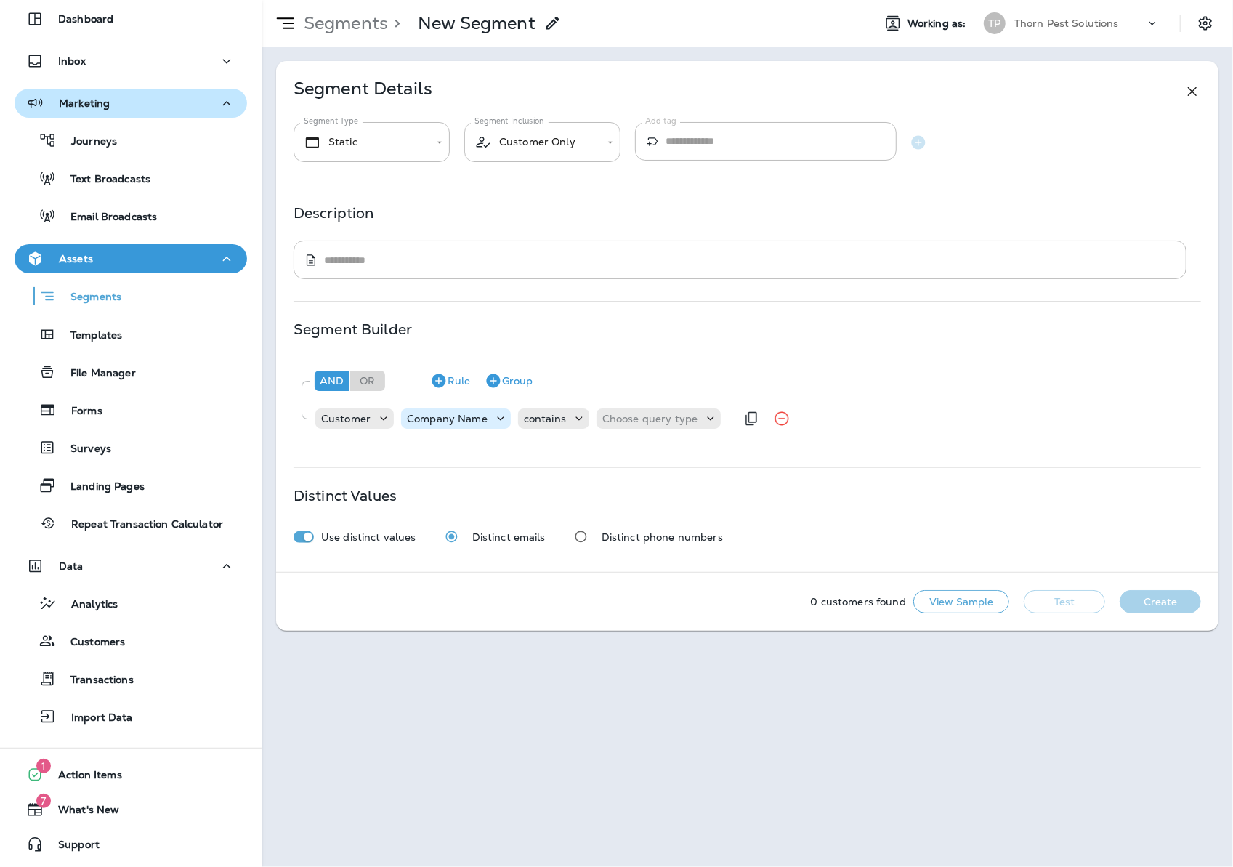
click at [466, 424] on p "Company Name" at bounding box center [447, 419] width 81 height 12
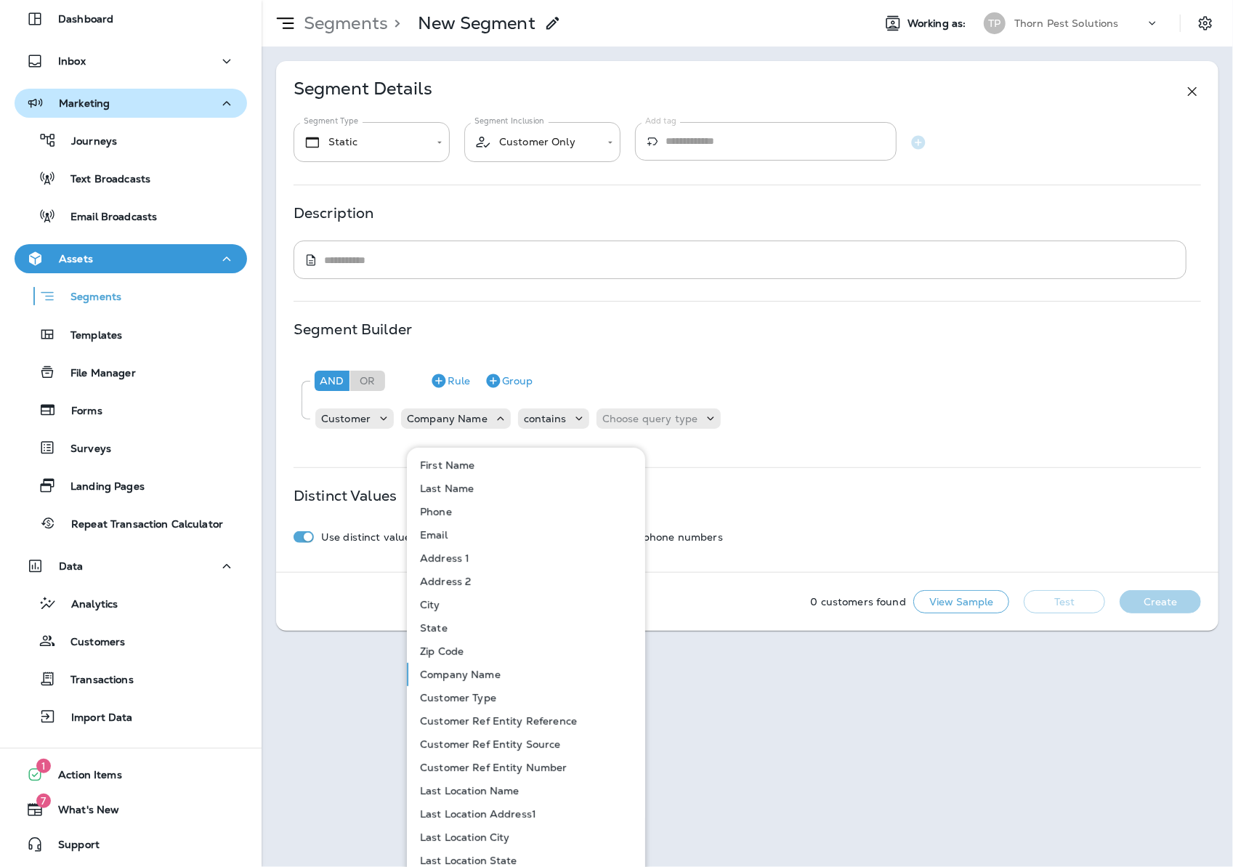
click at [474, 562] on button "Address 1" at bounding box center [526, 557] width 237 height 23
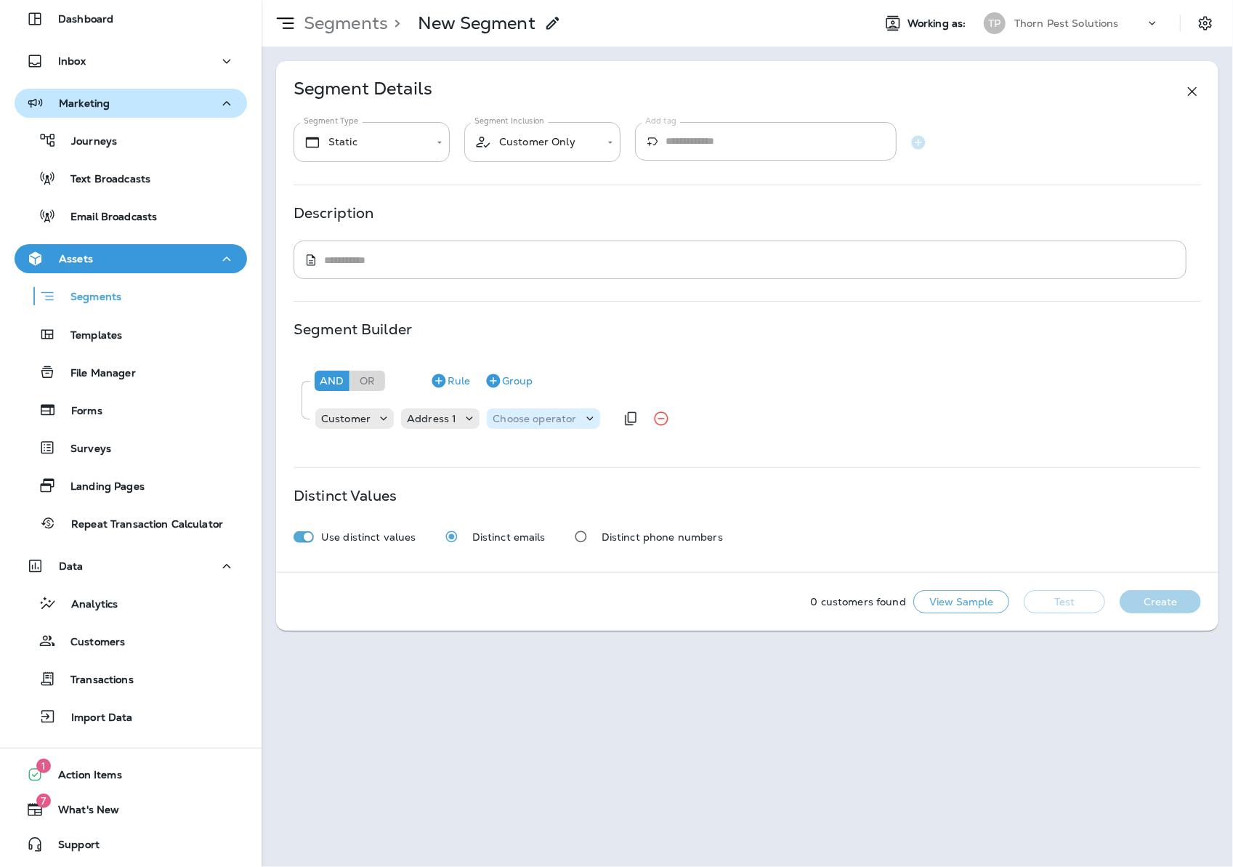
click at [547, 424] on p "Choose operator" at bounding box center [535, 419] width 84 height 12
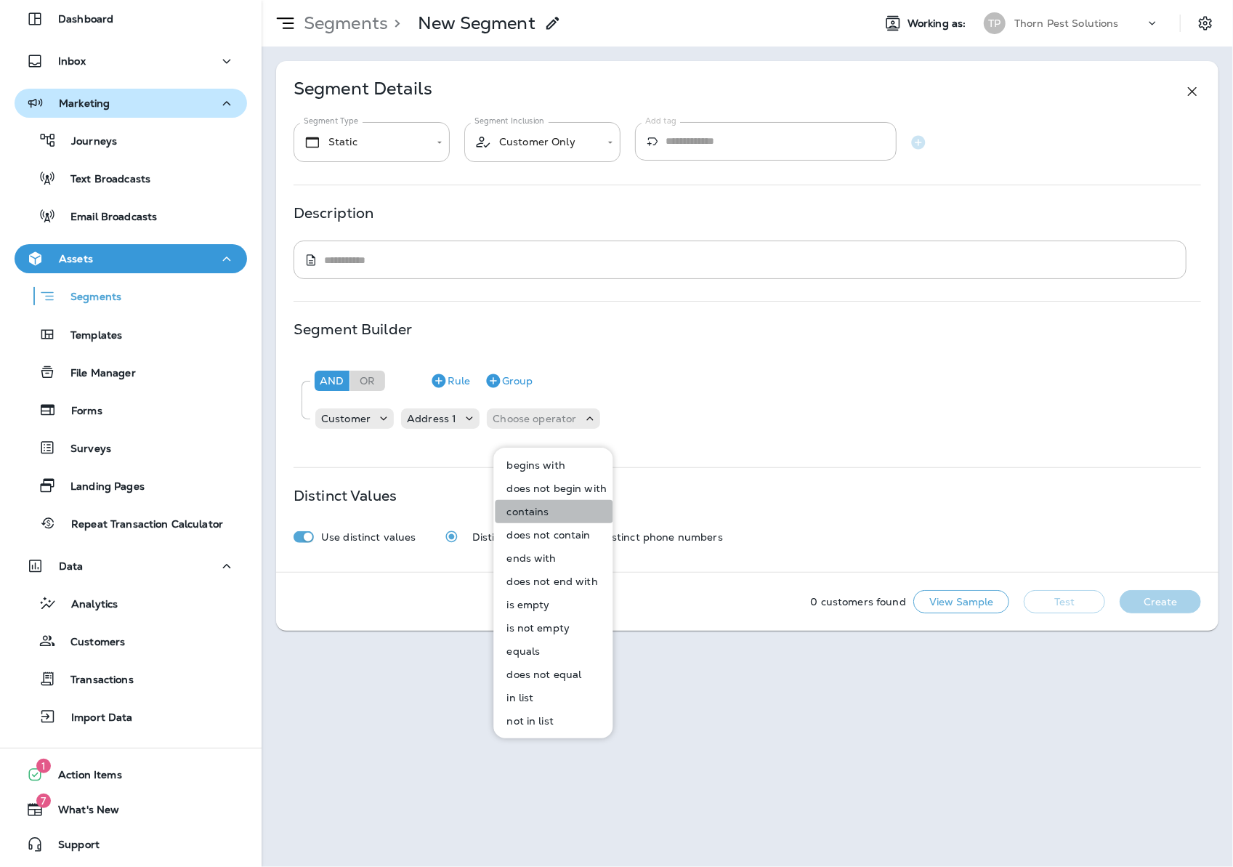
click at [556, 517] on button "contains" at bounding box center [554, 511] width 118 height 23
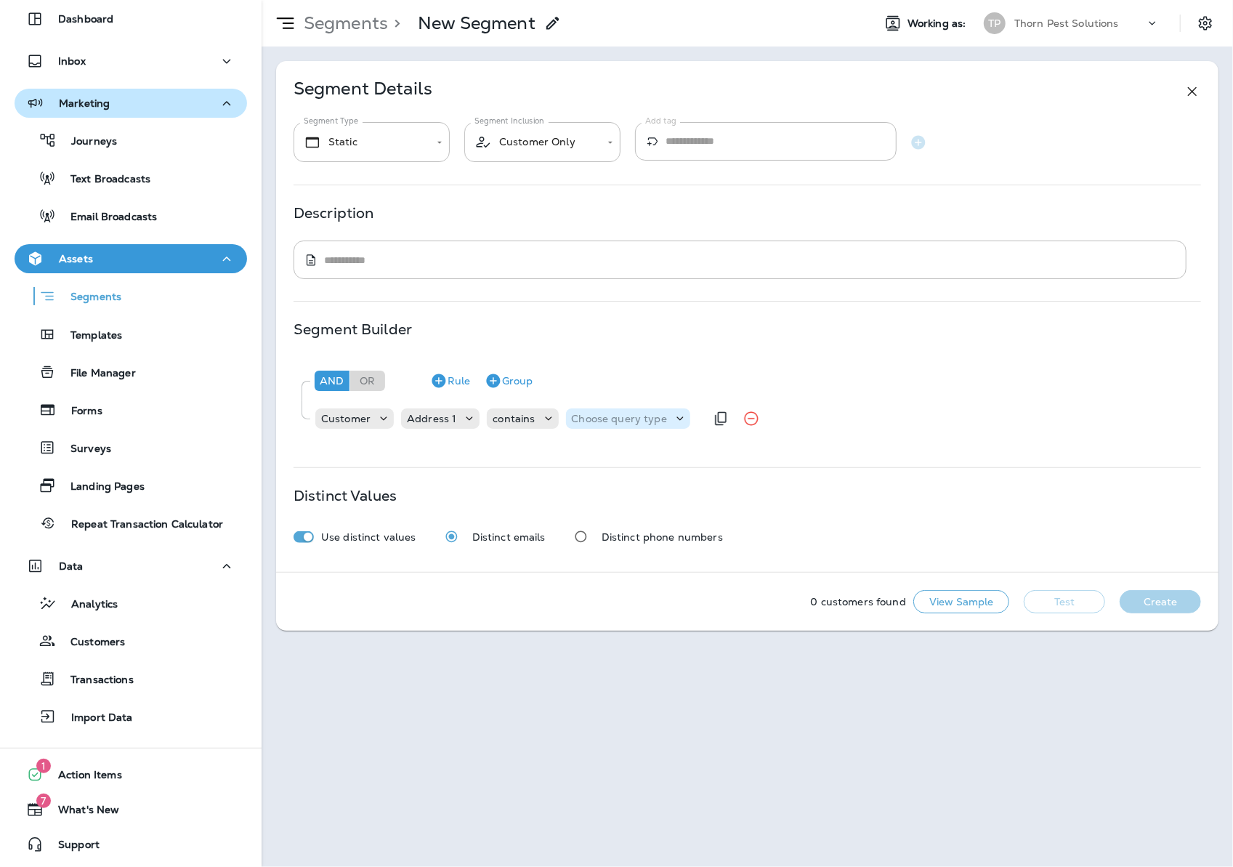
click at [629, 424] on p "Choose query type" at bounding box center [619, 419] width 95 height 12
click at [617, 461] on button "Text" at bounding box center [618, 464] width 84 height 23
click at [747, 428] on input "text" at bounding box center [715, 418] width 145 height 19
type input "**********"
click at [862, 464] on div "**********" at bounding box center [747, 316] width 942 height 511
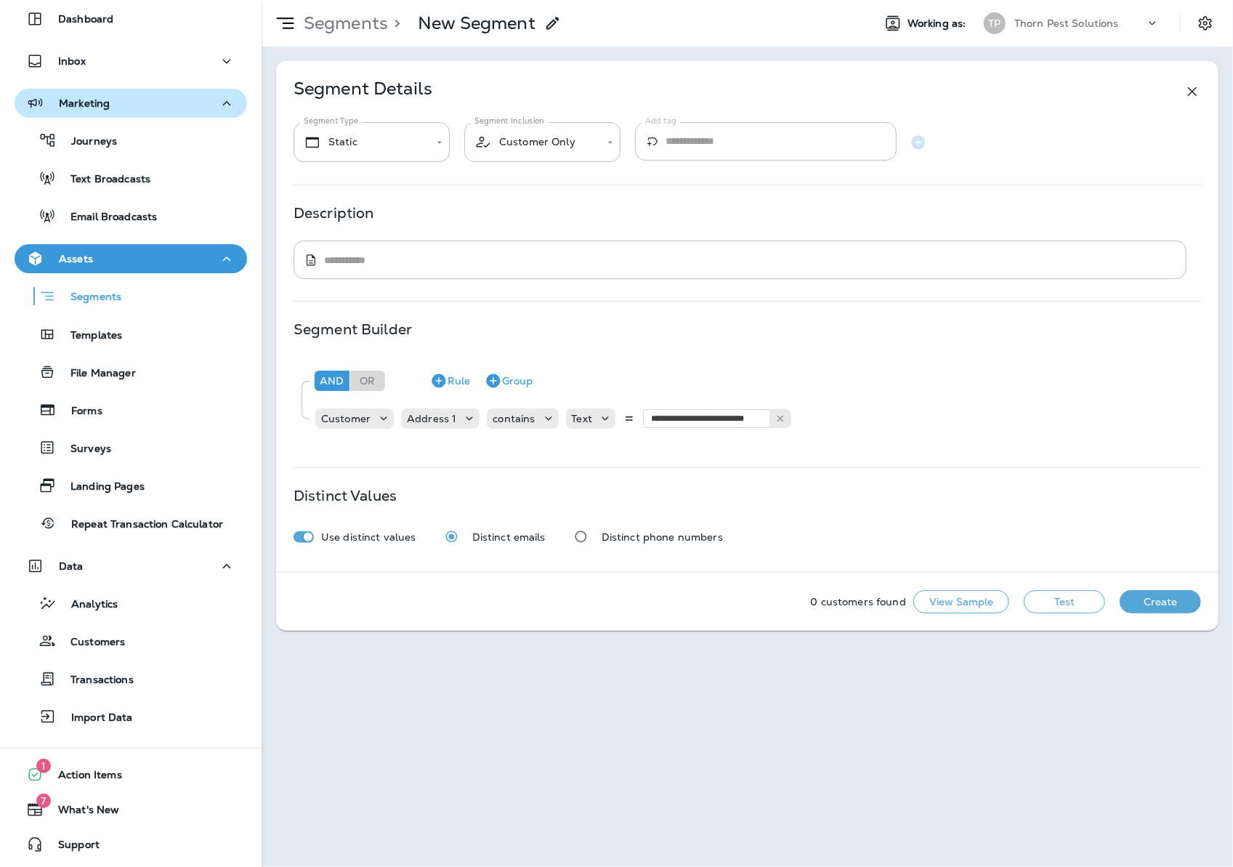
click at [1035, 613] on button "Test" at bounding box center [1064, 601] width 81 height 23
click at [976, 613] on button "View Sample" at bounding box center [961, 601] width 96 height 23
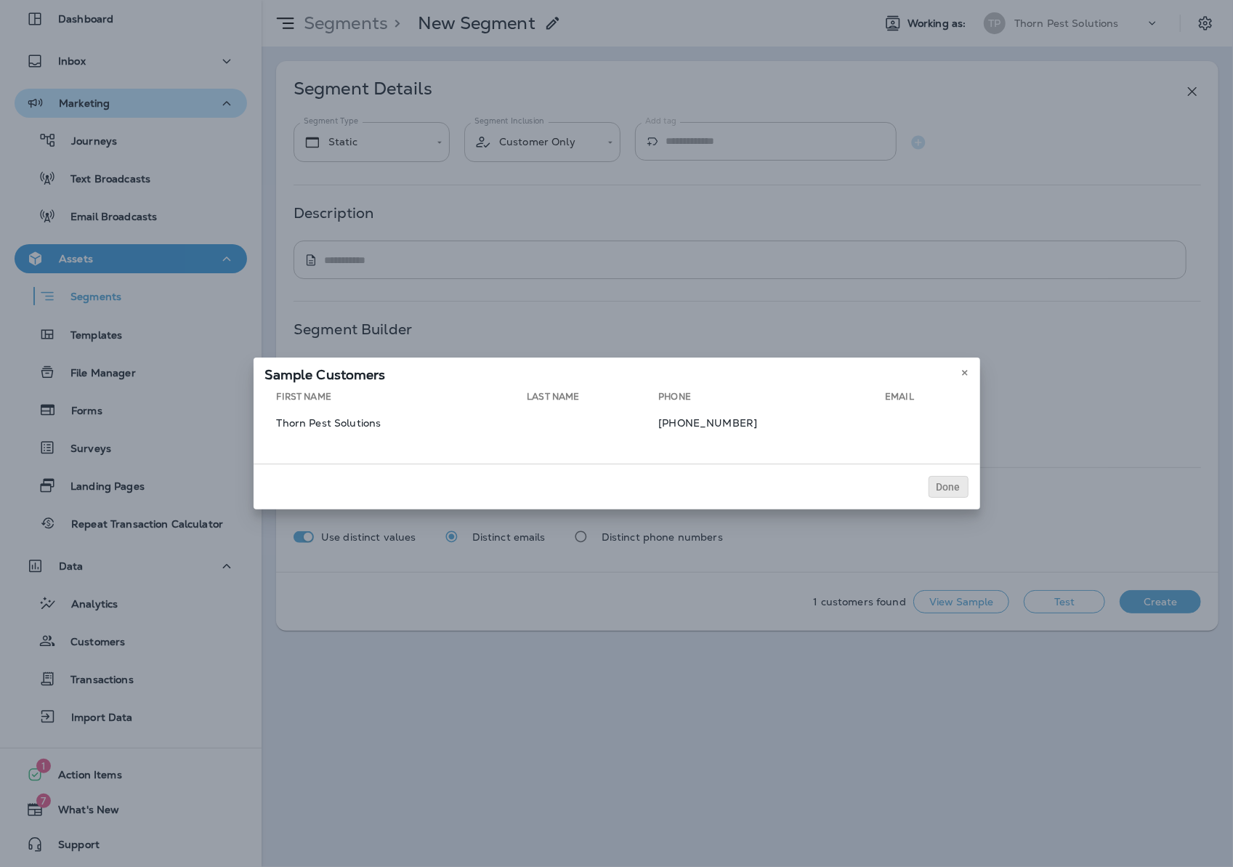
click at [968, 498] on button "Done" at bounding box center [948, 487] width 40 height 22
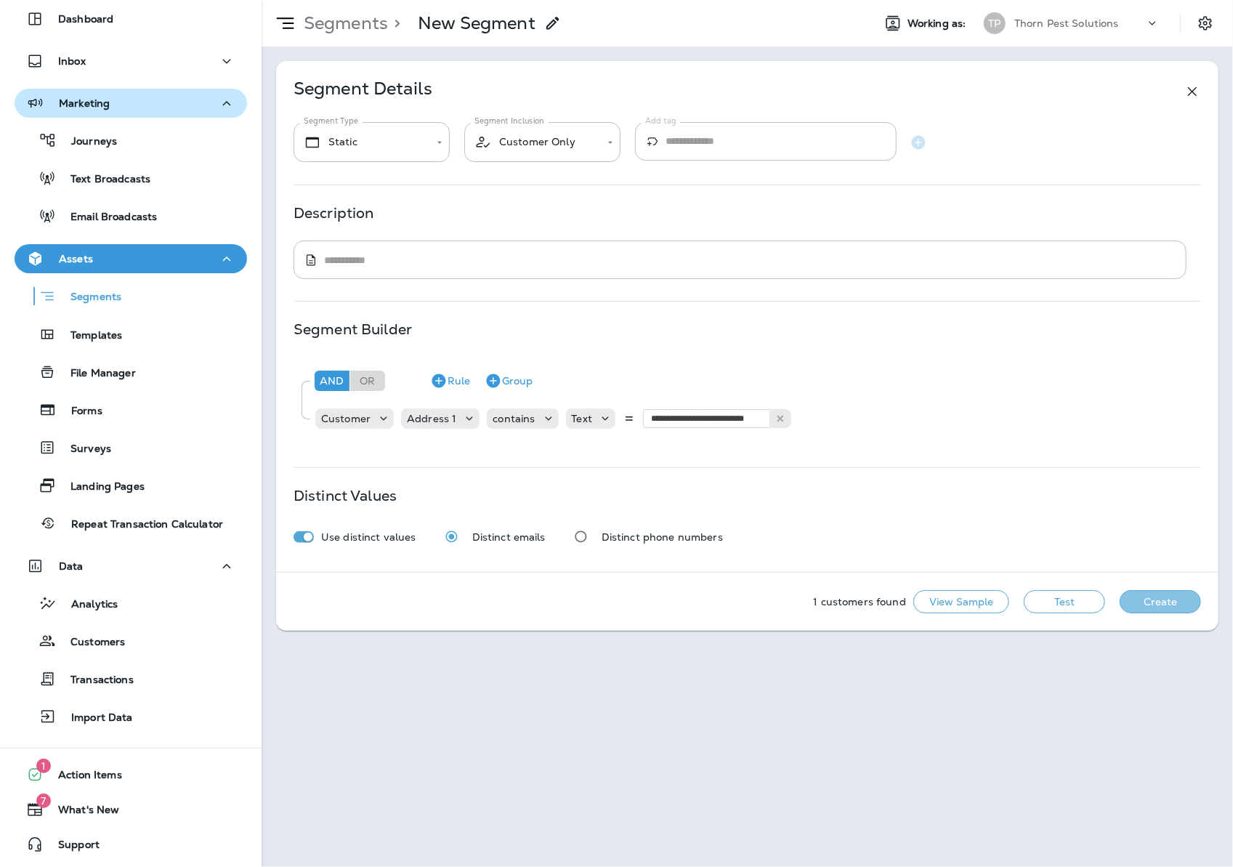
click at [1166, 613] on button "Create" at bounding box center [1160, 601] width 81 height 23
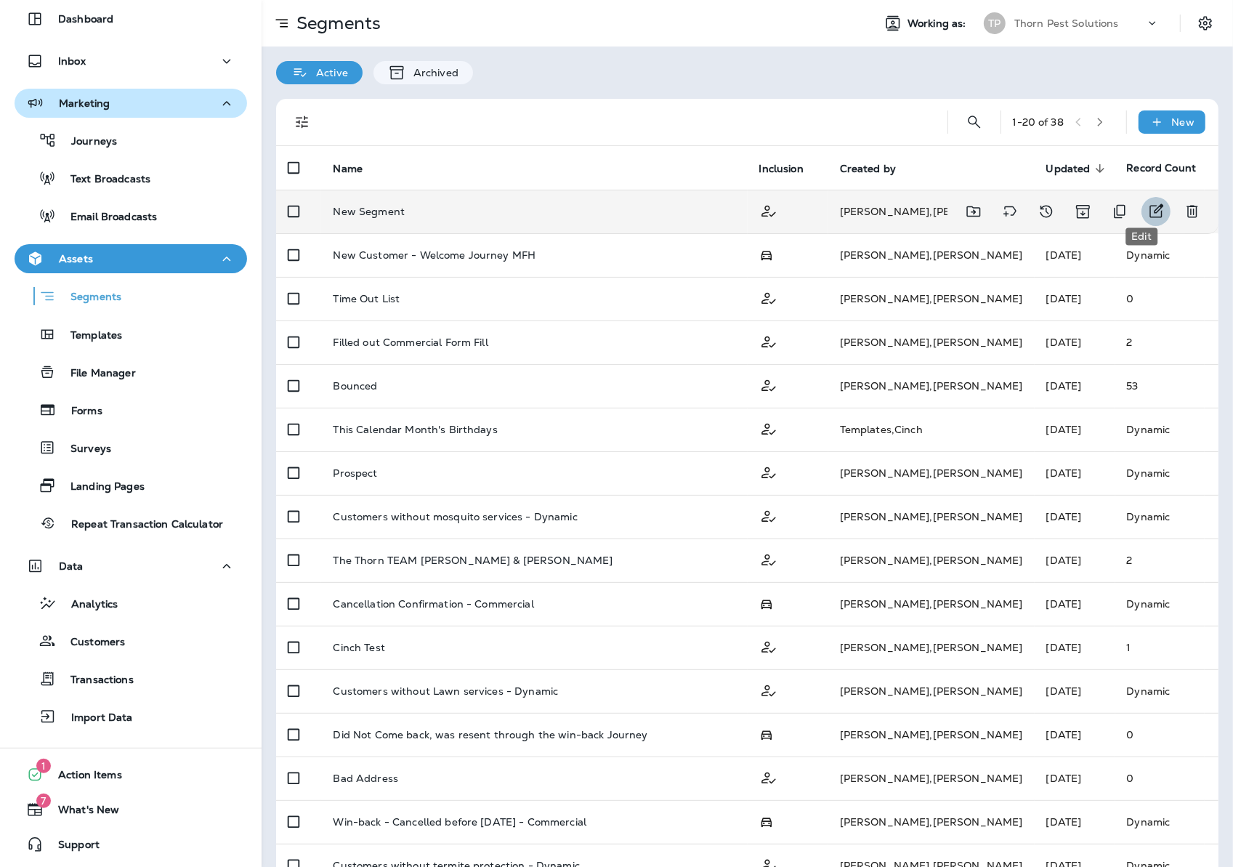
click at [1150, 204] on icon "Edit" at bounding box center [1157, 211] width 14 height 14
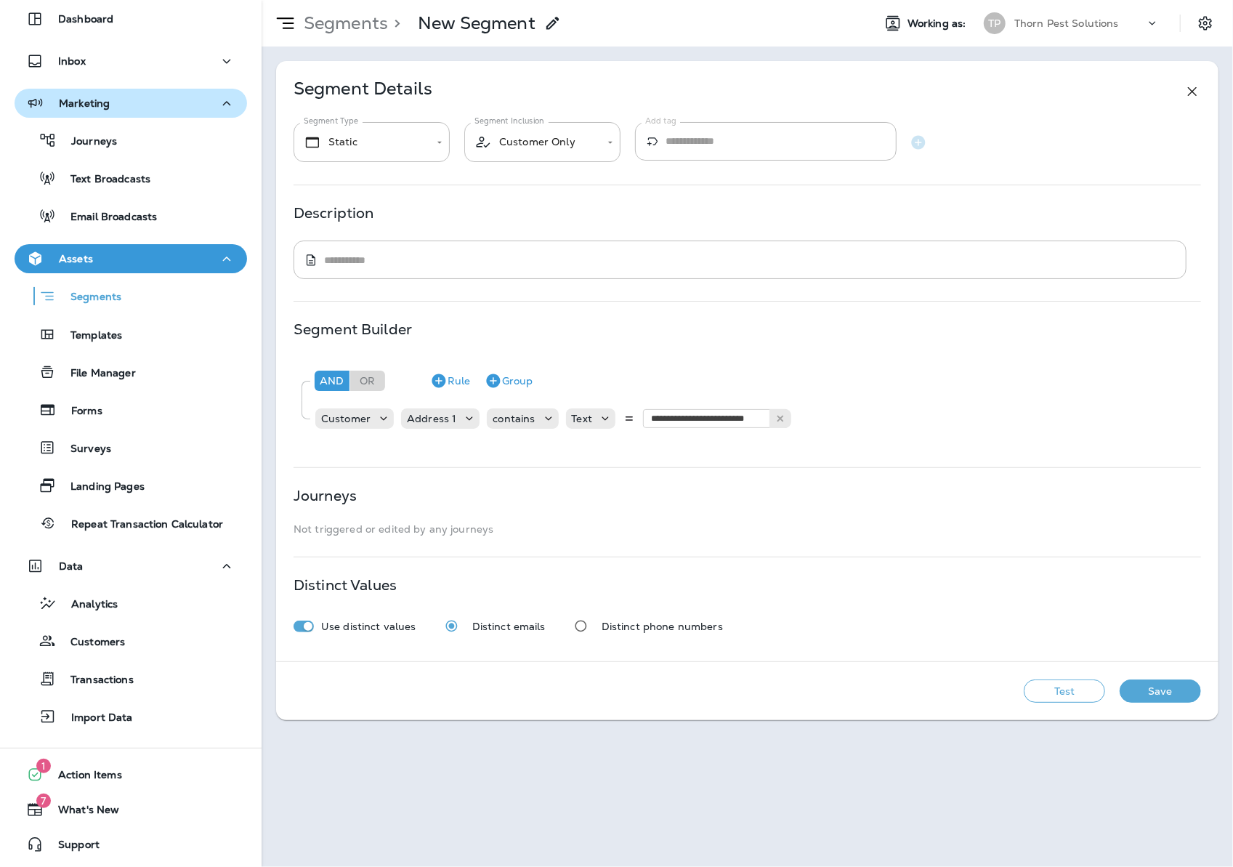
click at [562, 24] on icon at bounding box center [552, 23] width 17 height 17
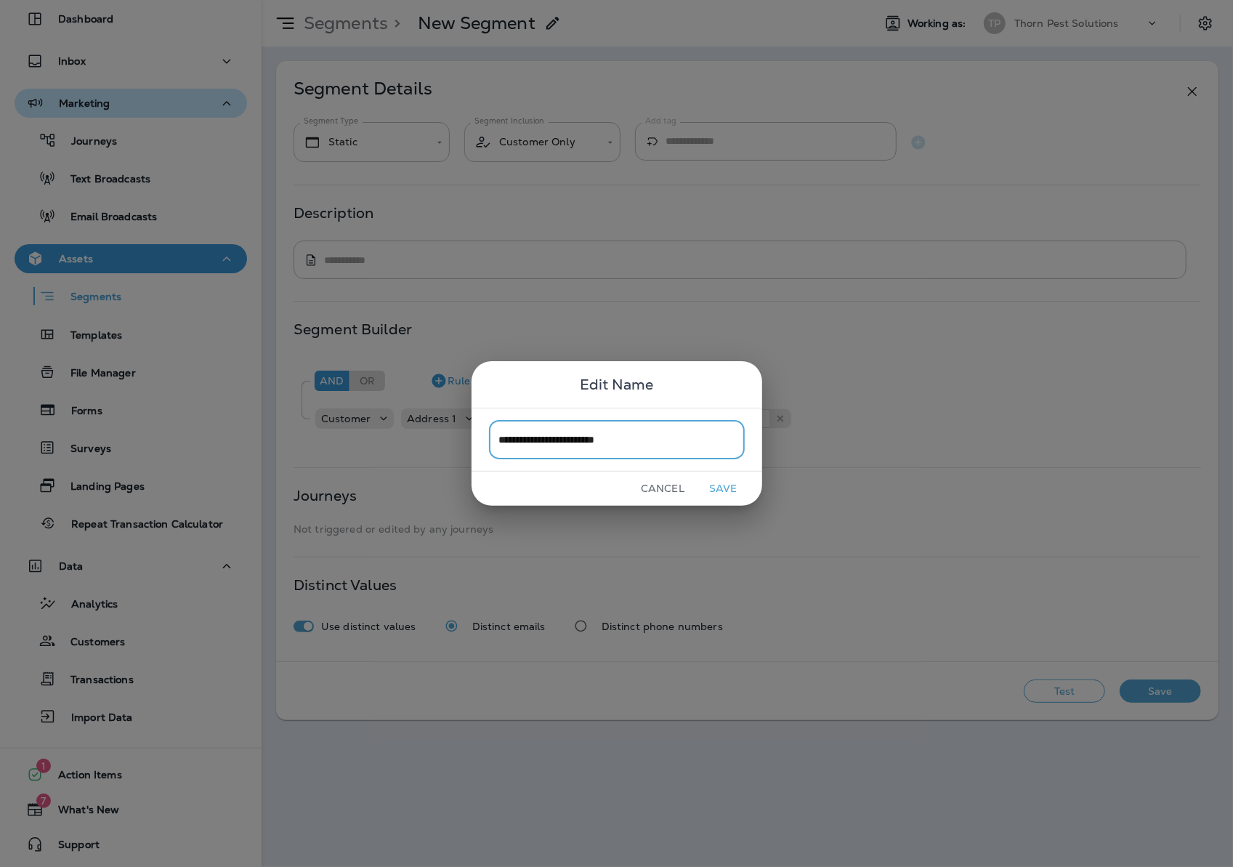
type input "**********"
click at [724, 488] on button "Save" at bounding box center [723, 488] width 54 height 23
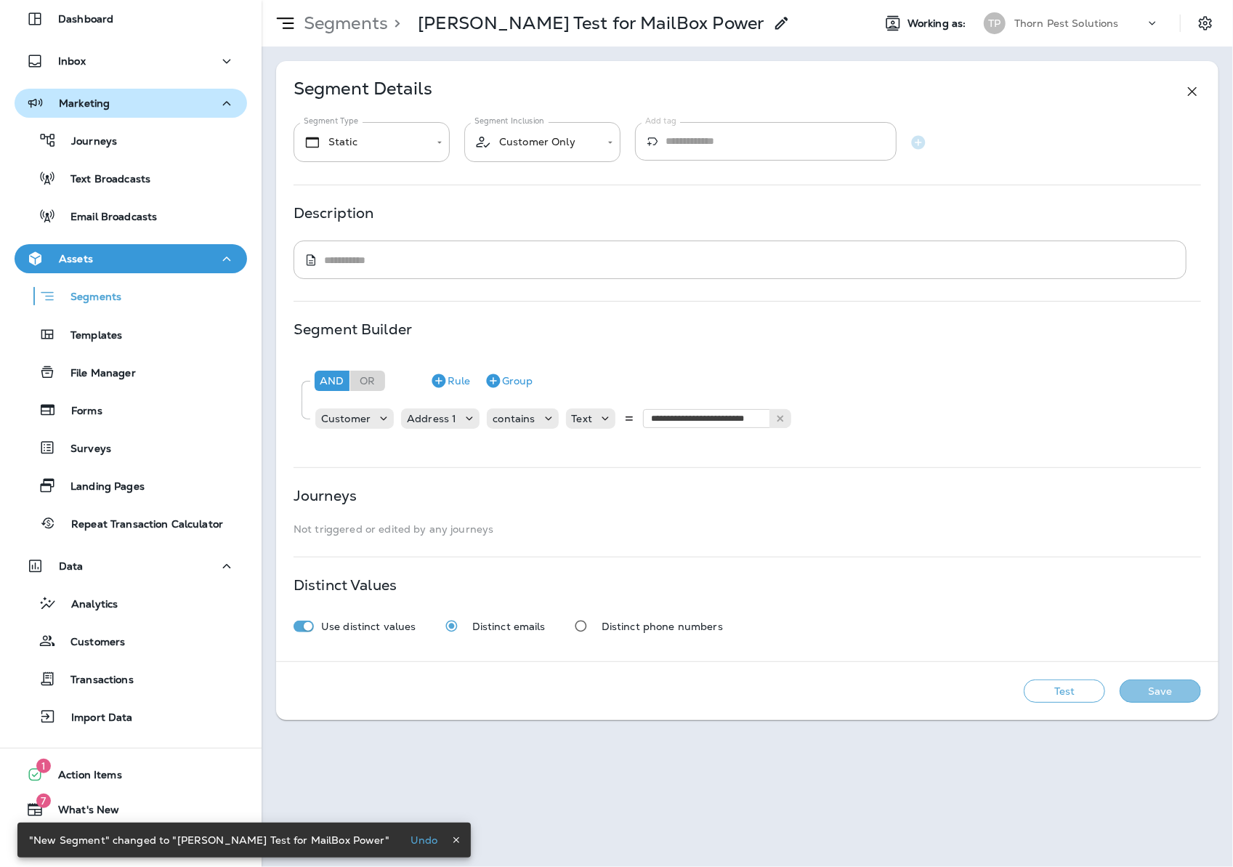
click at [1152, 703] on button "Save" at bounding box center [1160, 690] width 81 height 23
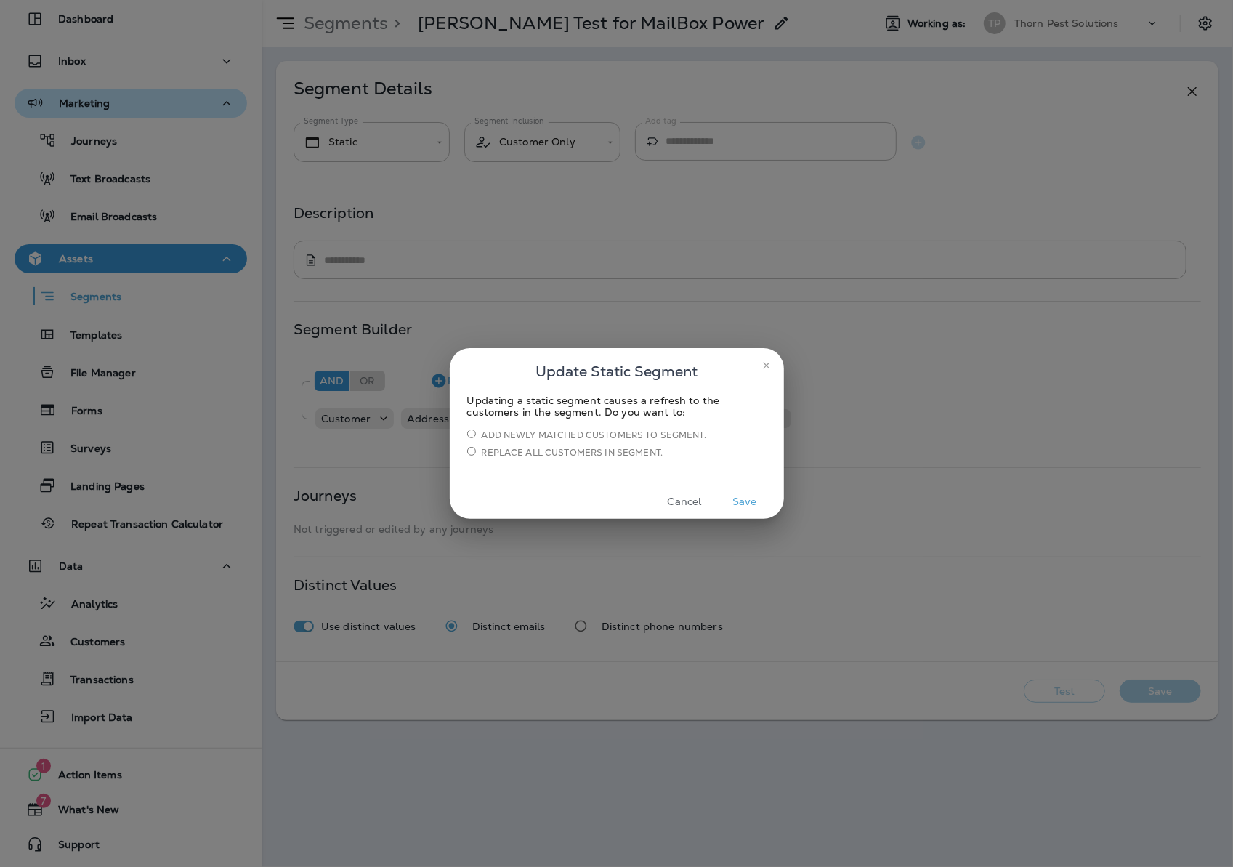
click at [757, 506] on button "Save" at bounding box center [745, 501] width 54 height 23
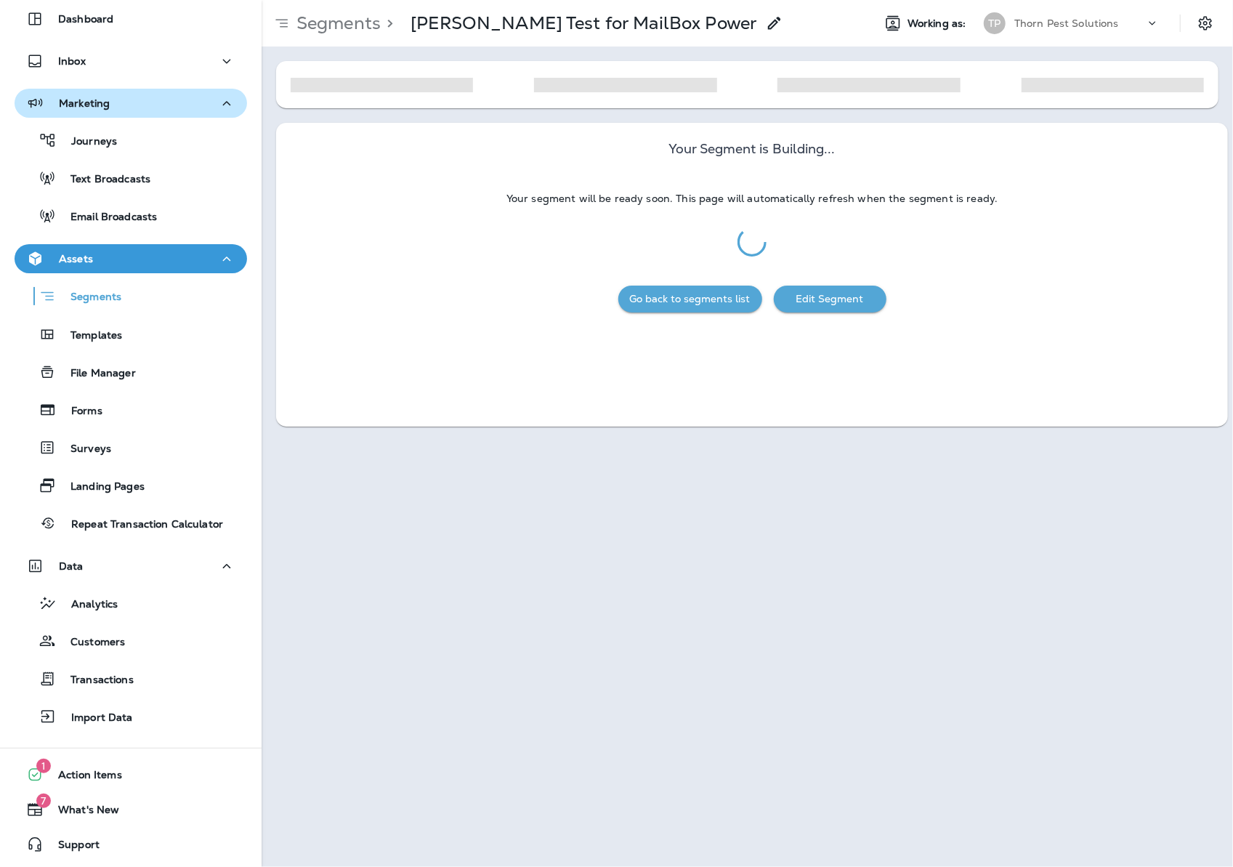
click at [715, 303] on button "Go back to segments list" at bounding box center [690, 299] width 144 height 27
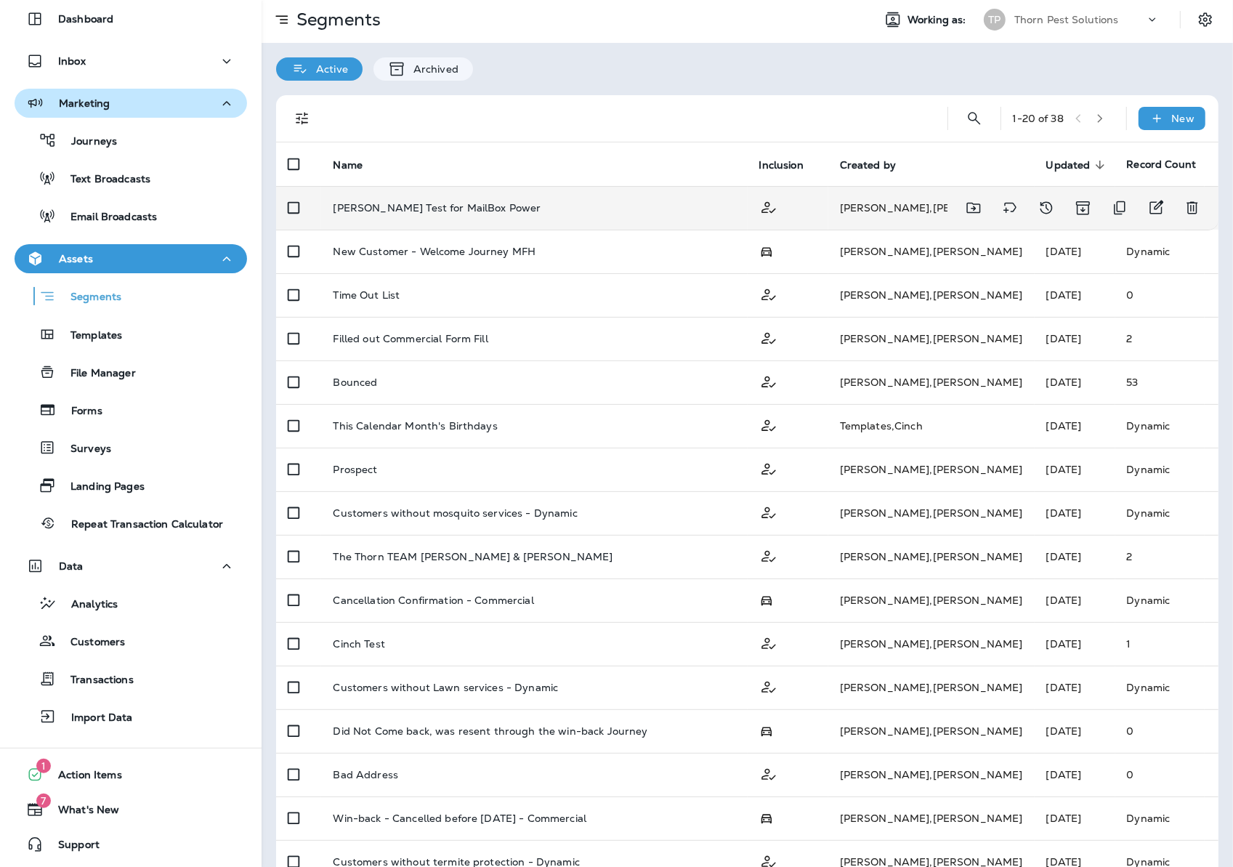
scroll to position [3, 0]
click at [857, 198] on td "[PERSON_NAME]" at bounding box center [931, 209] width 206 height 44
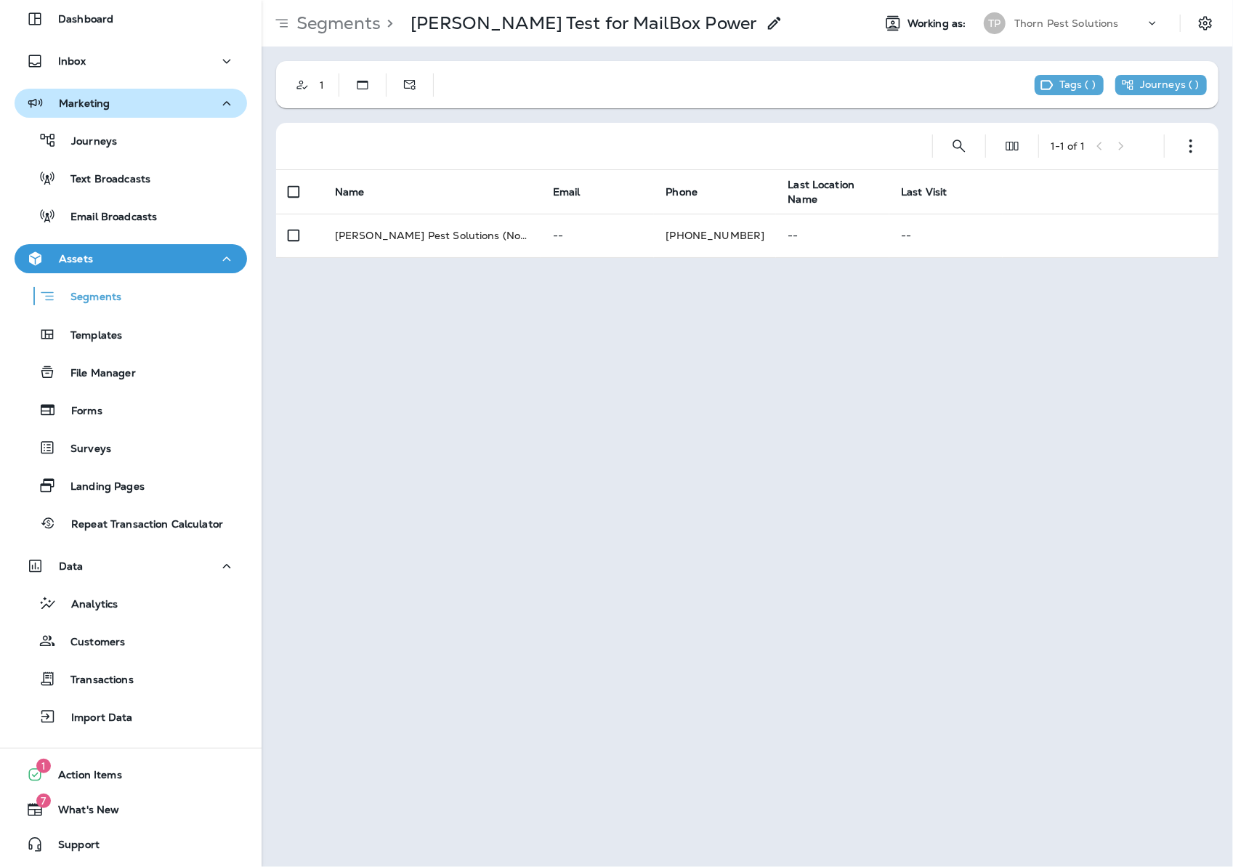
click at [768, 22] on use at bounding box center [774, 23] width 12 height 12
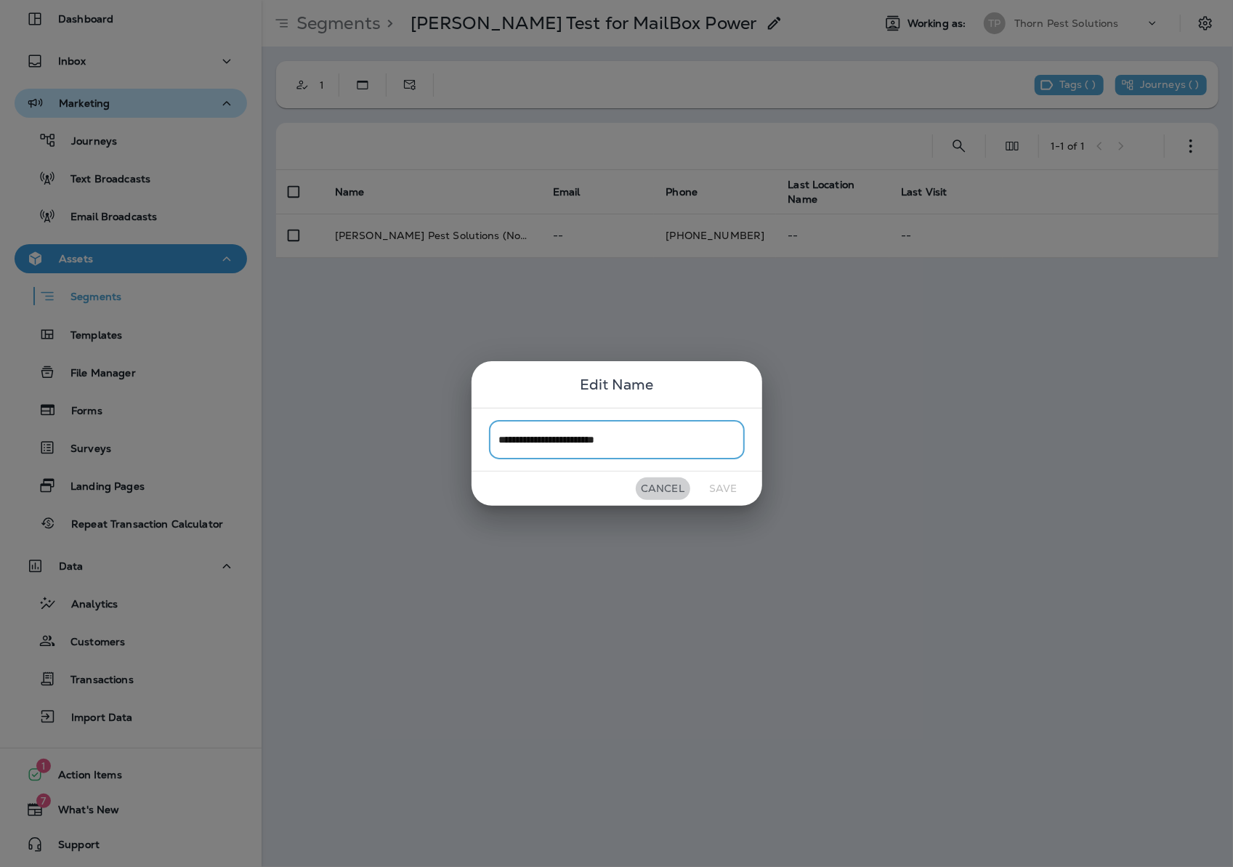
click at [663, 497] on button "Cancel" at bounding box center [663, 488] width 54 height 23
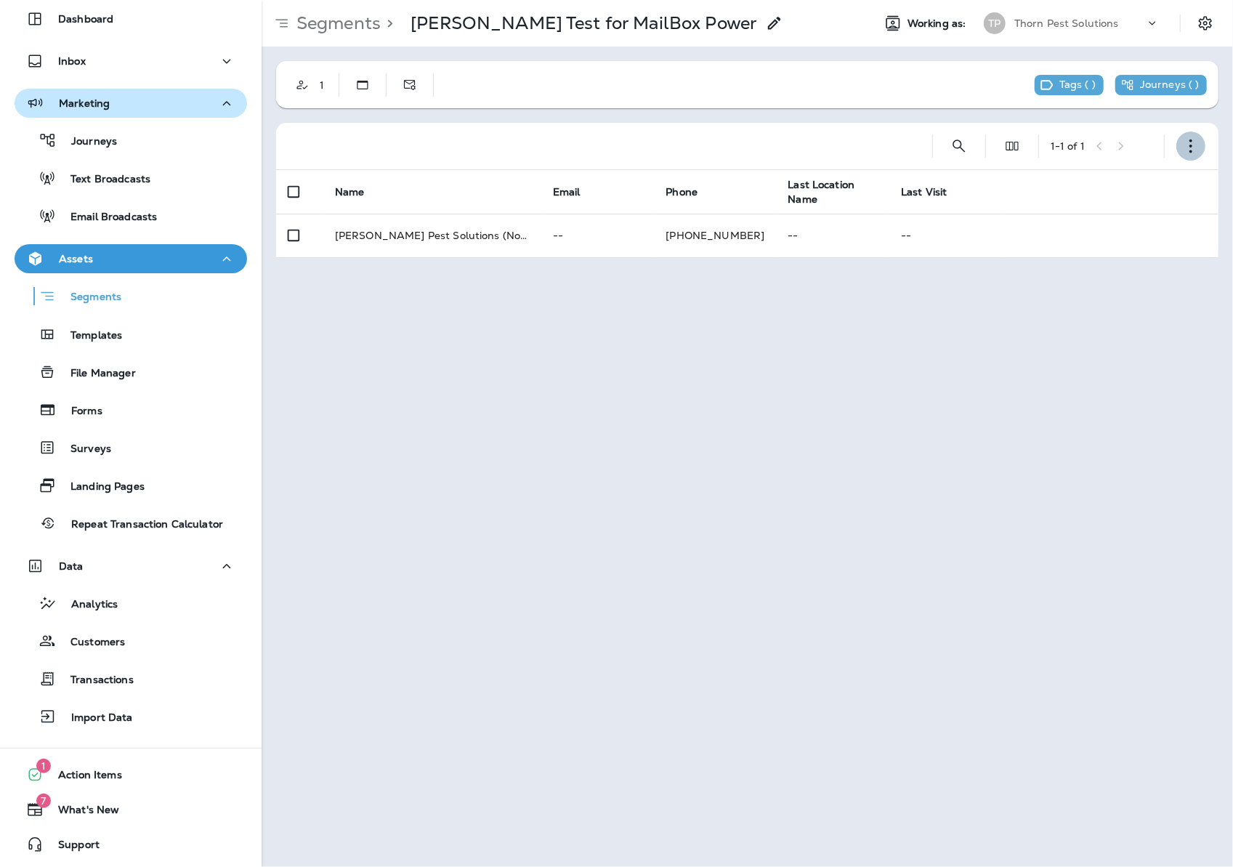
click at [1191, 145] on use "button" at bounding box center [1190, 146] width 3 height 14
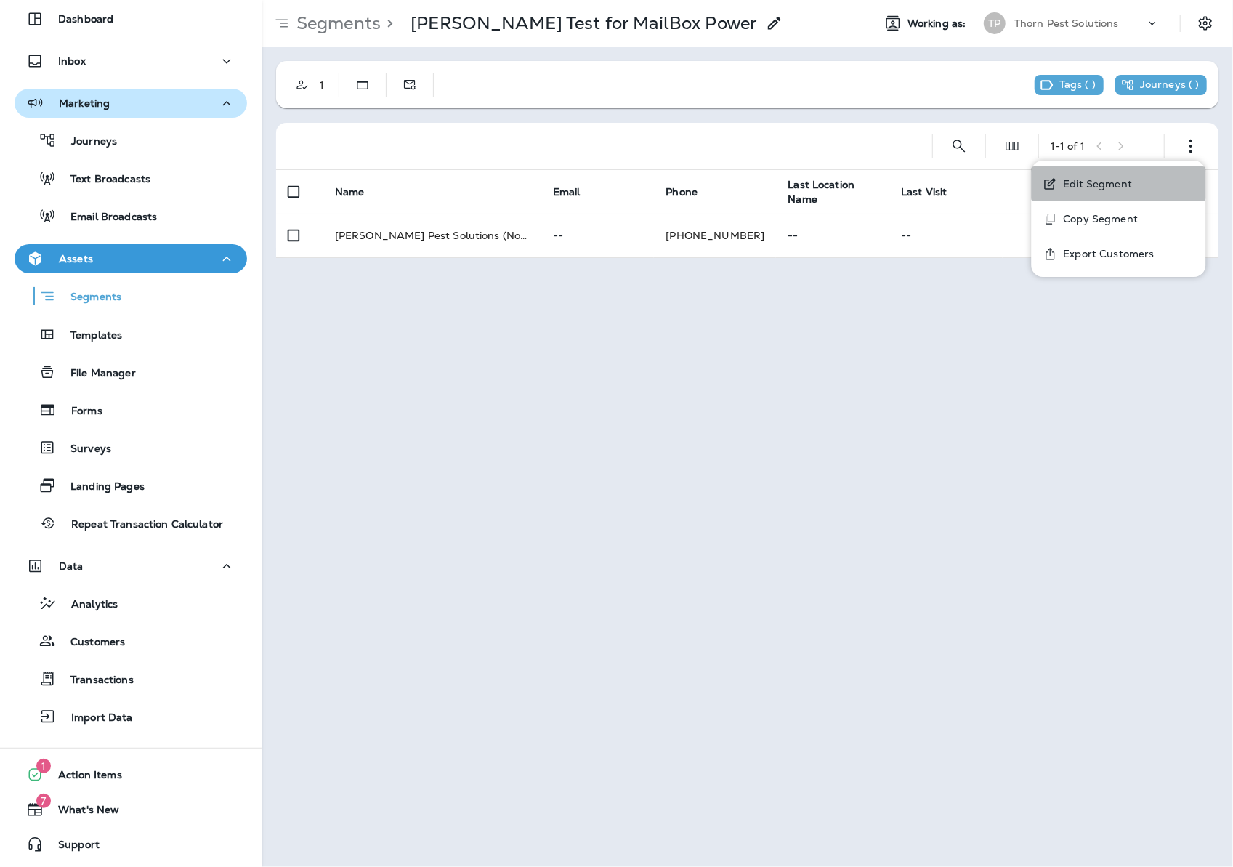
click at [1103, 178] on p "Edit Segment" at bounding box center [1095, 184] width 75 height 12
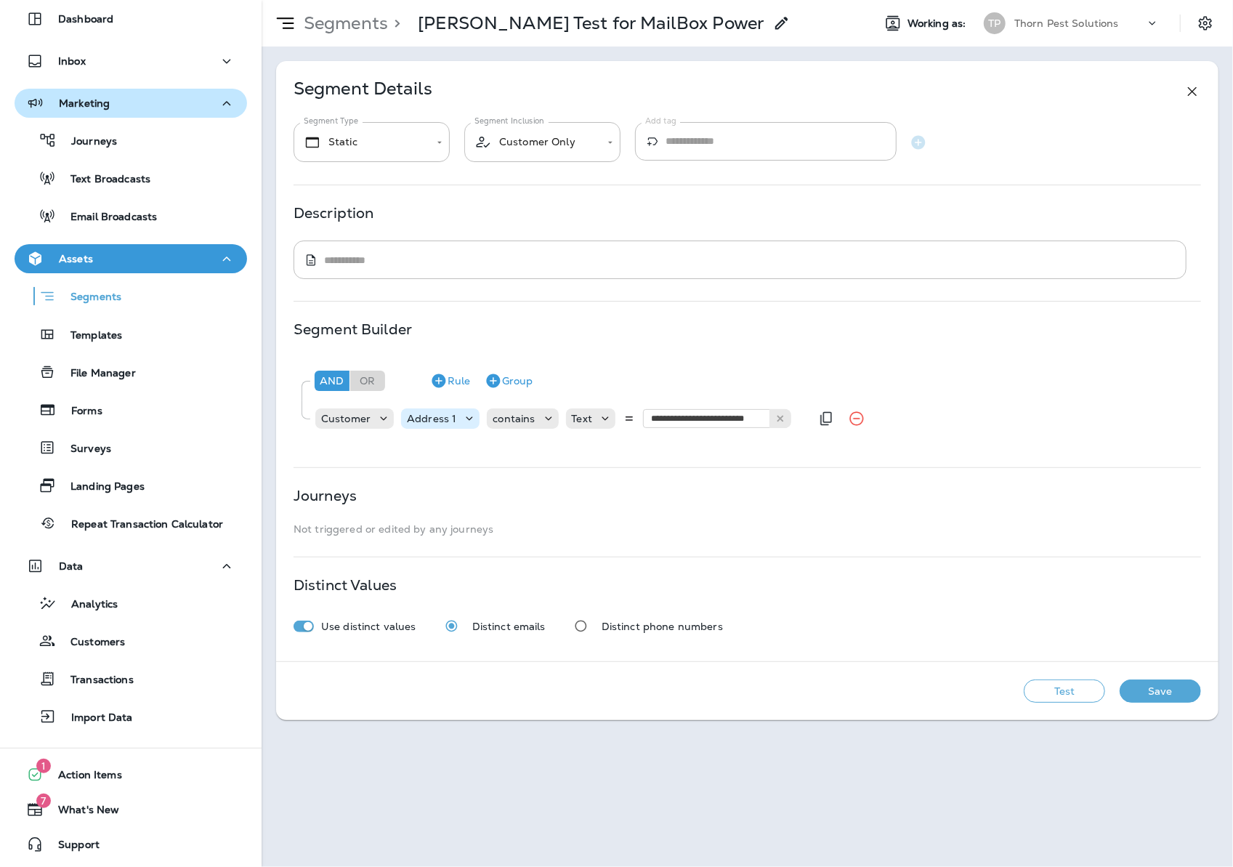
click at [456, 424] on p "Address 1" at bounding box center [431, 419] width 49 height 12
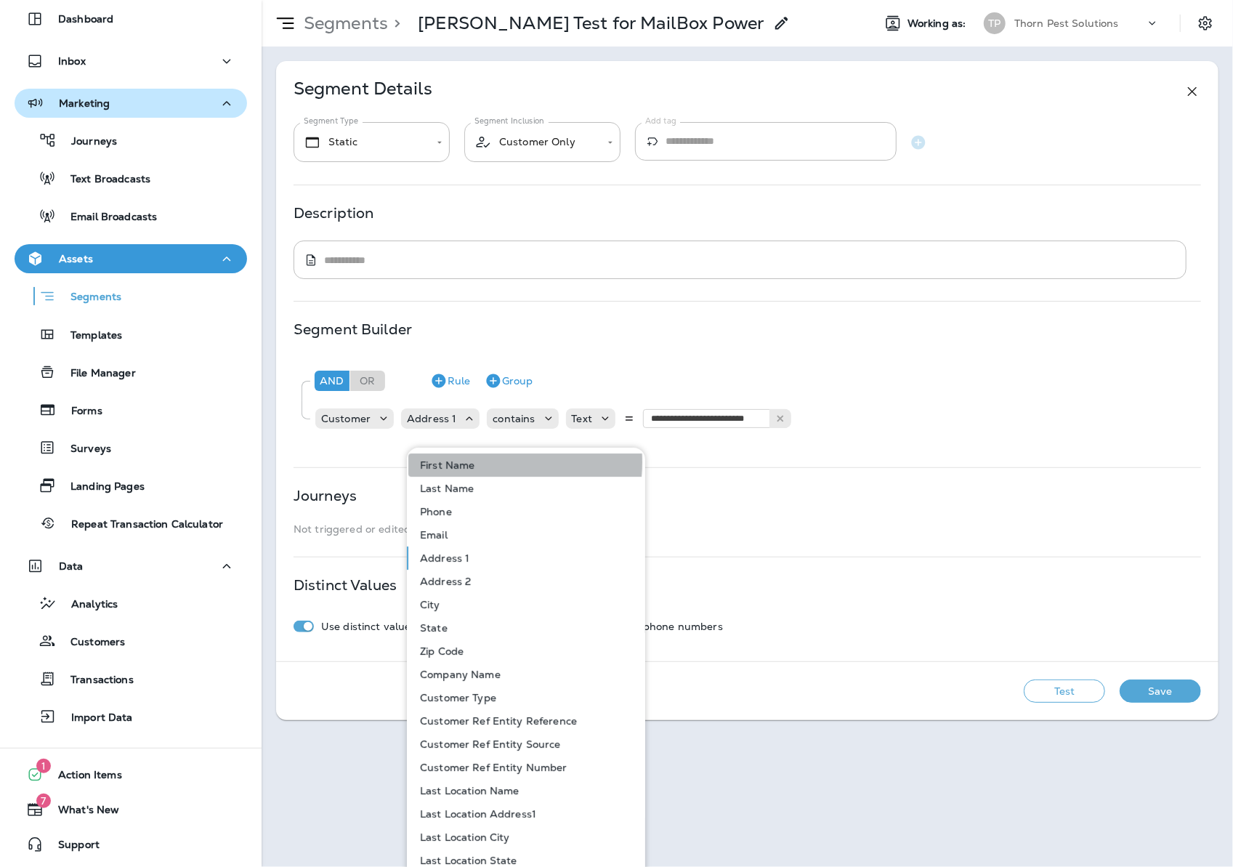
click at [484, 462] on button "First Name" at bounding box center [526, 464] width 237 height 23
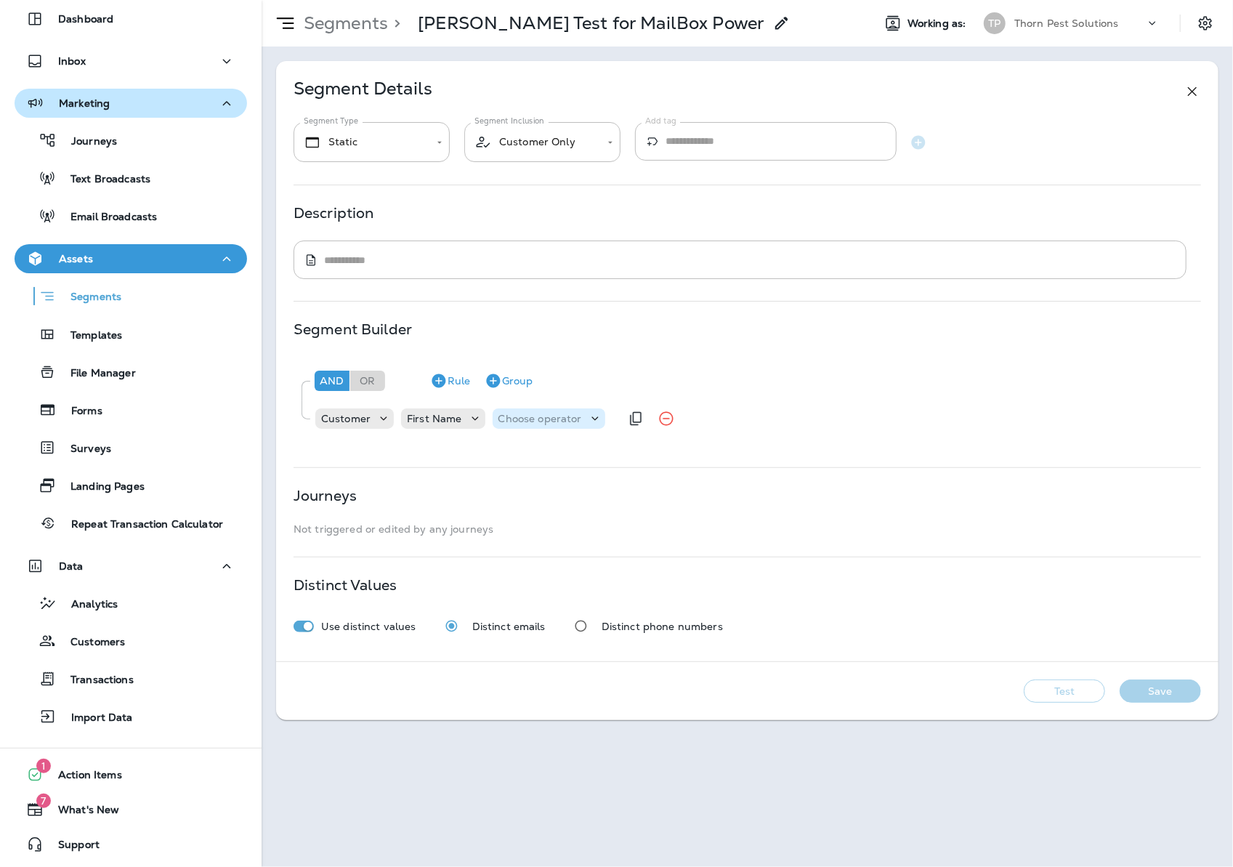
click at [562, 424] on p "Choose operator" at bounding box center [540, 419] width 84 height 12
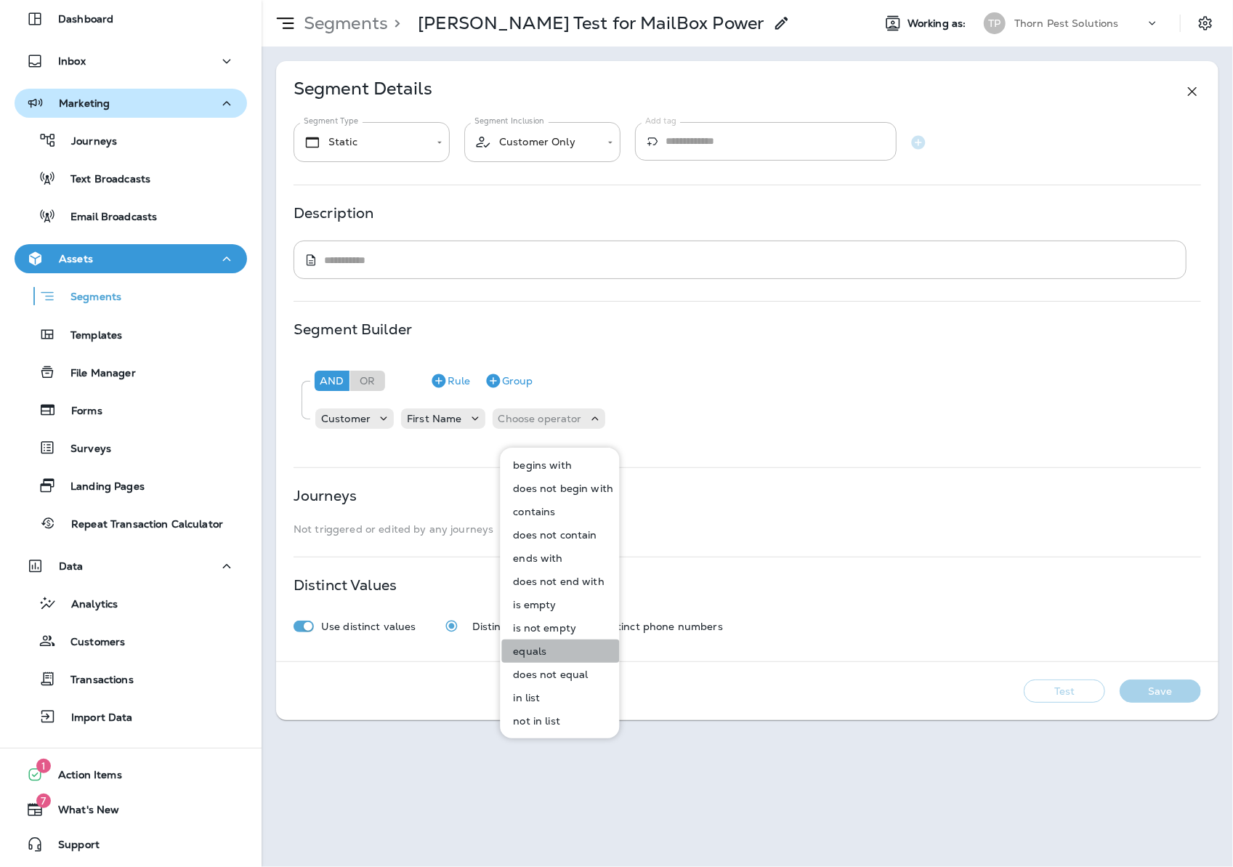
click at [574, 648] on button "equals" at bounding box center [561, 650] width 118 height 23
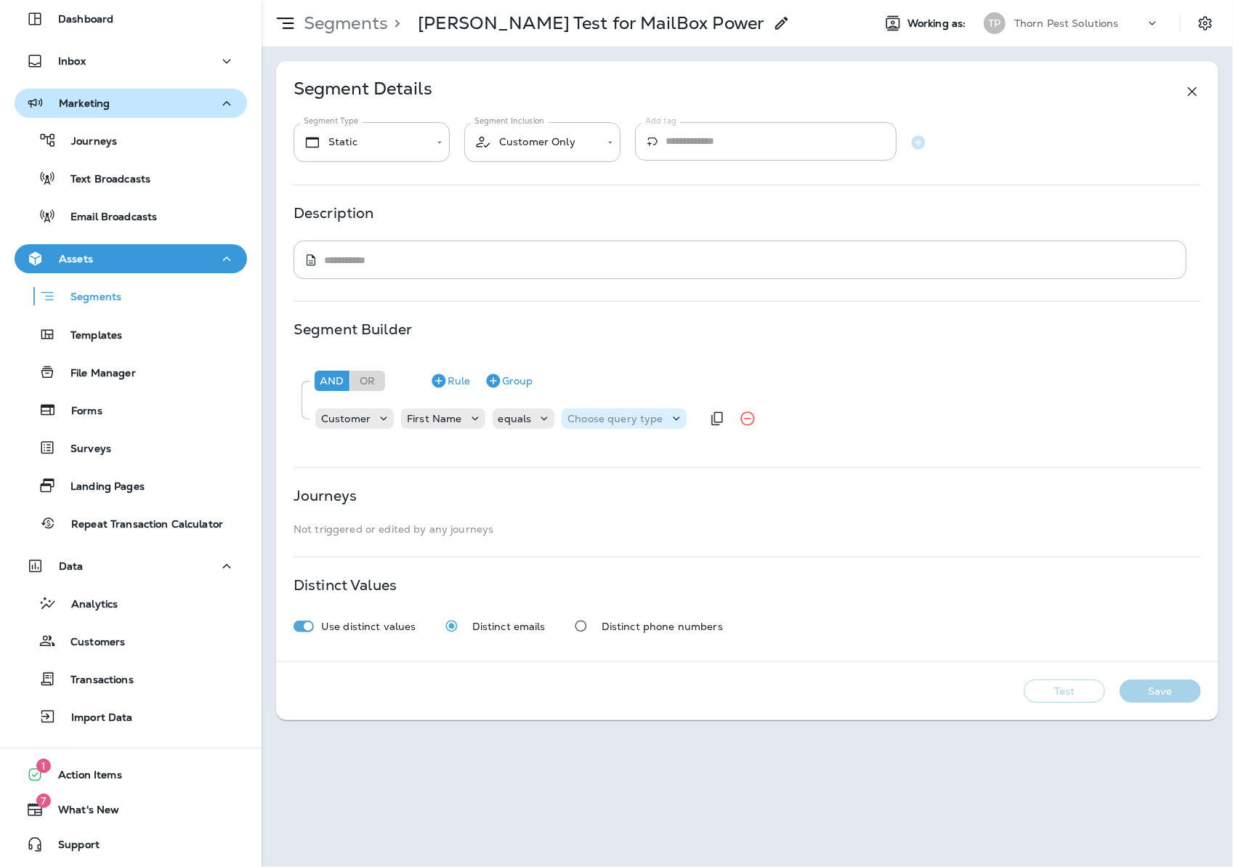
click at [628, 424] on p "Choose query type" at bounding box center [614, 419] width 95 height 12
click at [632, 464] on button "Text" at bounding box center [616, 464] width 84 height 23
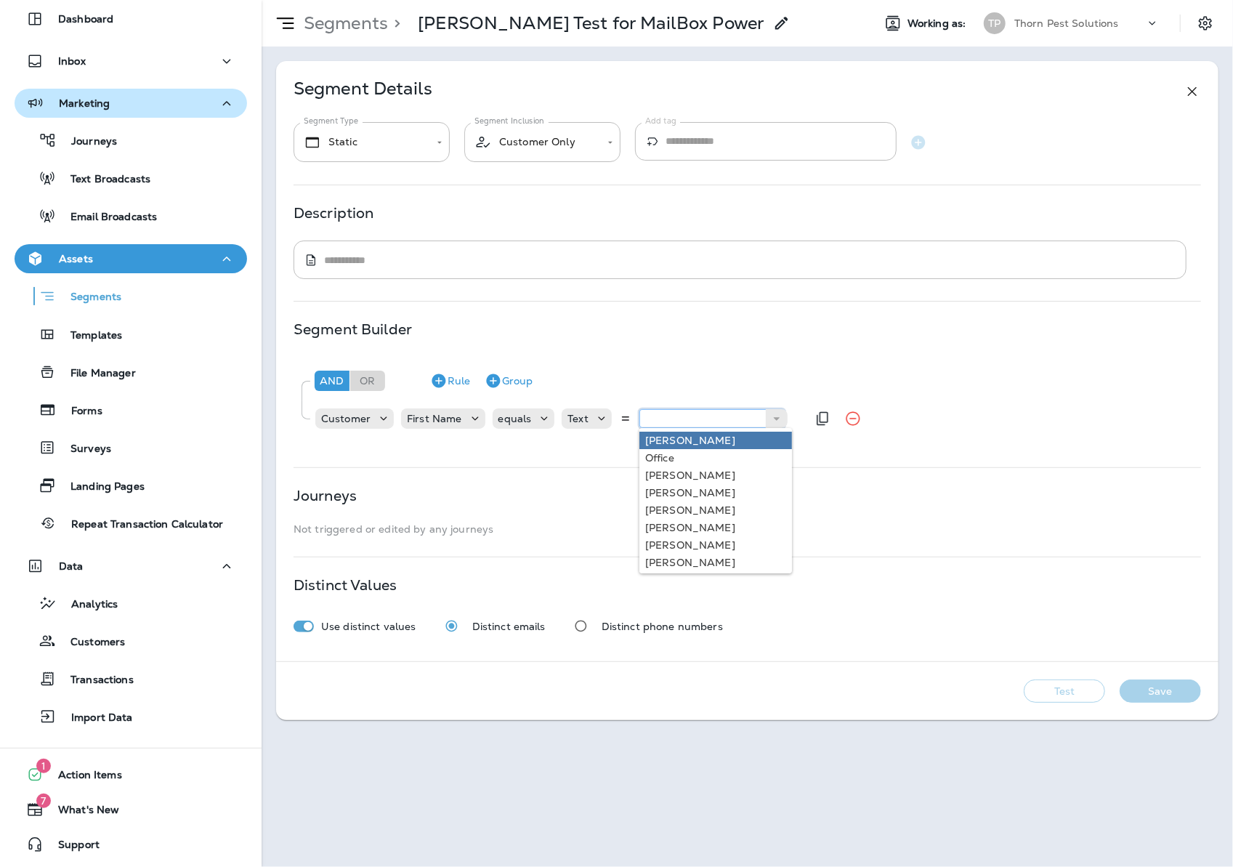
click at [750, 428] on input "text" at bounding box center [711, 418] width 145 height 19
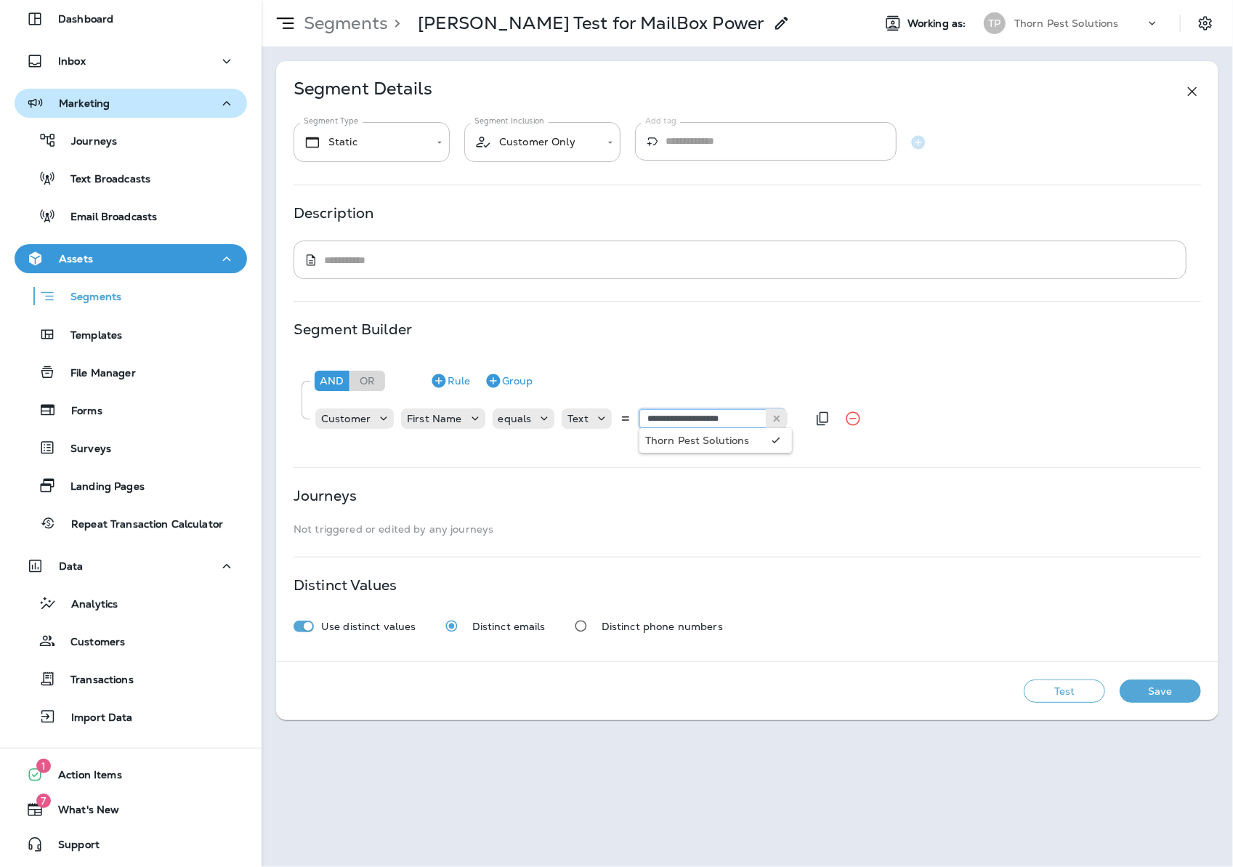
type input "**********"
click at [703, 439] on div "**********" at bounding box center [747, 397] width 907 height 81
click at [1070, 703] on button "Test" at bounding box center [1064, 690] width 81 height 23
click at [995, 703] on button "View Sample" at bounding box center [961, 690] width 96 height 23
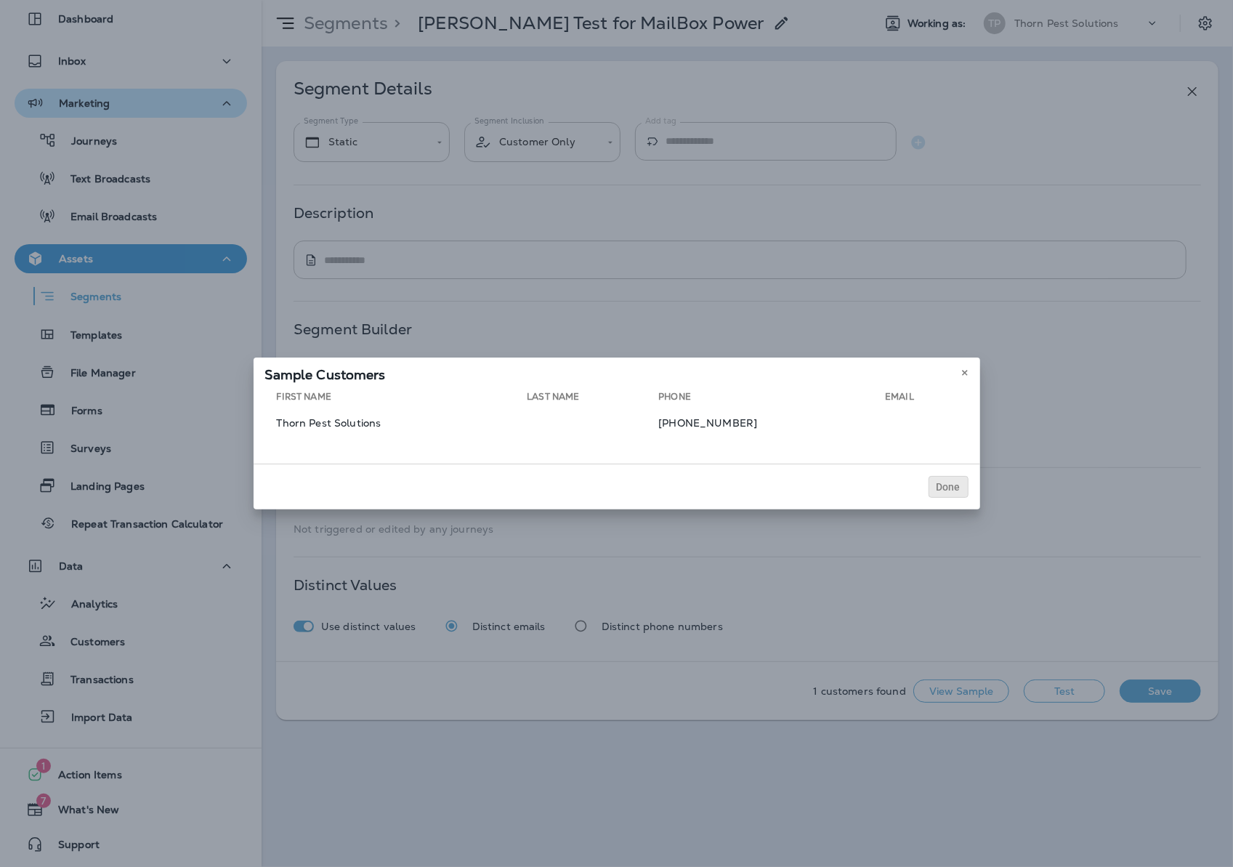
click at [960, 492] on span "Done" at bounding box center [948, 487] width 24 height 10
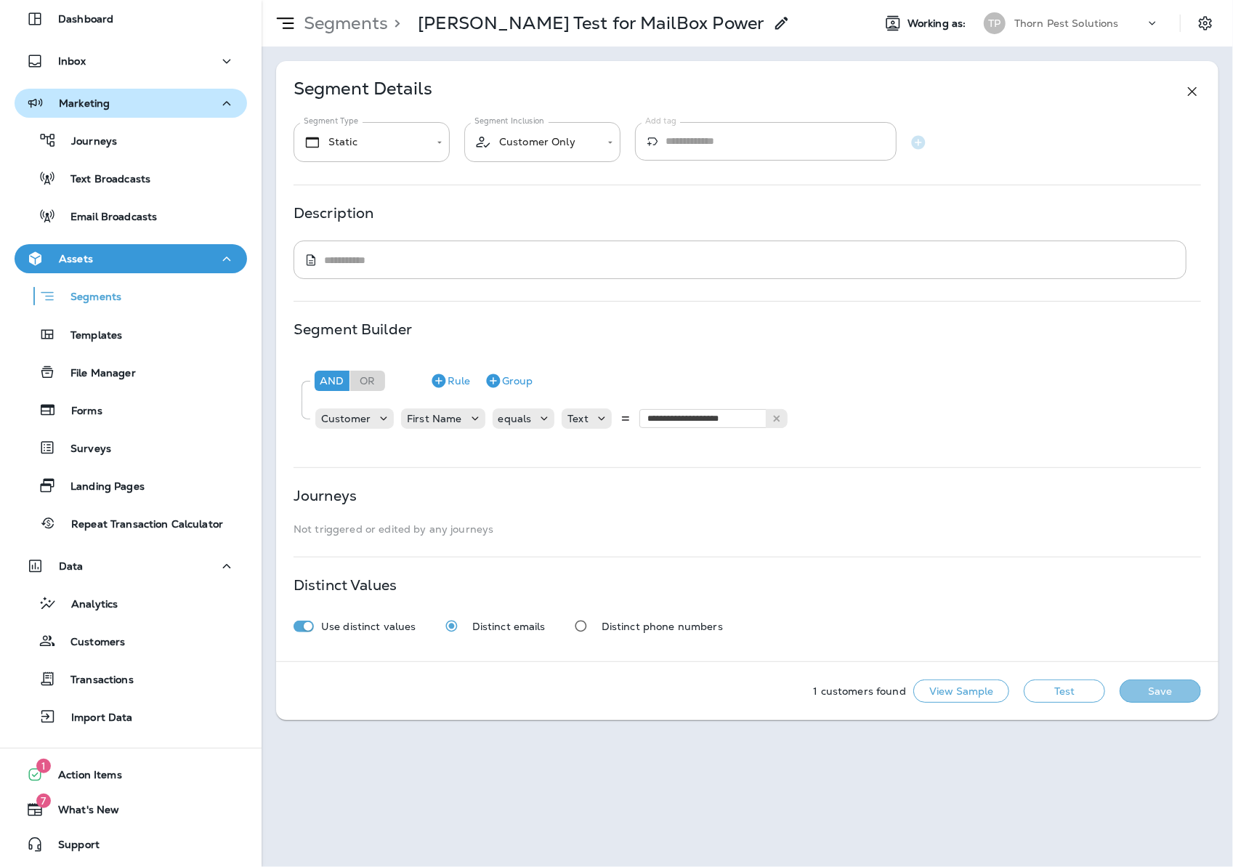
click at [1166, 703] on button "Save" at bounding box center [1160, 690] width 81 height 23
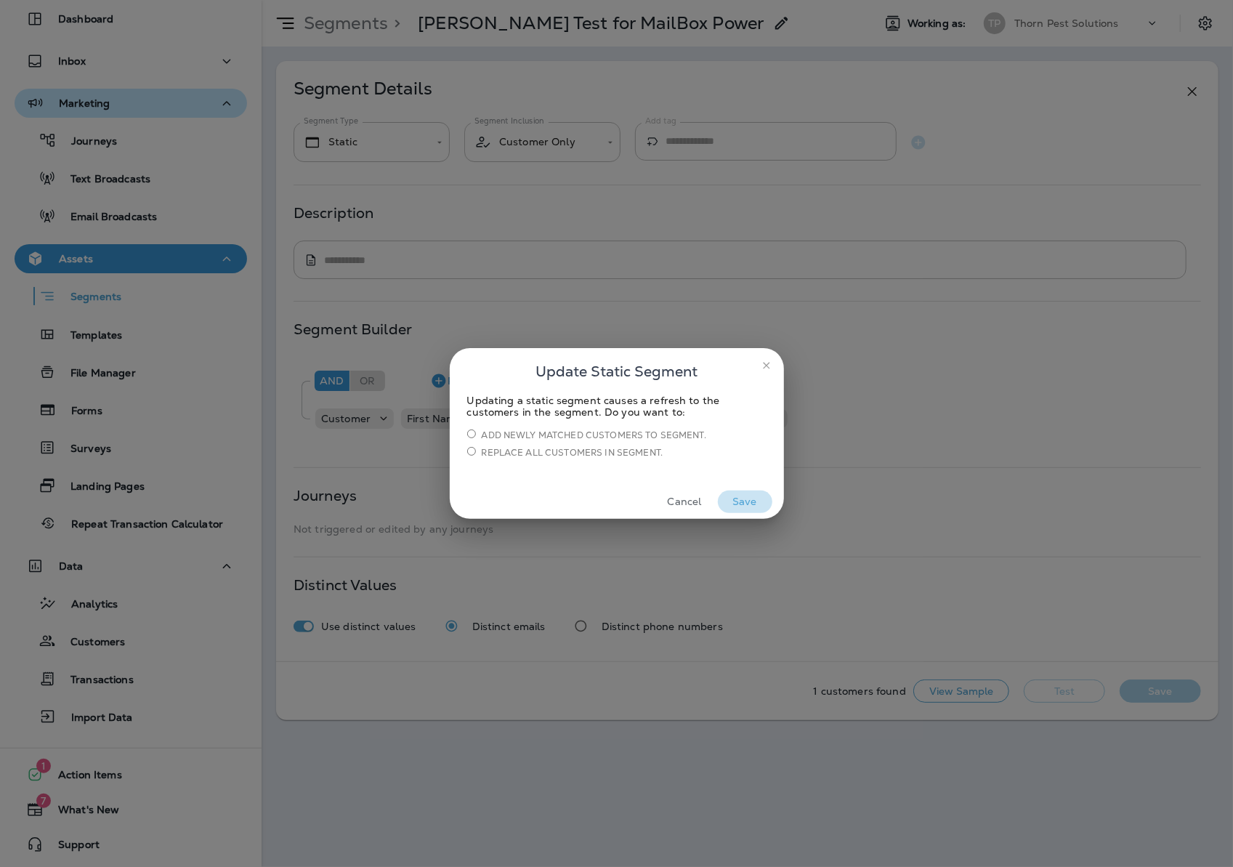
click at [739, 498] on button "Save" at bounding box center [745, 501] width 54 height 23
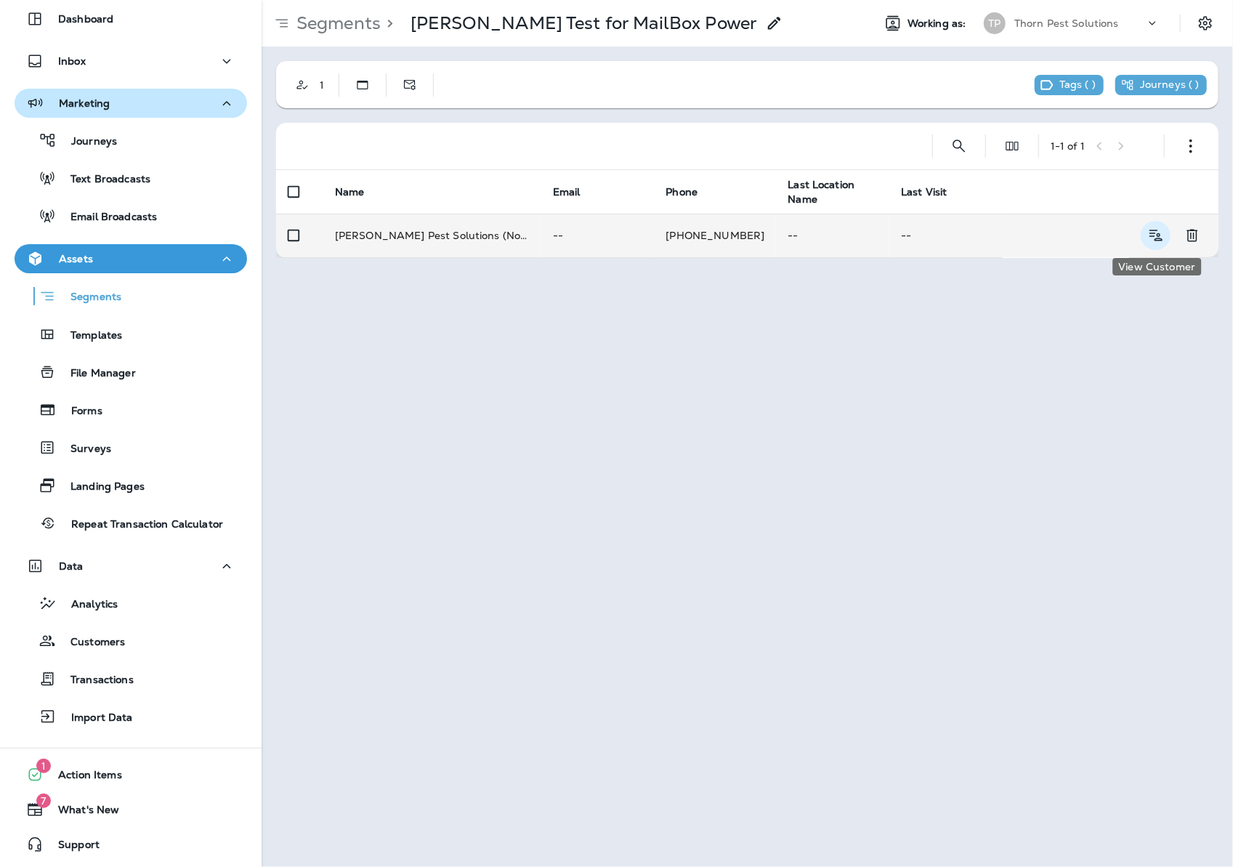
click at [1158, 230] on icon "View Customer" at bounding box center [1155, 235] width 18 height 17
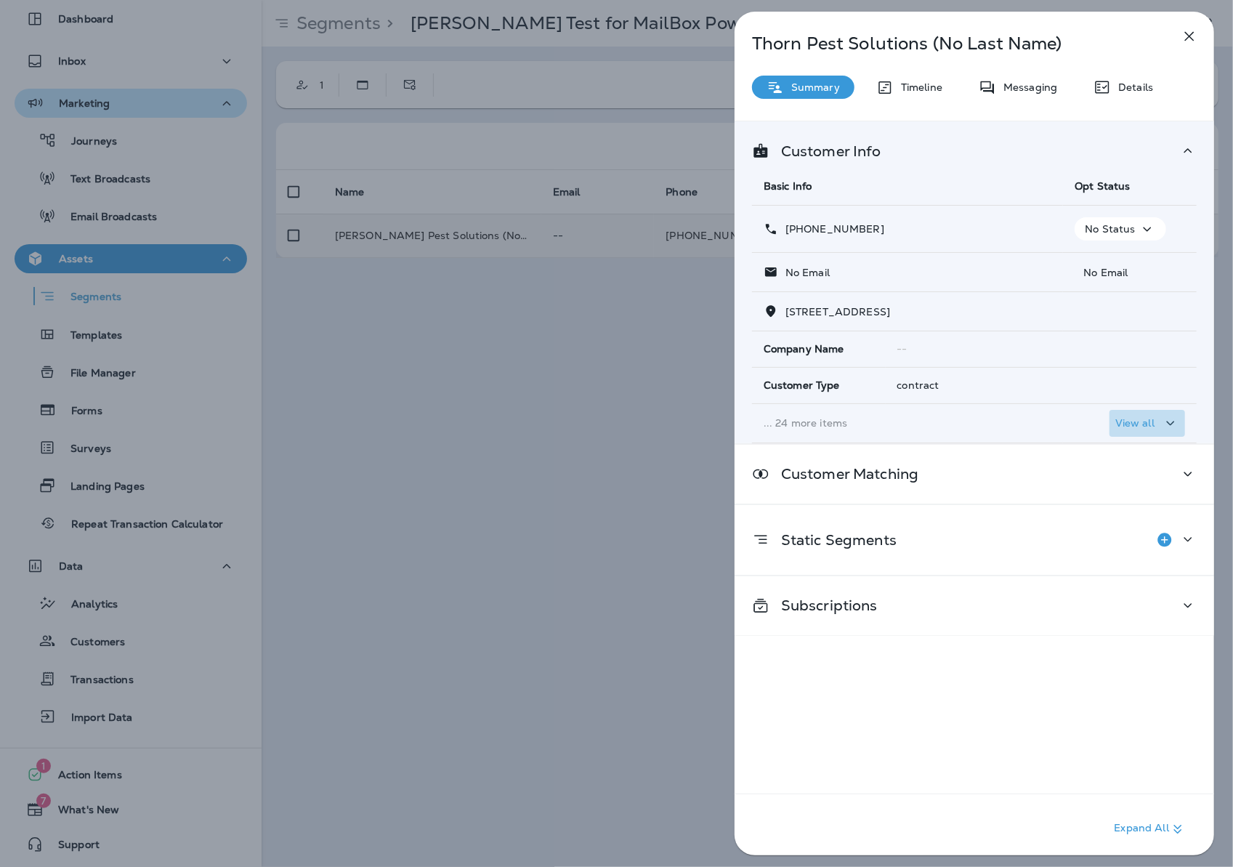
click at [1142, 429] on p "View all" at bounding box center [1134, 423] width 39 height 12
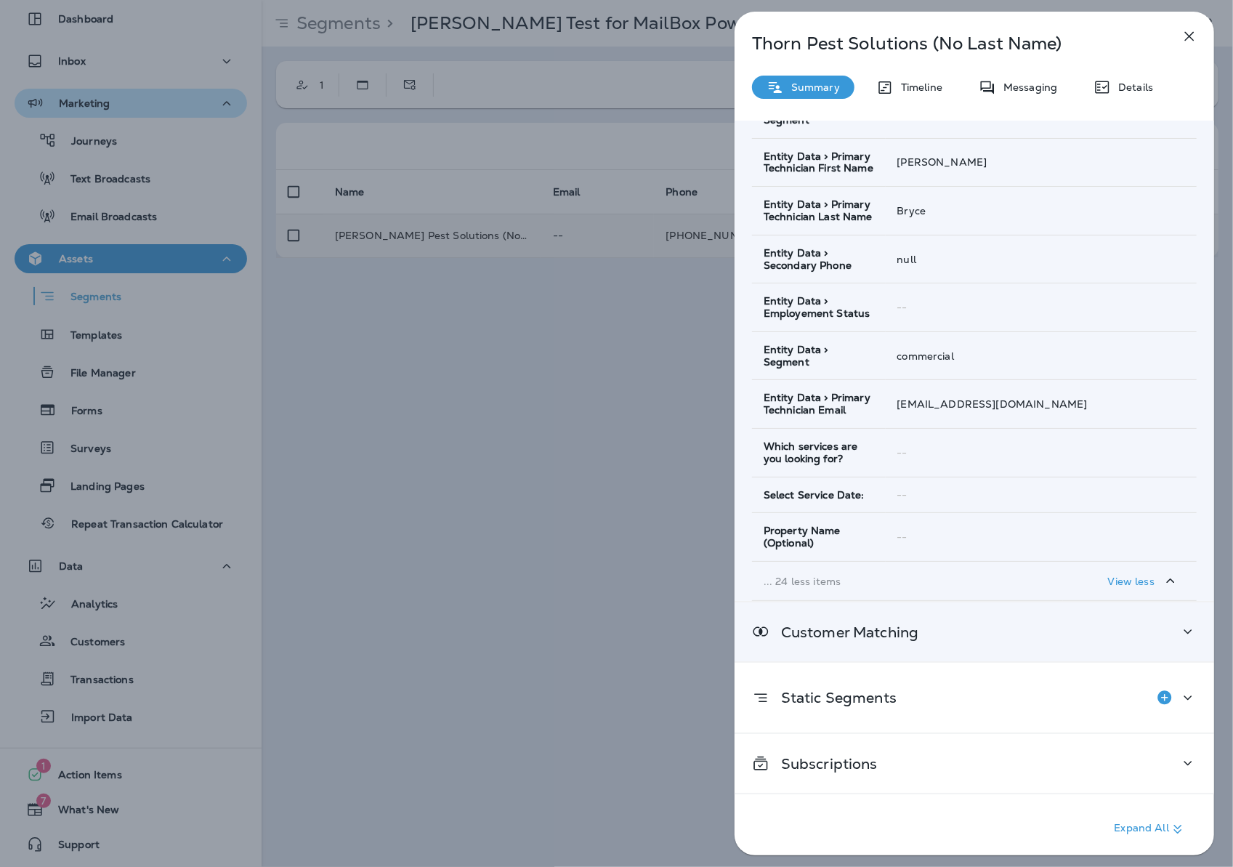
scroll to position [1135, 0]
click at [1179, 623] on icon at bounding box center [1187, 632] width 17 height 18
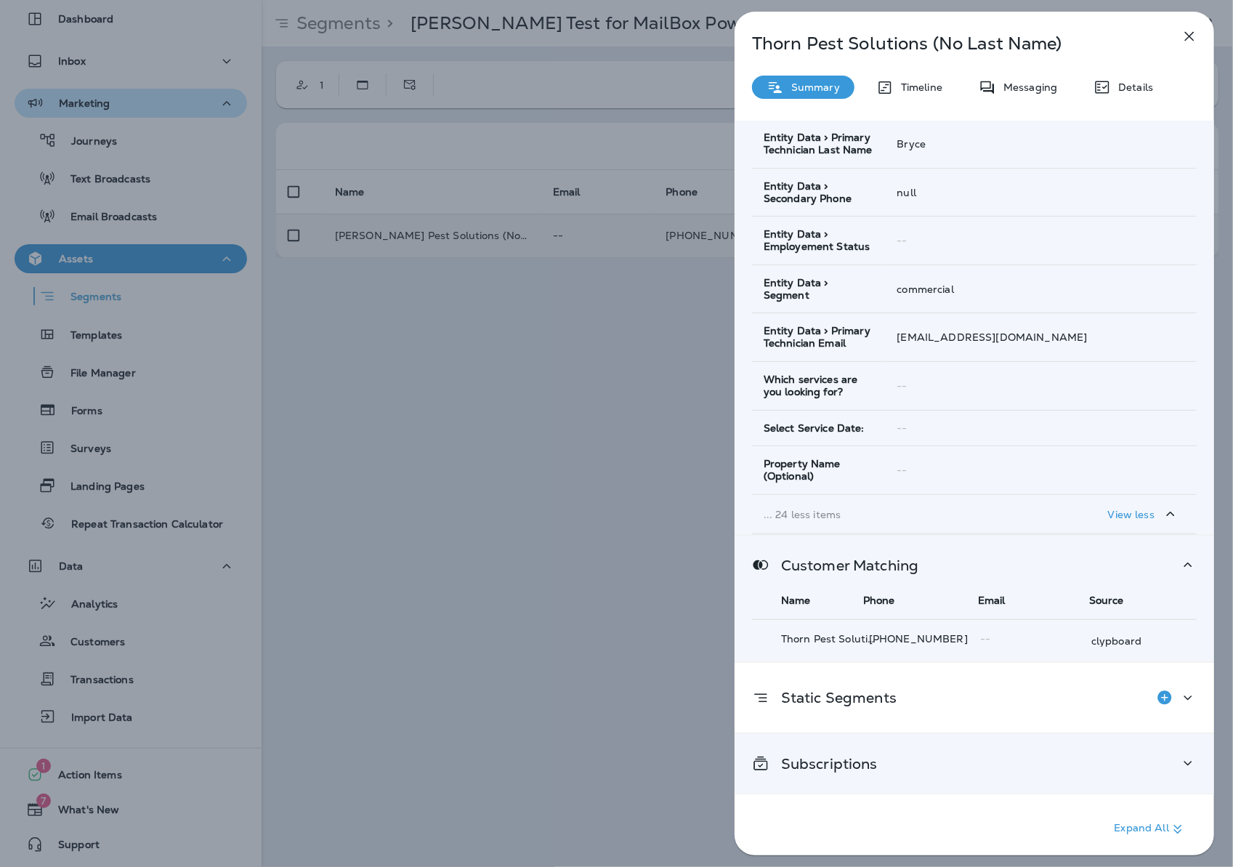
scroll to position [1203, 0]
click at [1130, 754] on div "Subscriptions" at bounding box center [974, 763] width 445 height 18
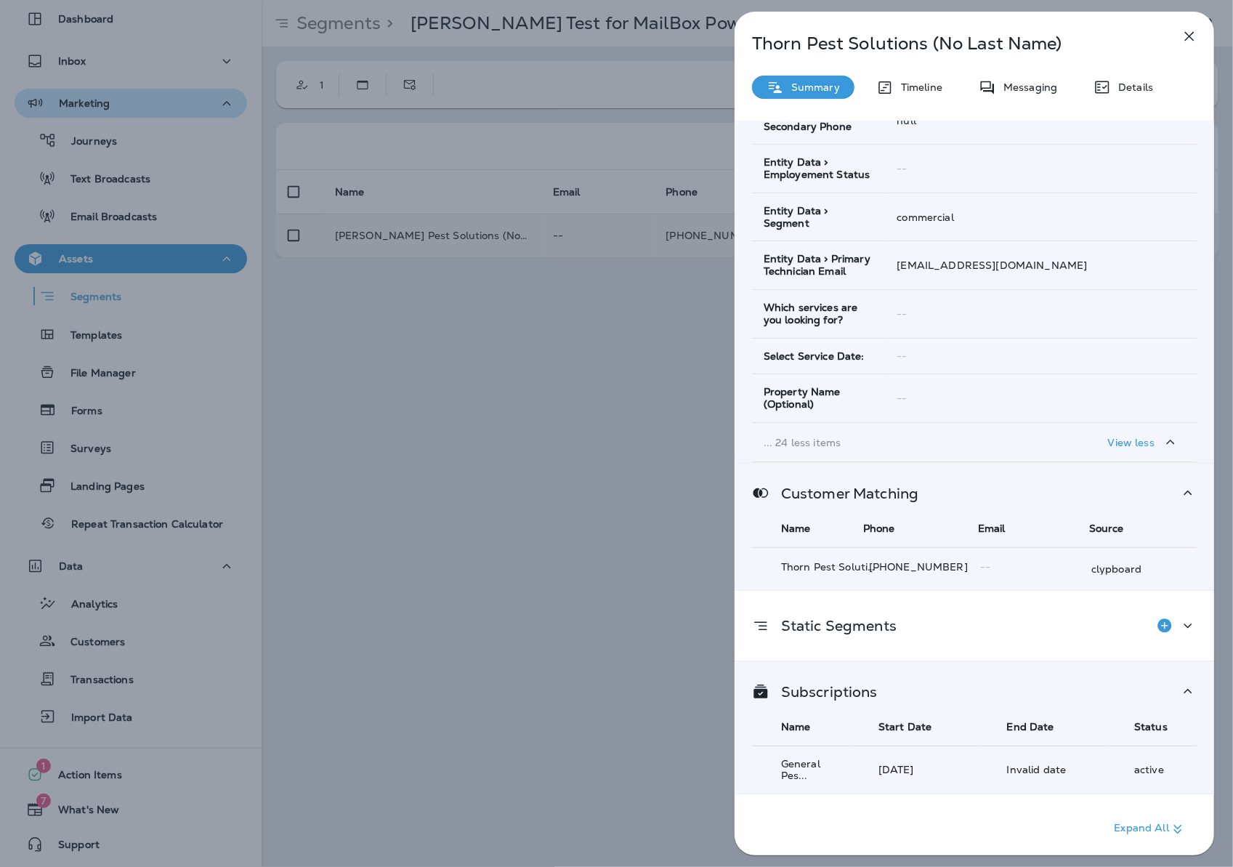
scroll to position [1274, 0]
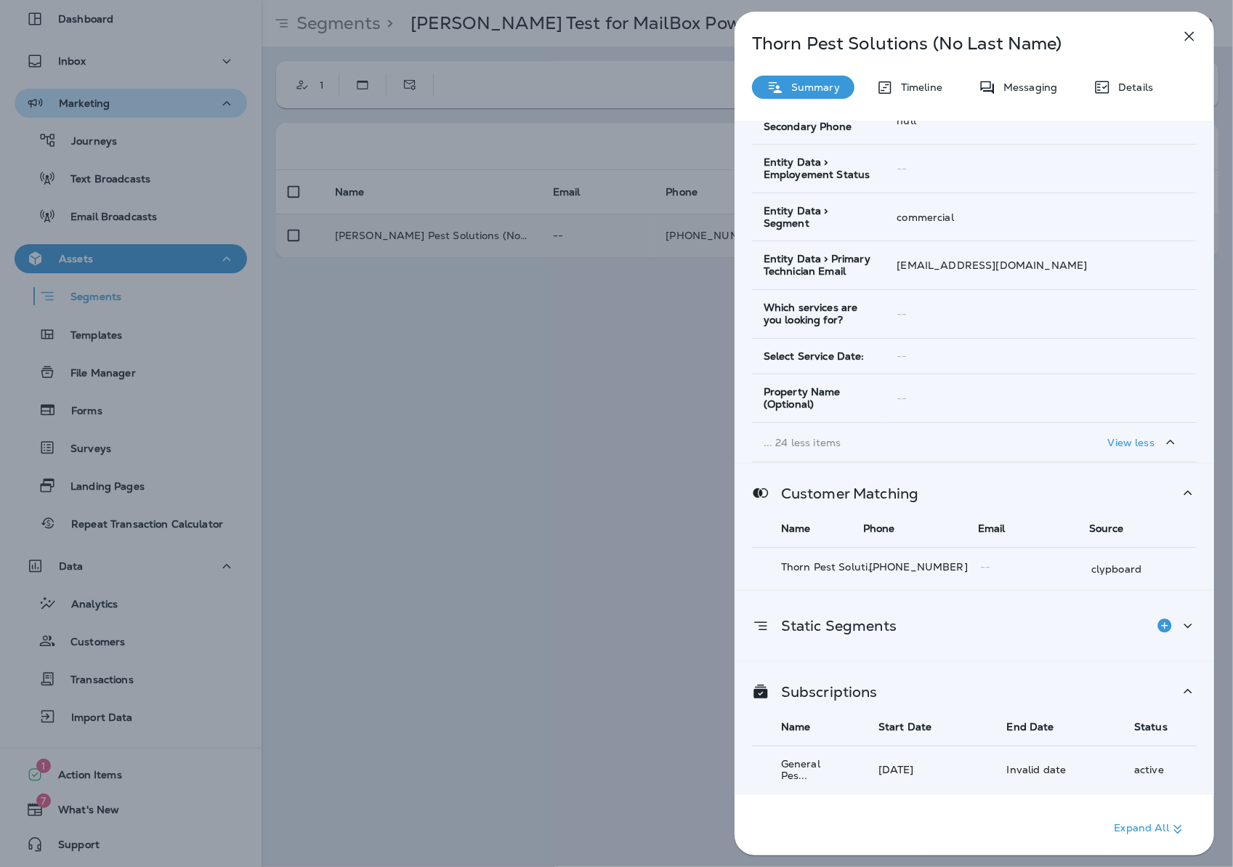
click at [1071, 611] on div "Static Segments" at bounding box center [974, 625] width 445 height 29
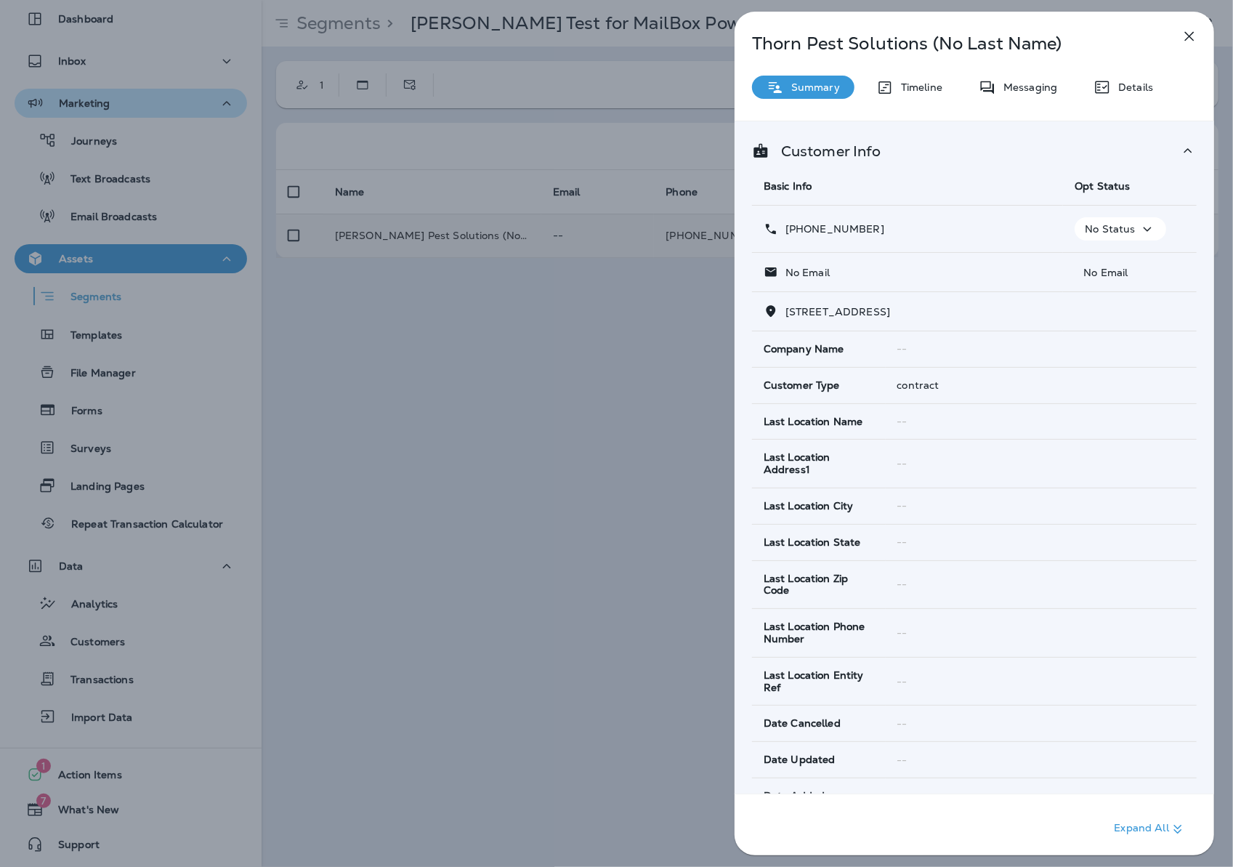
scroll to position [0, 0]
click at [910, 79] on div "Timeline" at bounding box center [909, 87] width 95 height 23
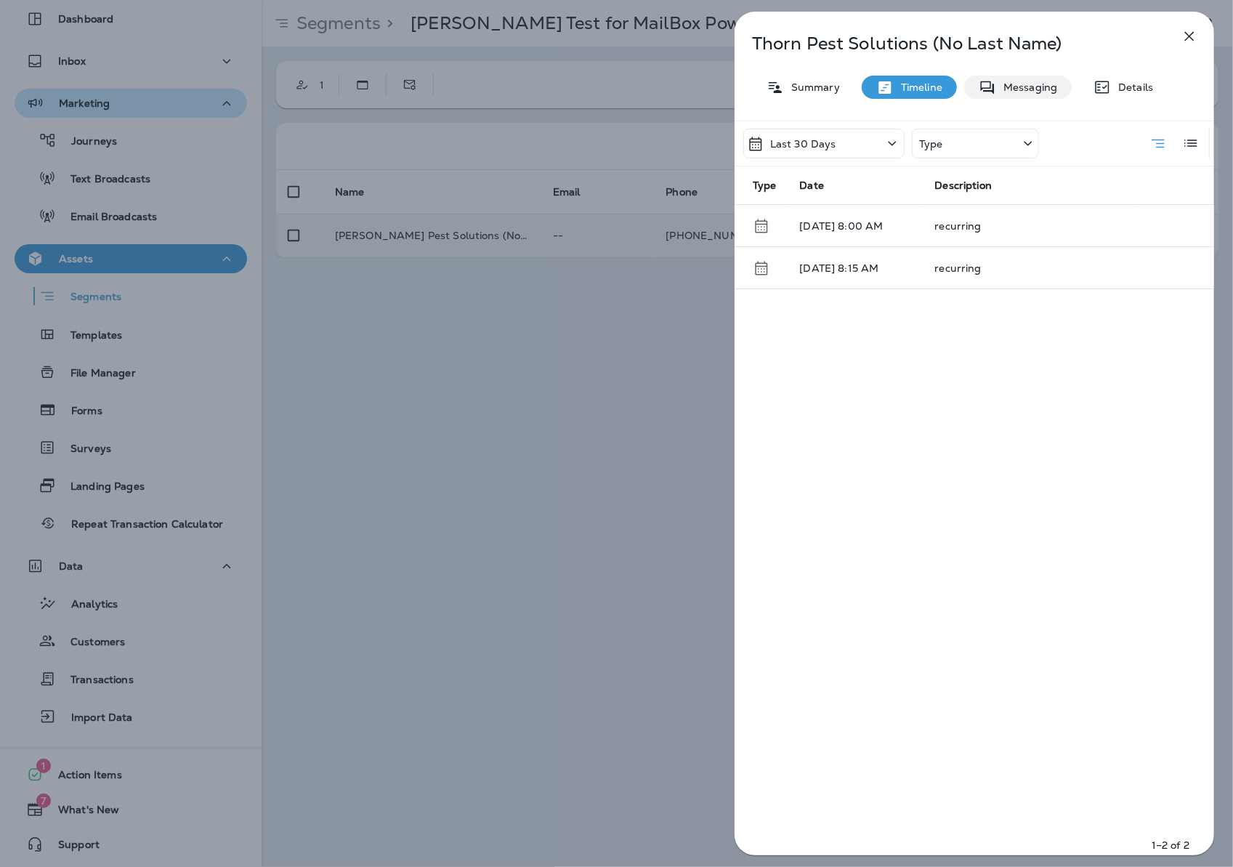
click at [1036, 77] on div "Messaging" at bounding box center [1018, 87] width 108 height 23
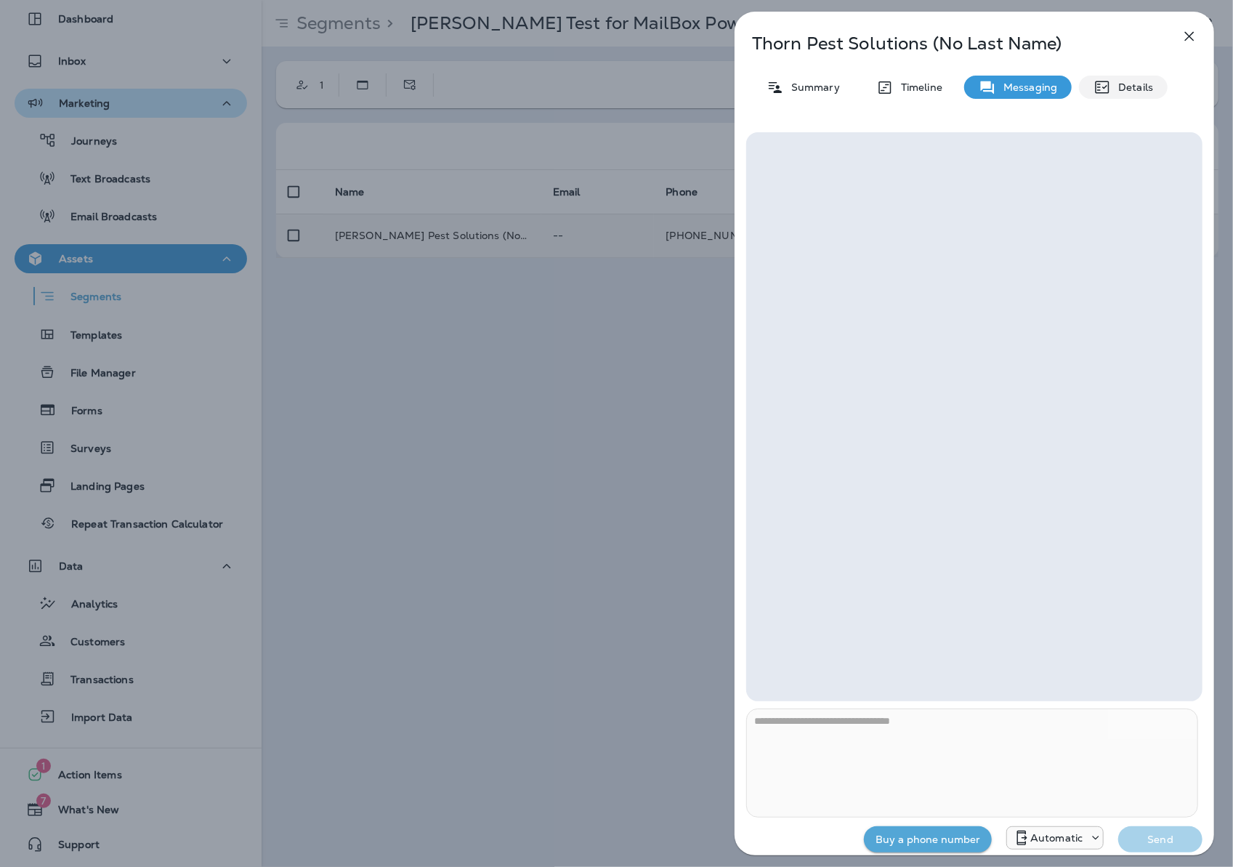
click at [1155, 85] on div "Details" at bounding box center [1123, 87] width 89 height 23
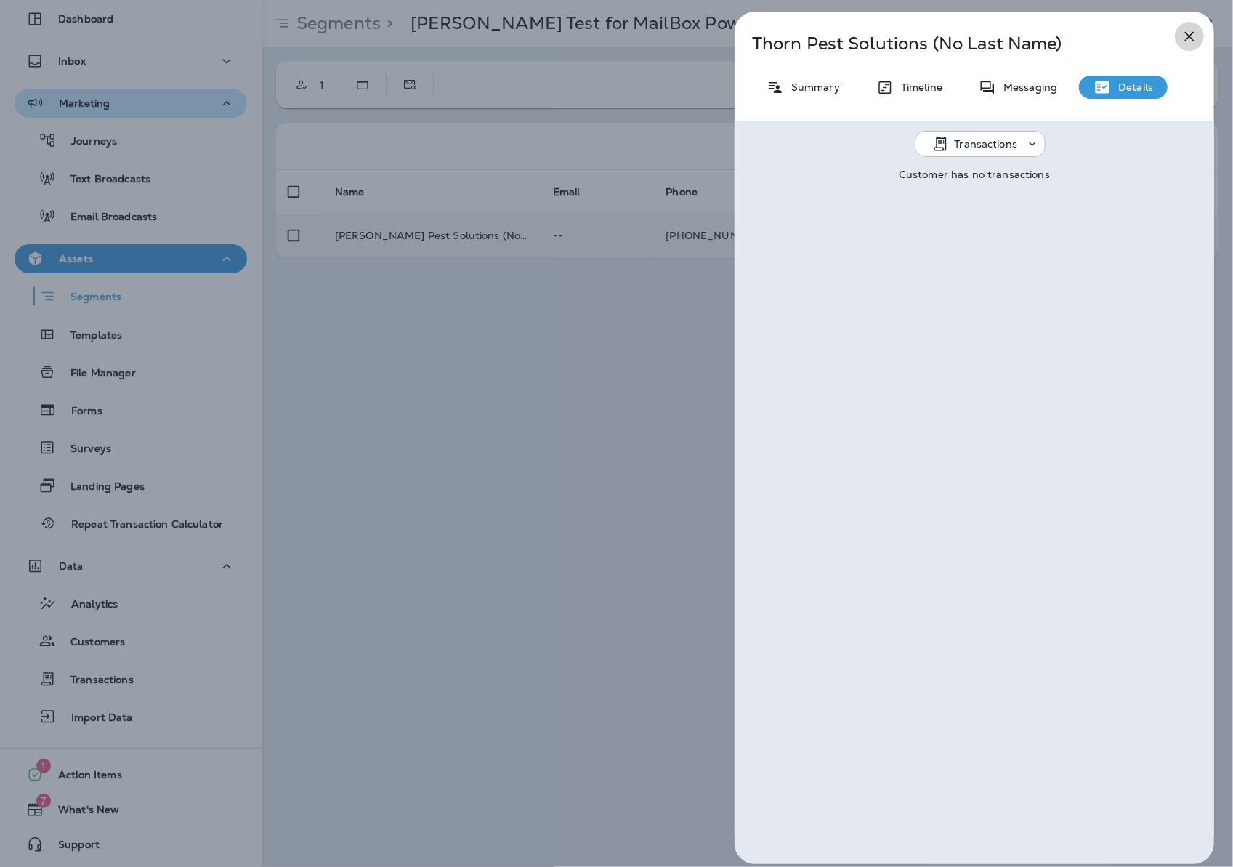
click at [1190, 31] on button "button" at bounding box center [1189, 36] width 29 height 29
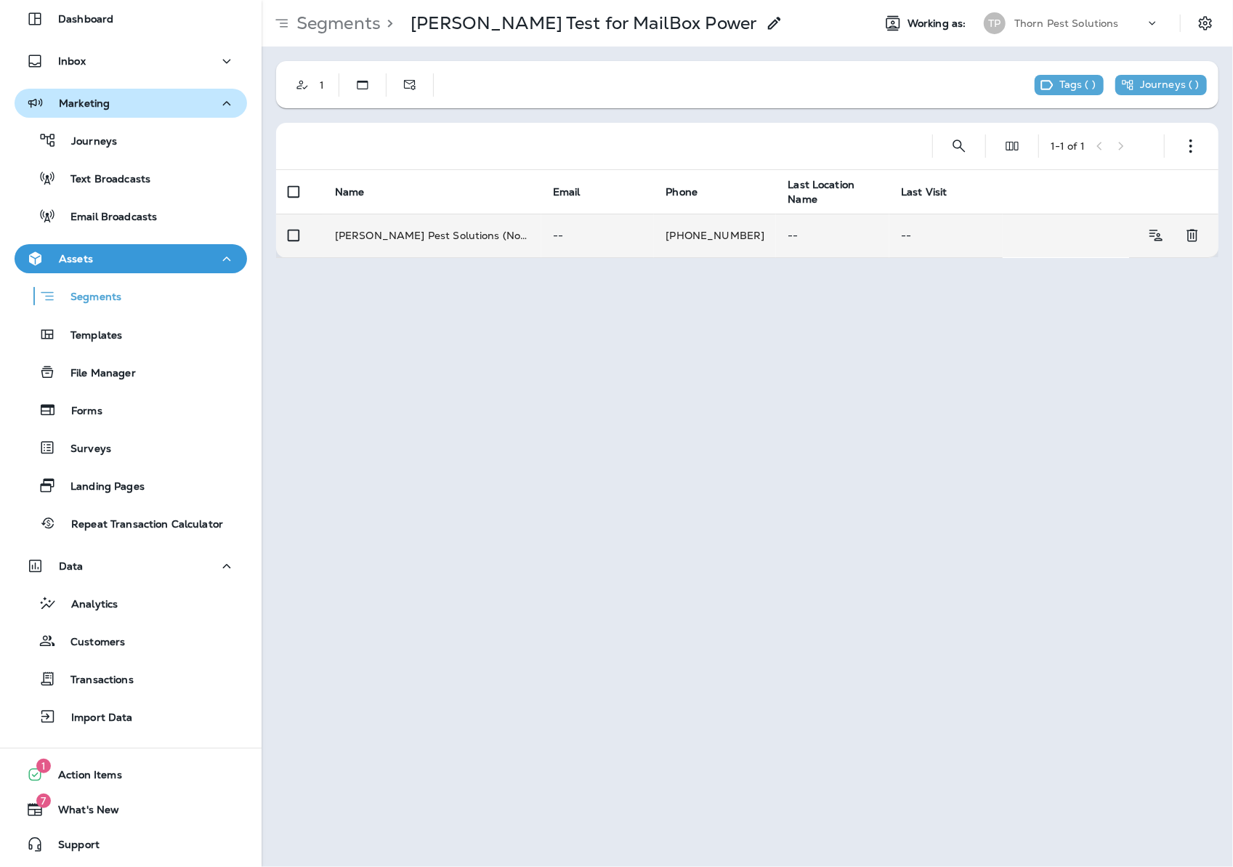
click at [923, 440] on div "Segments > [PERSON_NAME] Test for MailBox Power Working as: [PERSON_NAME] Pest …" at bounding box center [747, 433] width 971 height 867
click at [164, 137] on div "Journeys" at bounding box center [130, 140] width 221 height 22
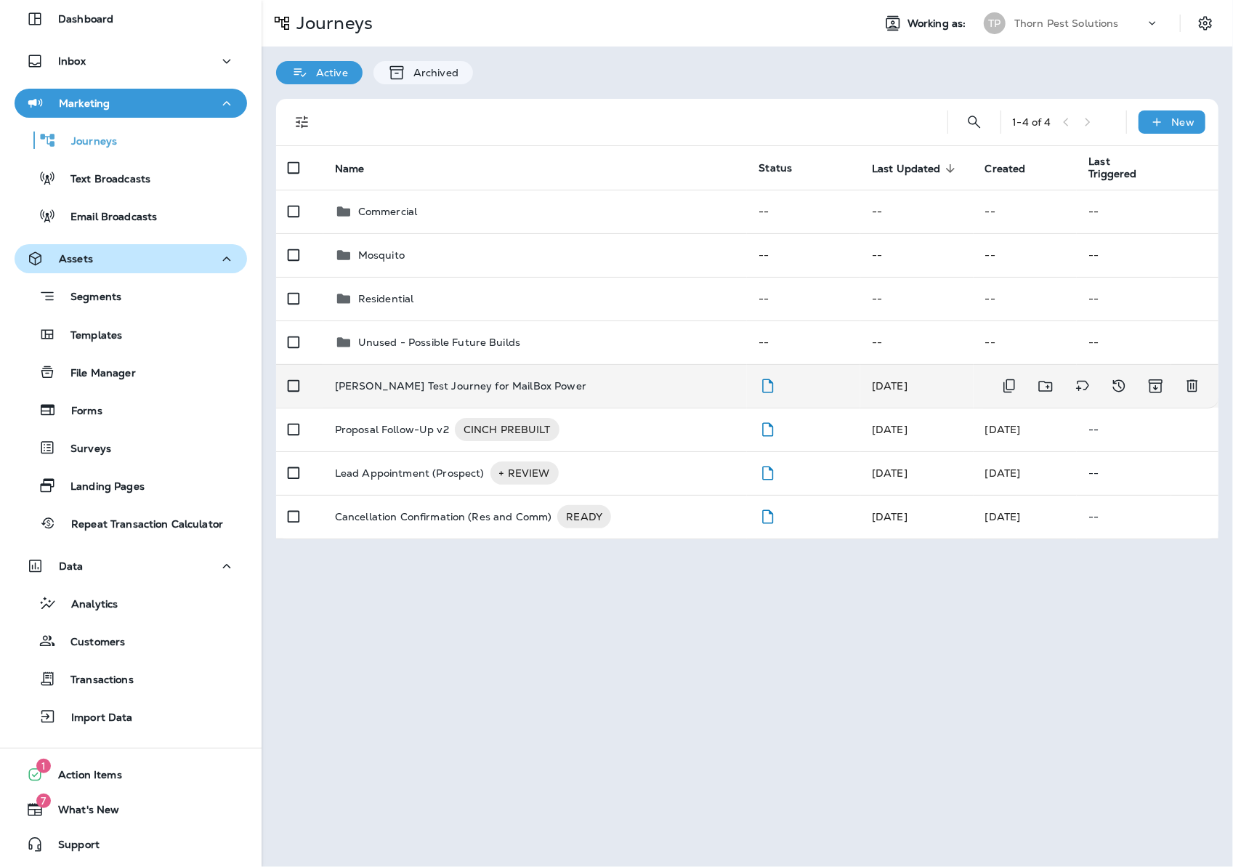
click at [660, 380] on div "[PERSON_NAME] Test Journey for MailBox Power" at bounding box center [535, 386] width 401 height 12
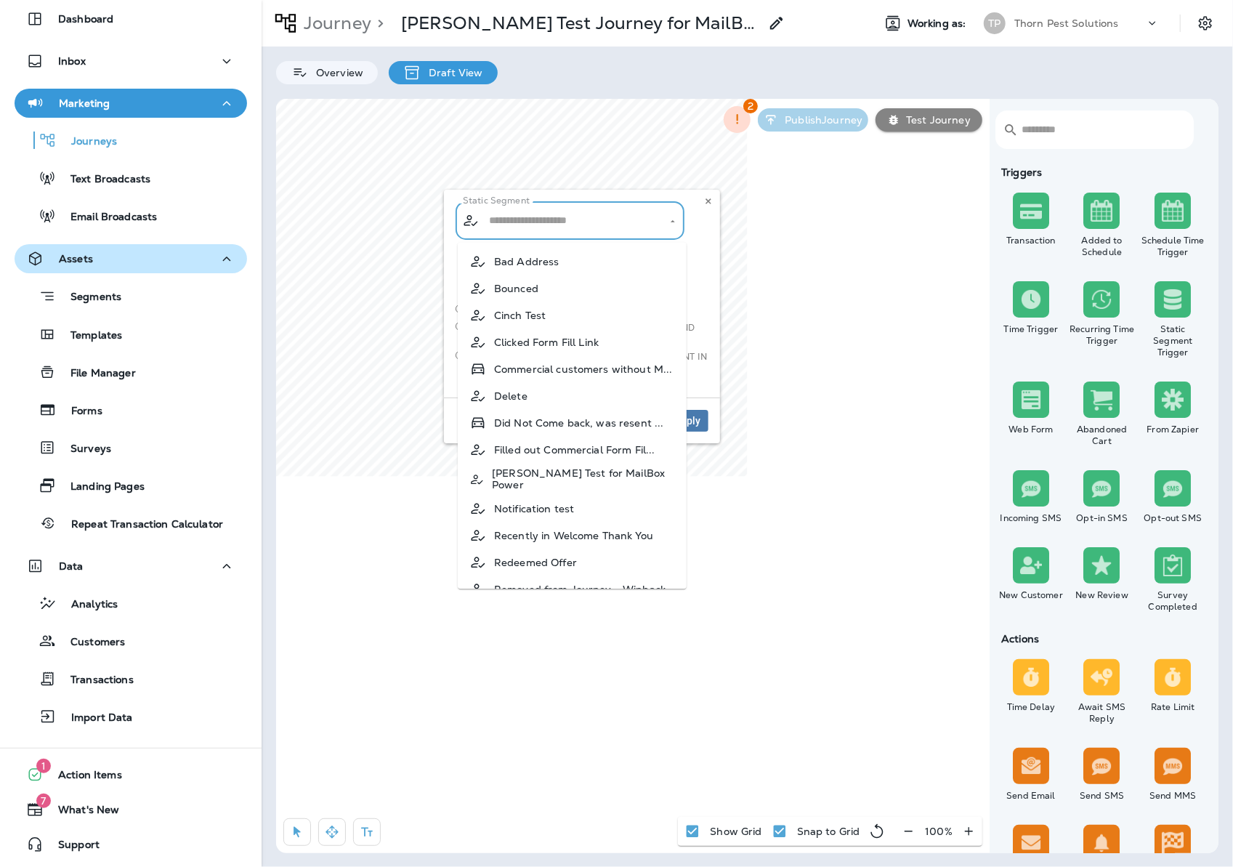
click at [635, 224] on input "text" at bounding box center [570, 220] width 171 height 25
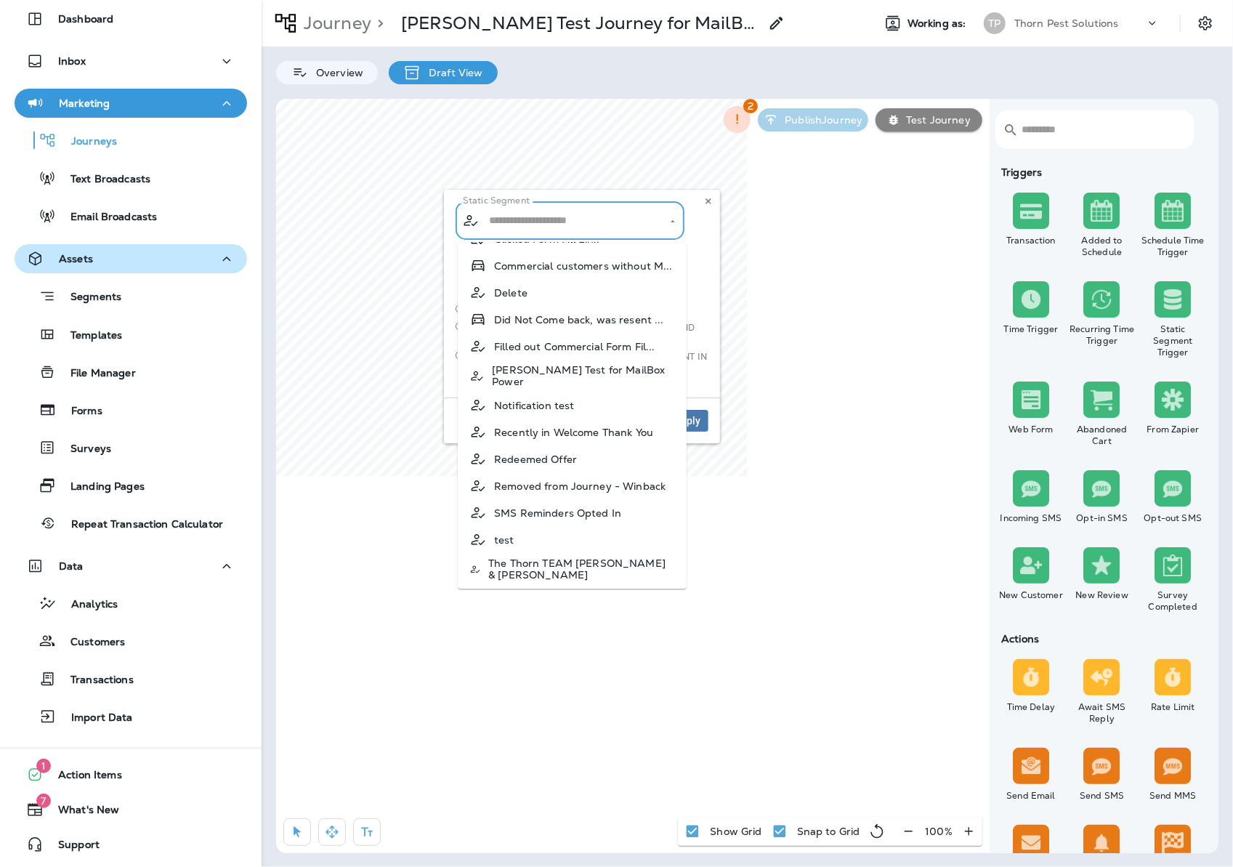
scroll to position [105, 0]
click at [619, 373] on span "[PERSON_NAME] Test for MailBox Power" at bounding box center [583, 374] width 183 height 23
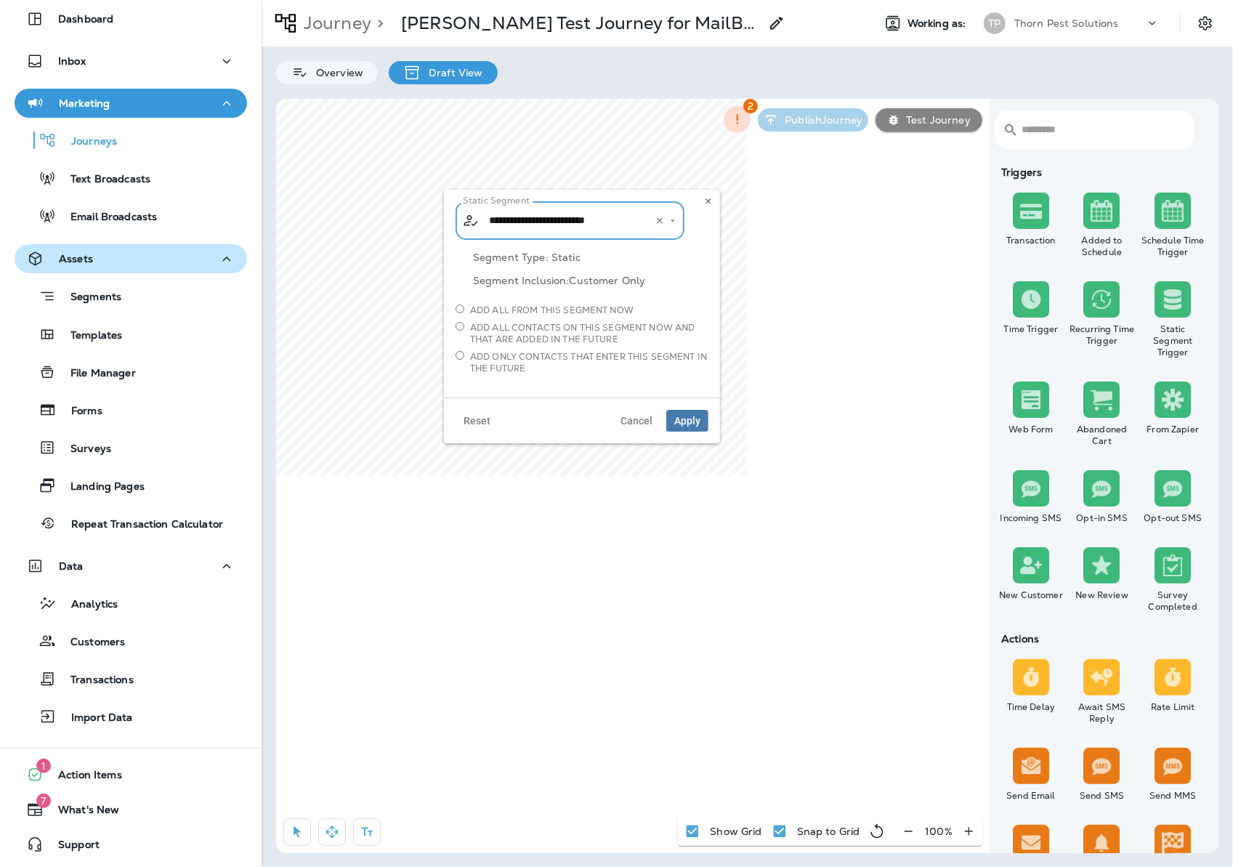
type input "**********"
click at [504, 311] on span "Add all from this segment now" at bounding box center [551, 310] width 163 height 12
click at [697, 428] on button "Apply" at bounding box center [687, 421] width 42 height 22
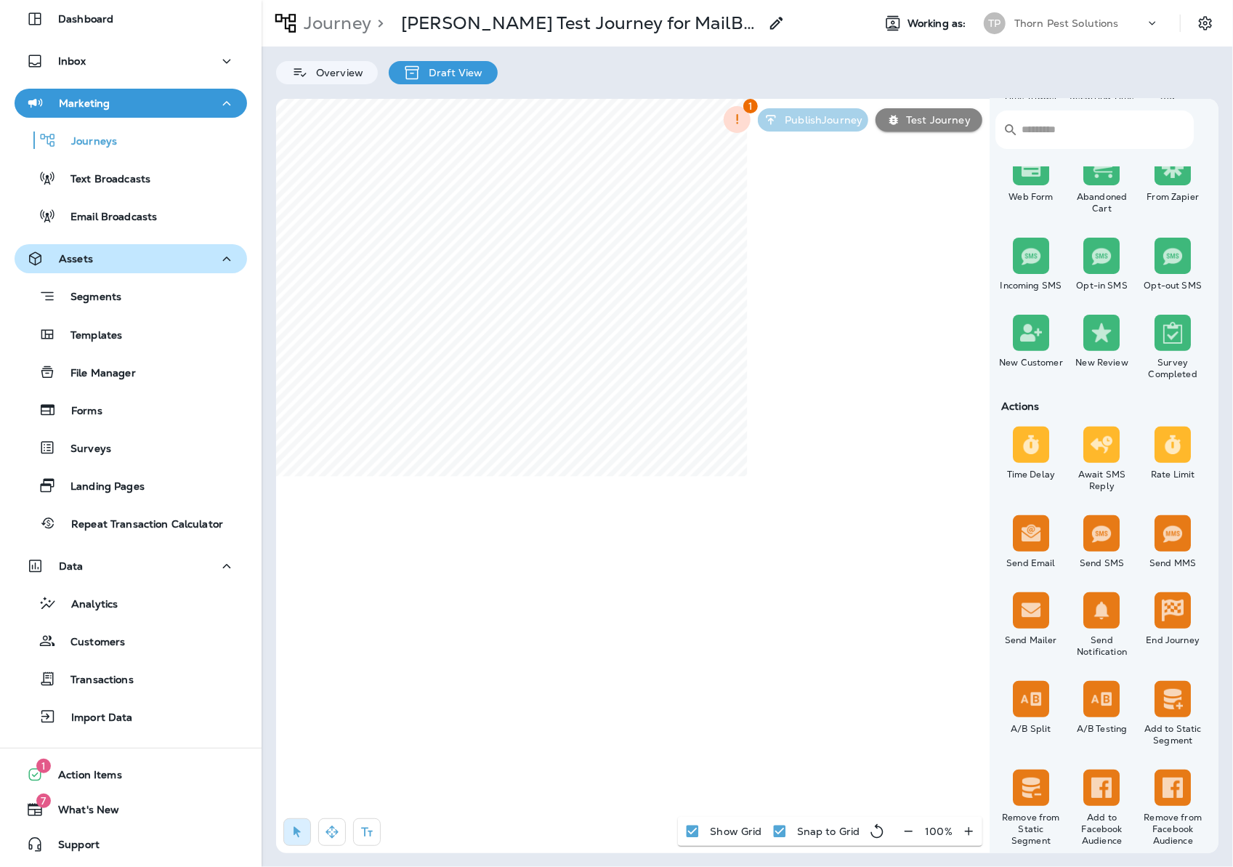
scroll to position [233, 0]
click at [692, 394] on icon at bounding box center [697, 394] width 10 height 10
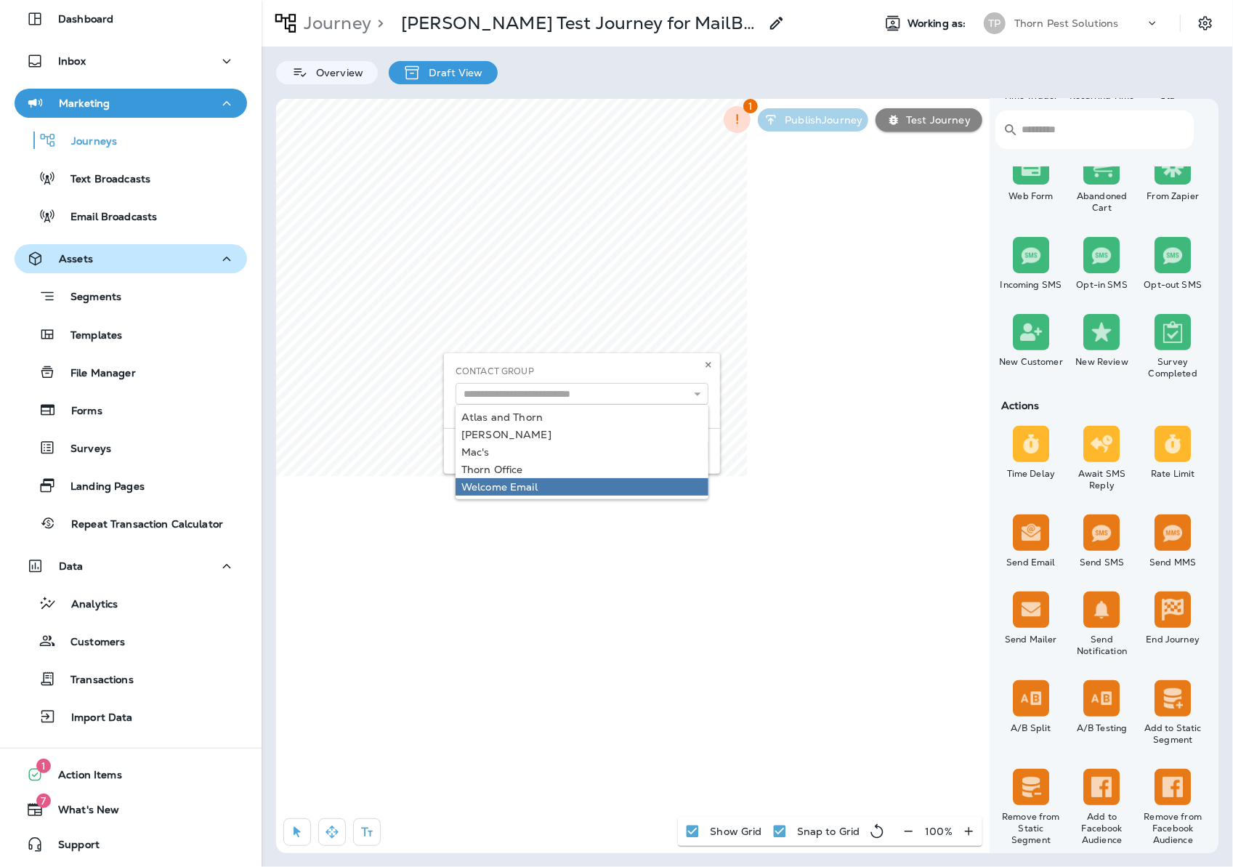
type input "**********"
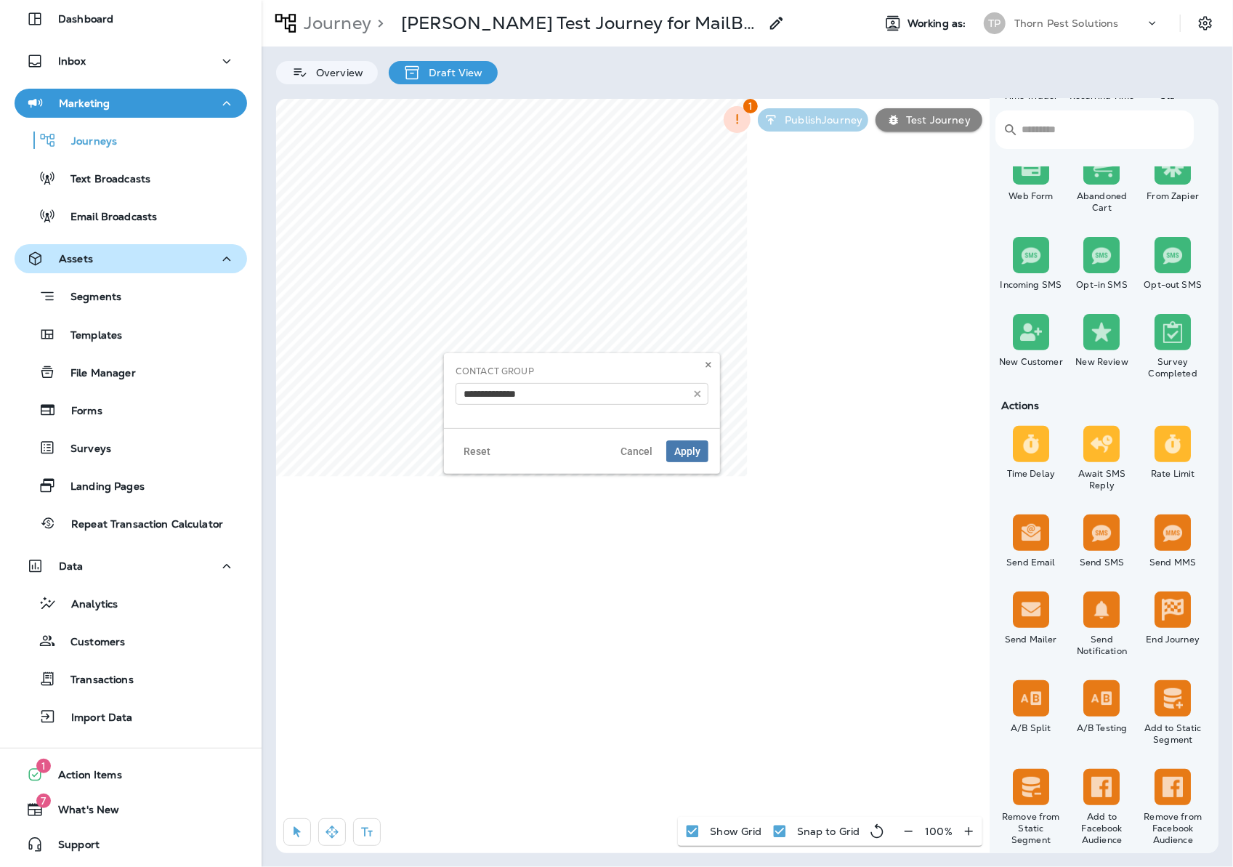
click at [582, 0] on body "Dashboard Inbox Marketing Journeys Text Broadcasts Email Broadcasts Assets Segm…" at bounding box center [616, 0] width 1233 height 0
click at [675, 456] on span "Apply" at bounding box center [687, 451] width 26 height 10
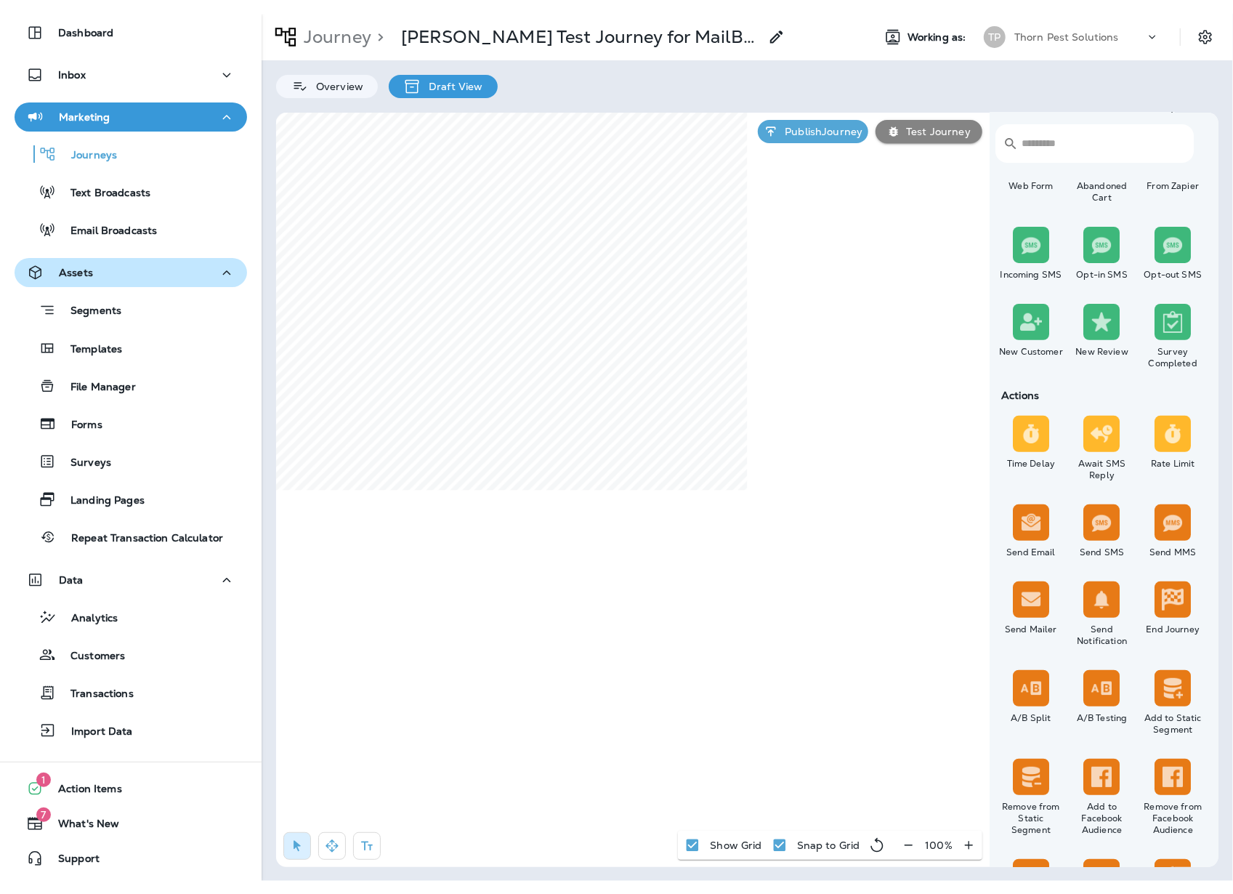
scroll to position [265, 0]
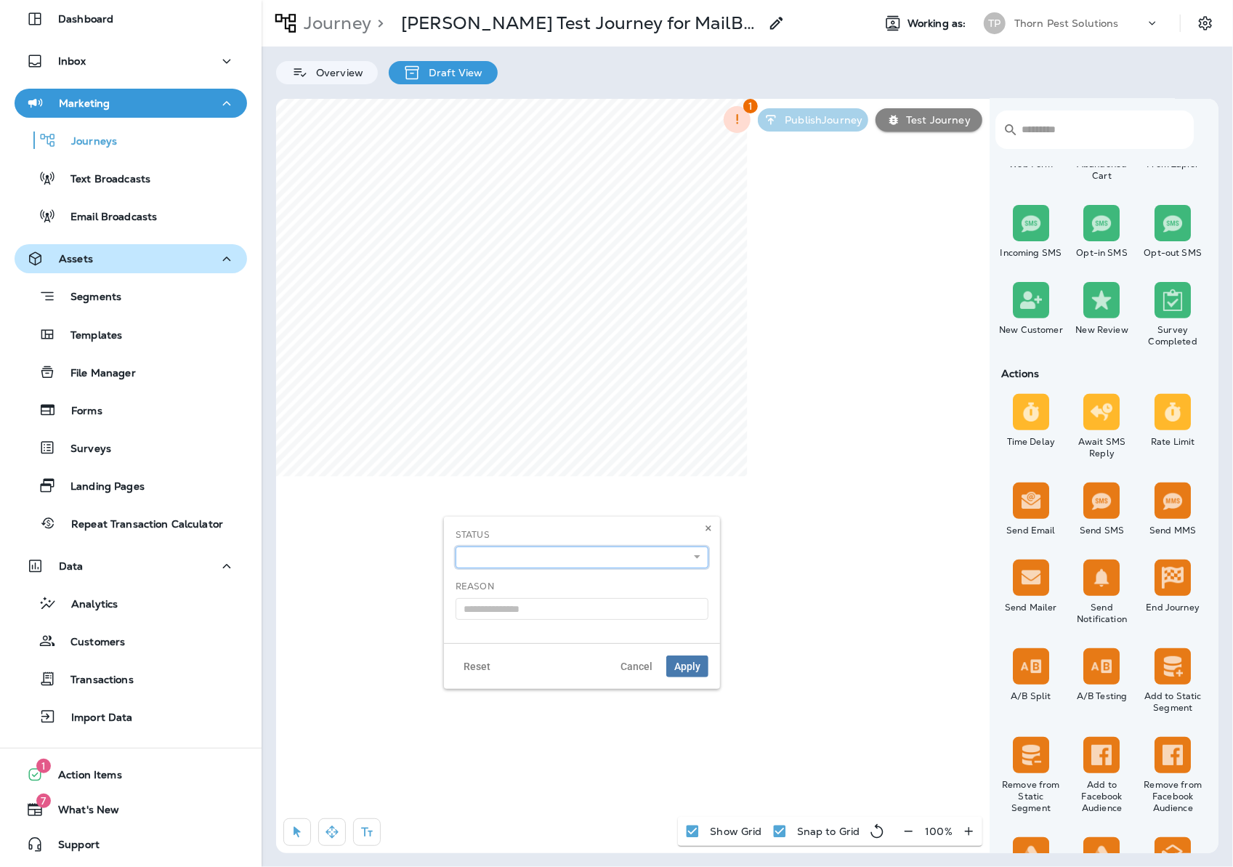
select select "*******"
click at [634, 608] on input "text" at bounding box center [582, 609] width 253 height 22
click at [668, 618] on input "text" at bounding box center [582, 609] width 253 height 22
click at [696, 613] on icon at bounding box center [697, 609] width 10 height 10
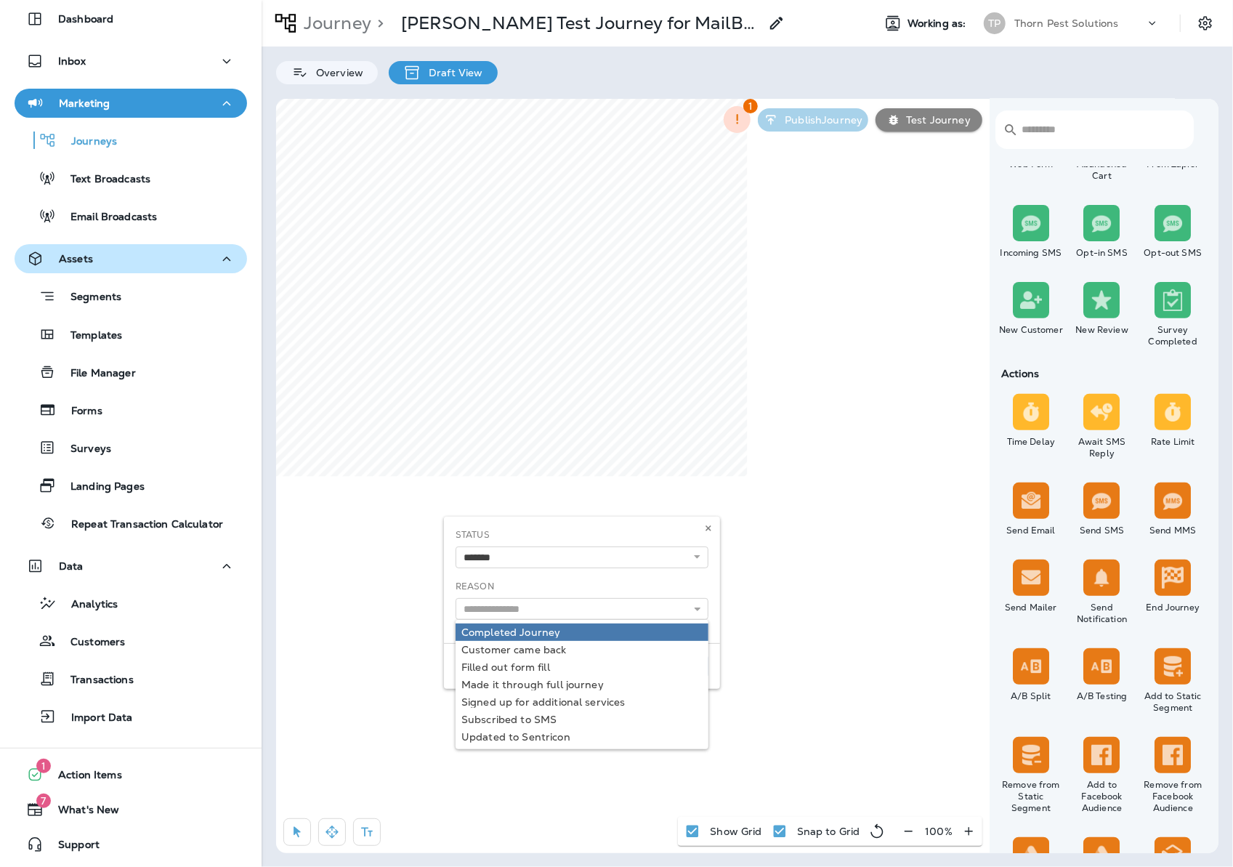
type input "**********"
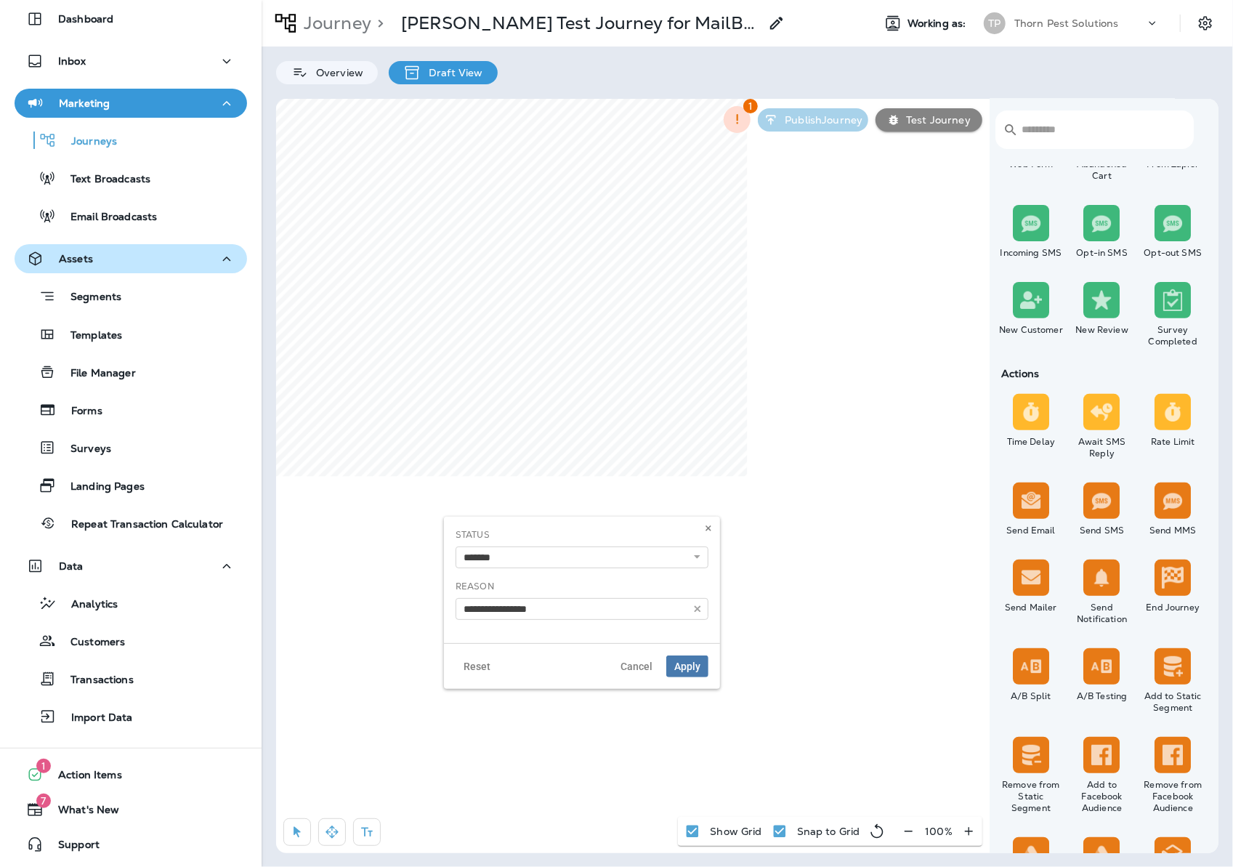
drag, startPoint x: 642, startPoint y: 644, endPoint x: 716, endPoint y: 644, distance: 74.1
click at [643, 643] on div "**********" at bounding box center [582, 580] width 276 height 126
click at [680, 671] on span "Apply" at bounding box center [687, 666] width 26 height 10
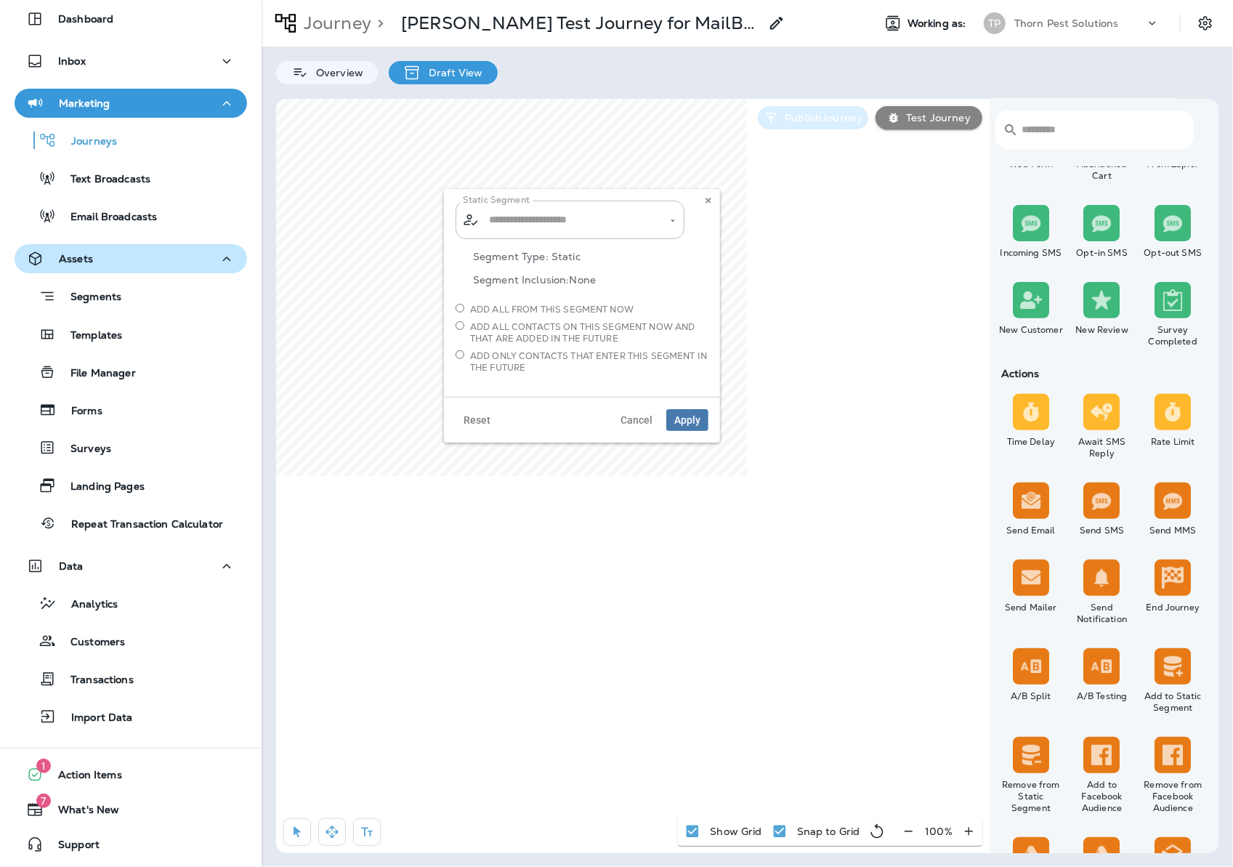
type input "**********"
click at [705, 201] on use at bounding box center [707, 201] width 5 height 6
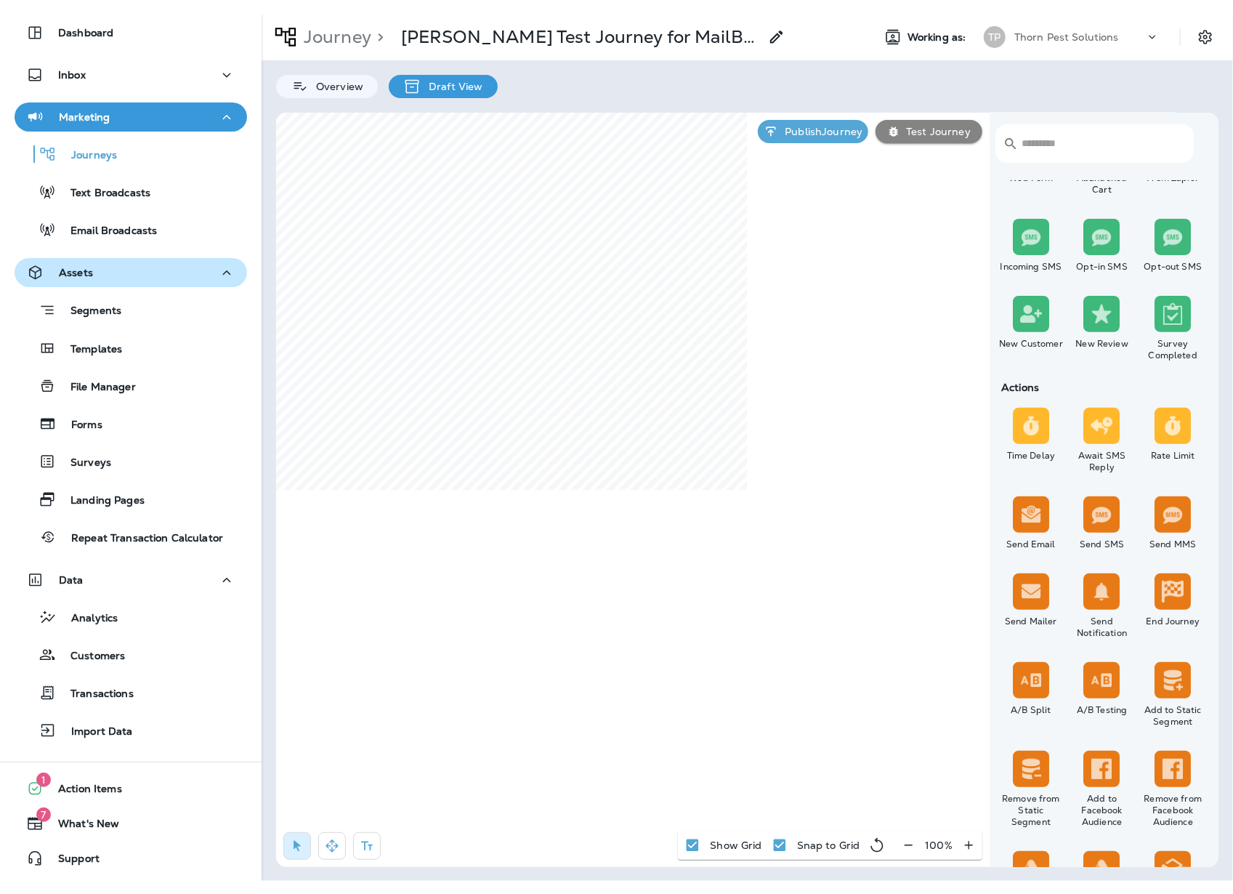
scroll to position [27, 0]
